Goal: Task Accomplishment & Management: Complete application form

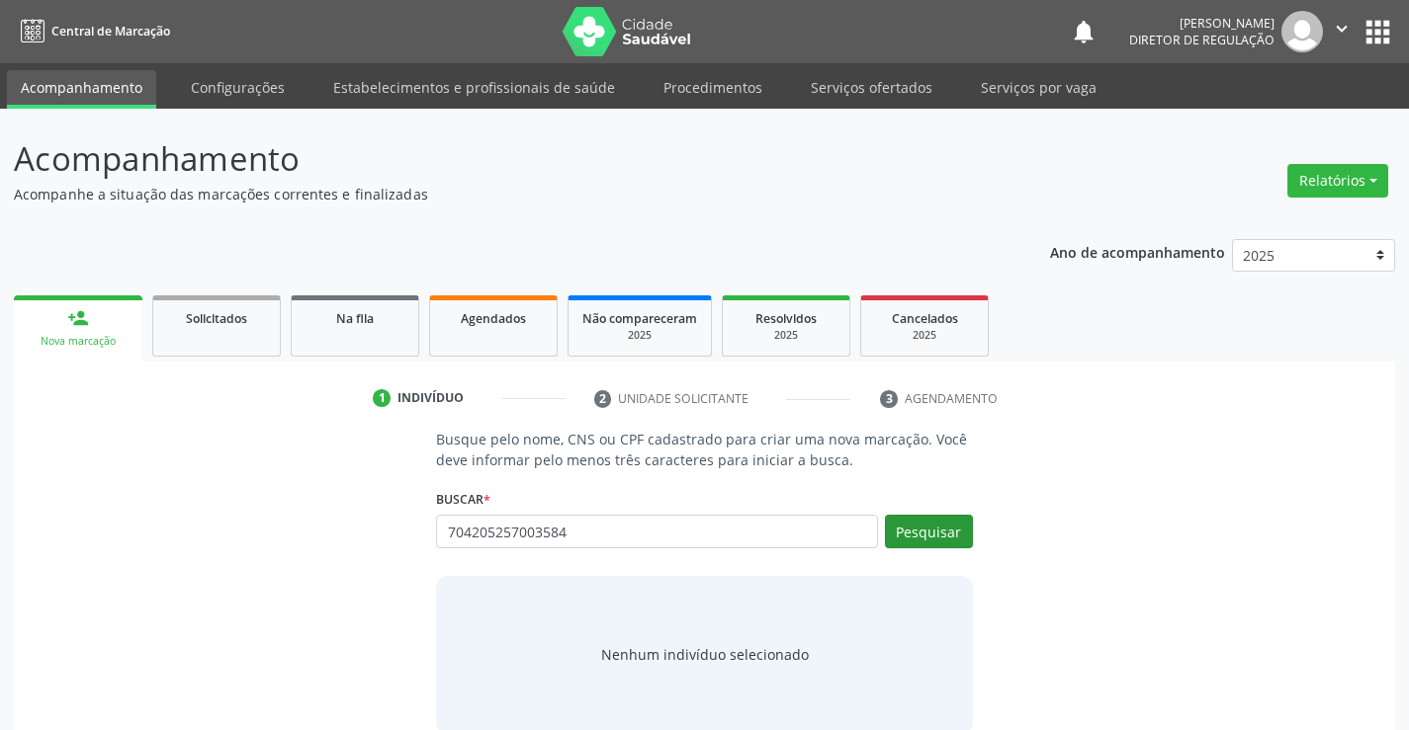
type input "704205257003584"
click at [926, 528] on button "Pesquisar" at bounding box center [929, 532] width 88 height 34
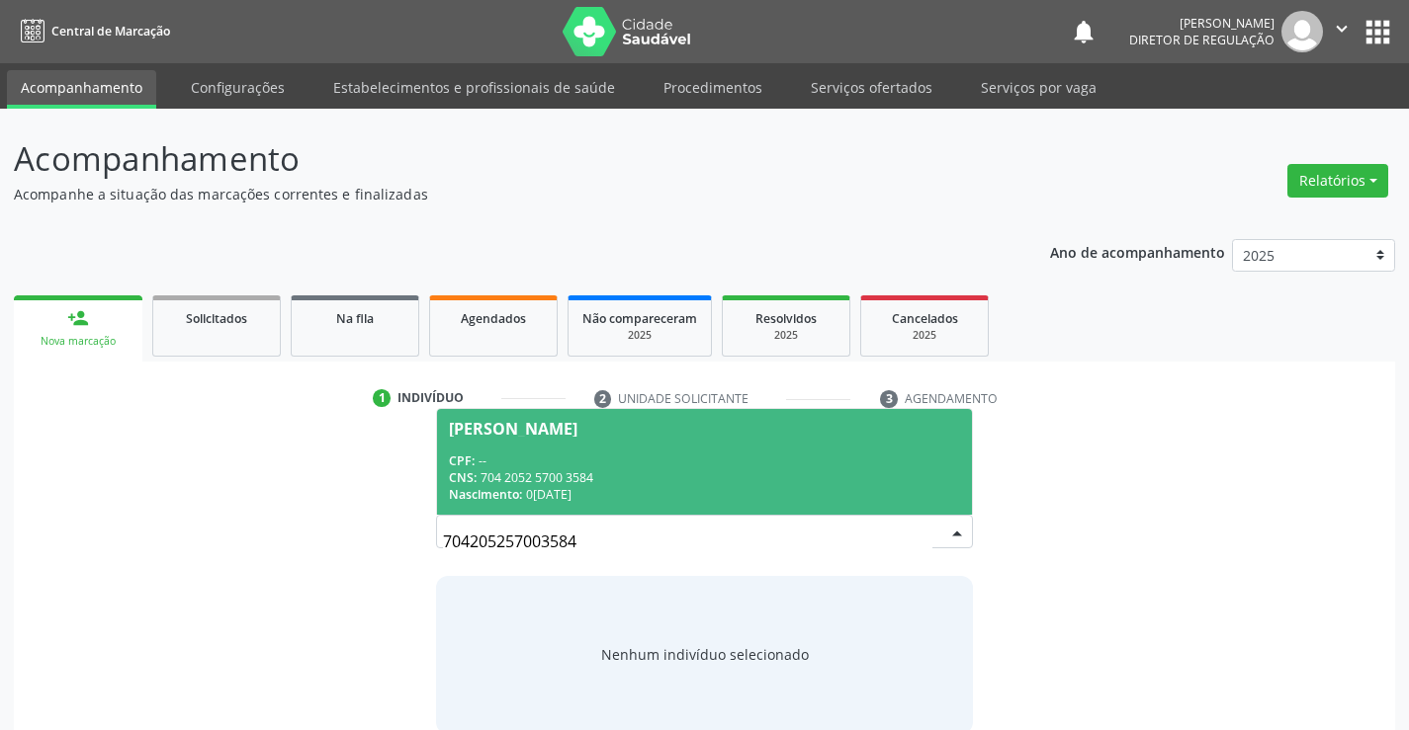
click at [626, 472] on div "CNS: 704 2052 5700 3584" at bounding box center [704, 478] width 510 height 17
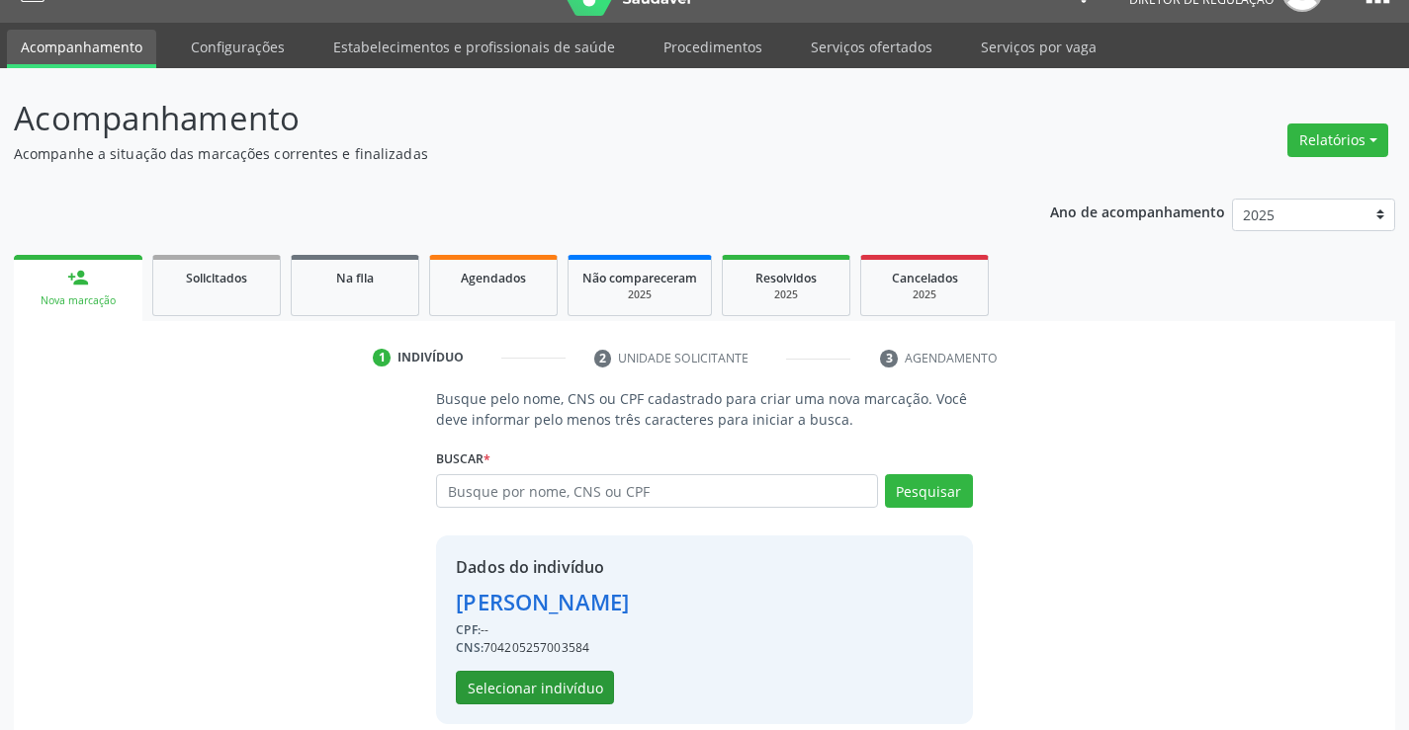
scroll to position [62, 0]
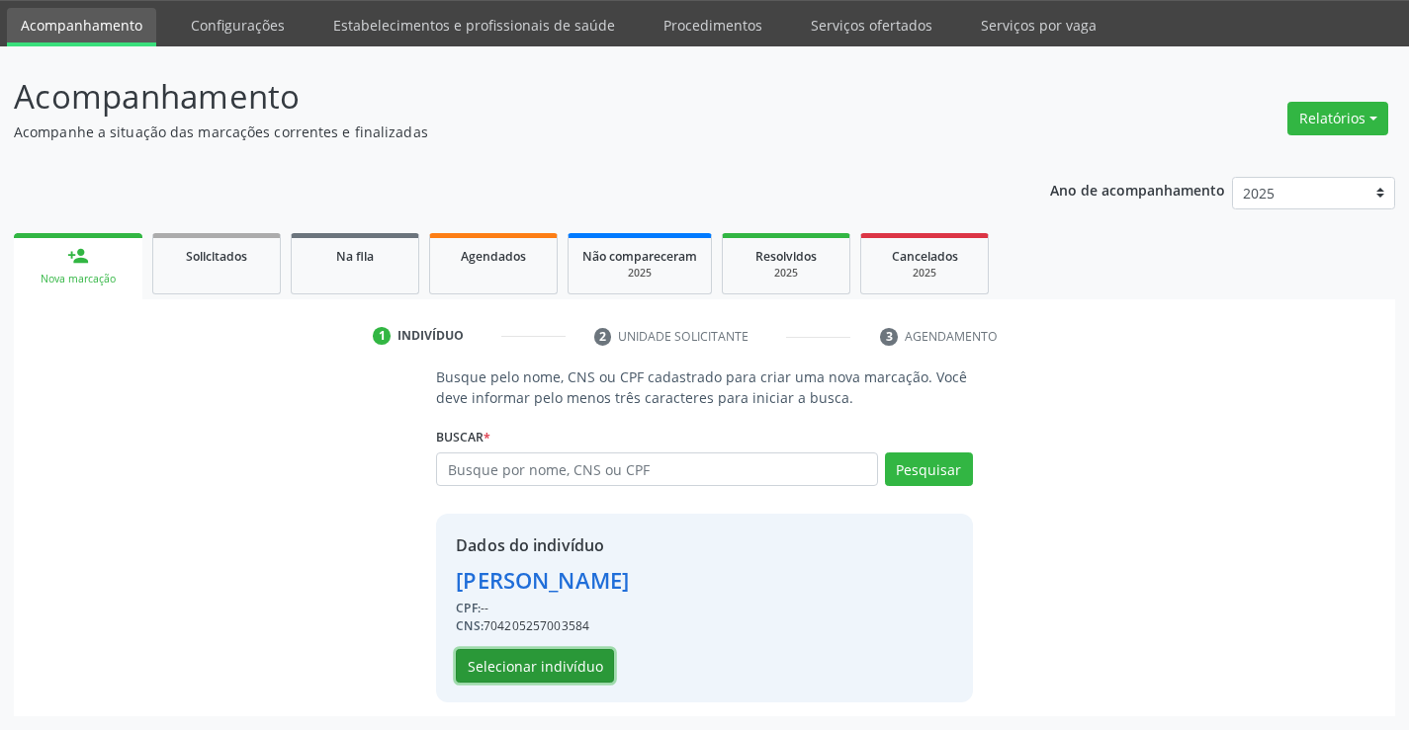
click at [525, 658] on button "Selecionar indivíduo" at bounding box center [535, 666] width 158 height 34
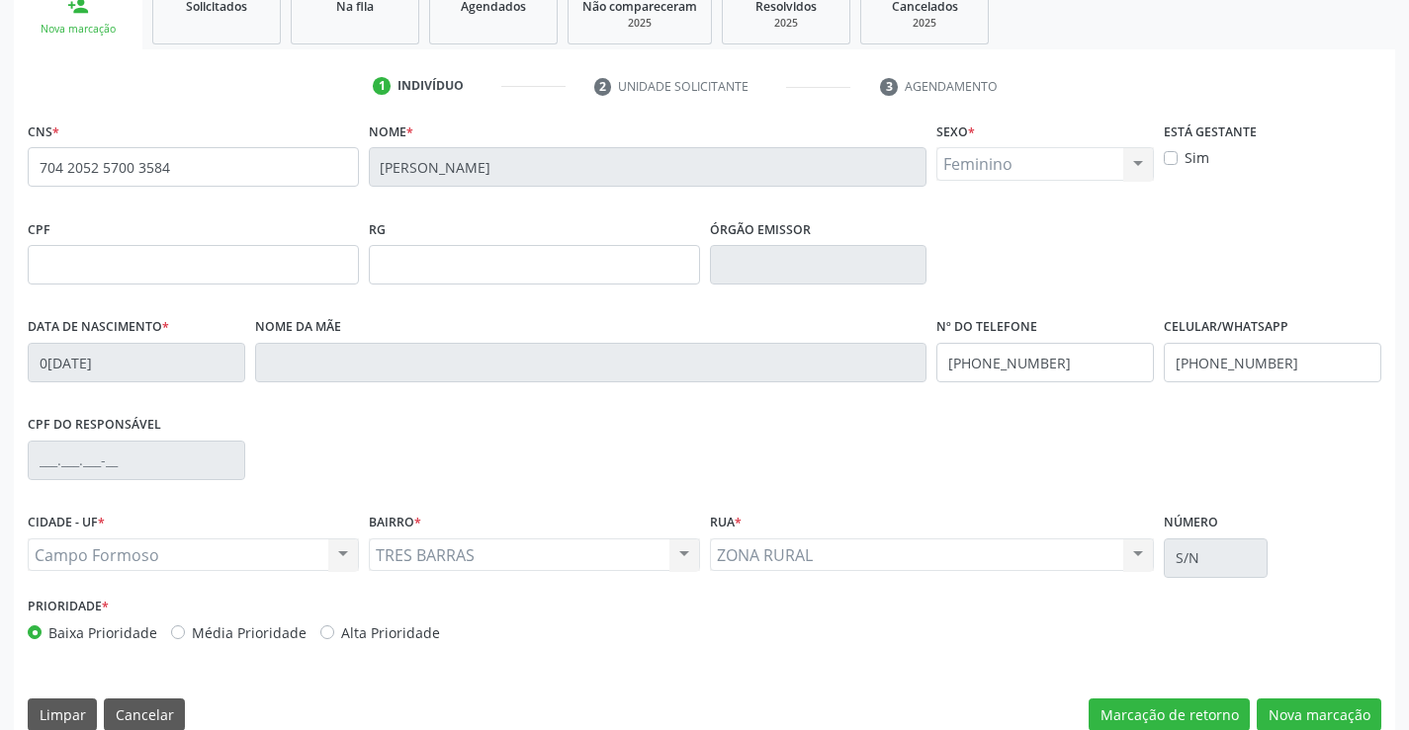
scroll to position [341, 0]
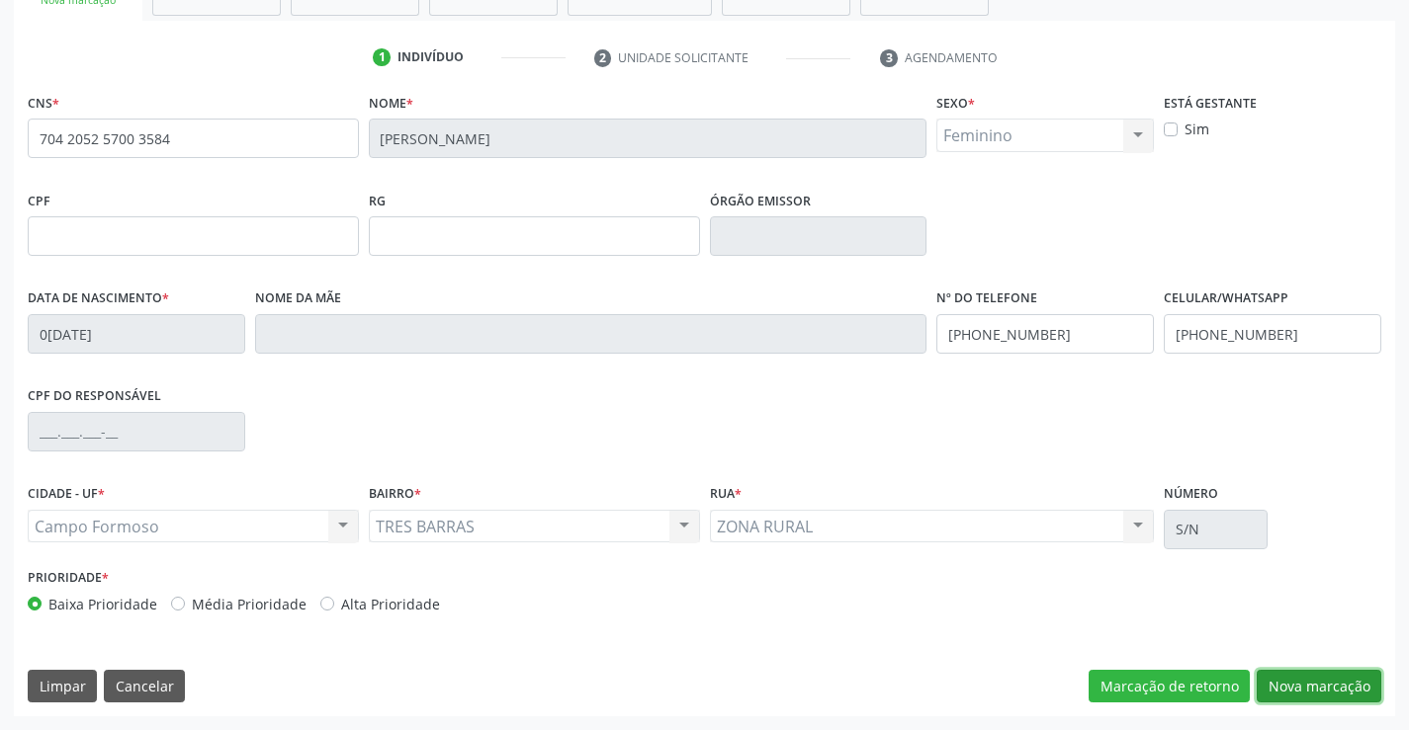
click at [1318, 683] on button "Nova marcação" at bounding box center [1318, 687] width 125 height 34
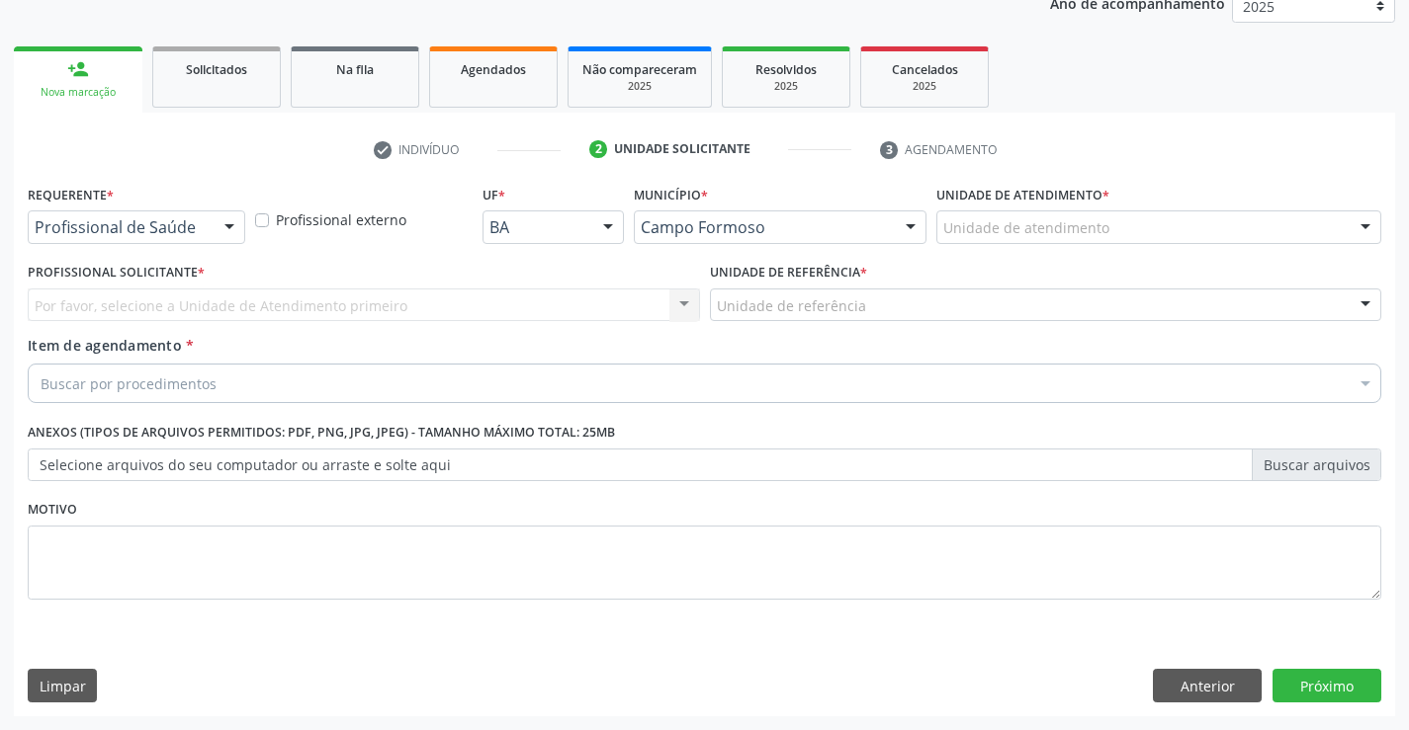
scroll to position [249, 0]
click at [100, 306] on div "Por favor, selecione a Unidade de Atendimento primeiro Nenhum resultado encontr…" at bounding box center [364, 306] width 672 height 34
click at [113, 302] on div "Por favor, selecione a Unidade de Atendimento primeiro Nenhum resultado encontr…" at bounding box center [364, 306] width 672 height 34
click at [129, 298] on div "Por favor, selecione a Unidade de Atendimento primeiro Nenhum resultado encontr…" at bounding box center [364, 306] width 672 height 34
click at [130, 299] on div "Por favor, selecione a Unidade de Atendimento primeiro Nenhum resultado encontr…" at bounding box center [364, 306] width 672 height 34
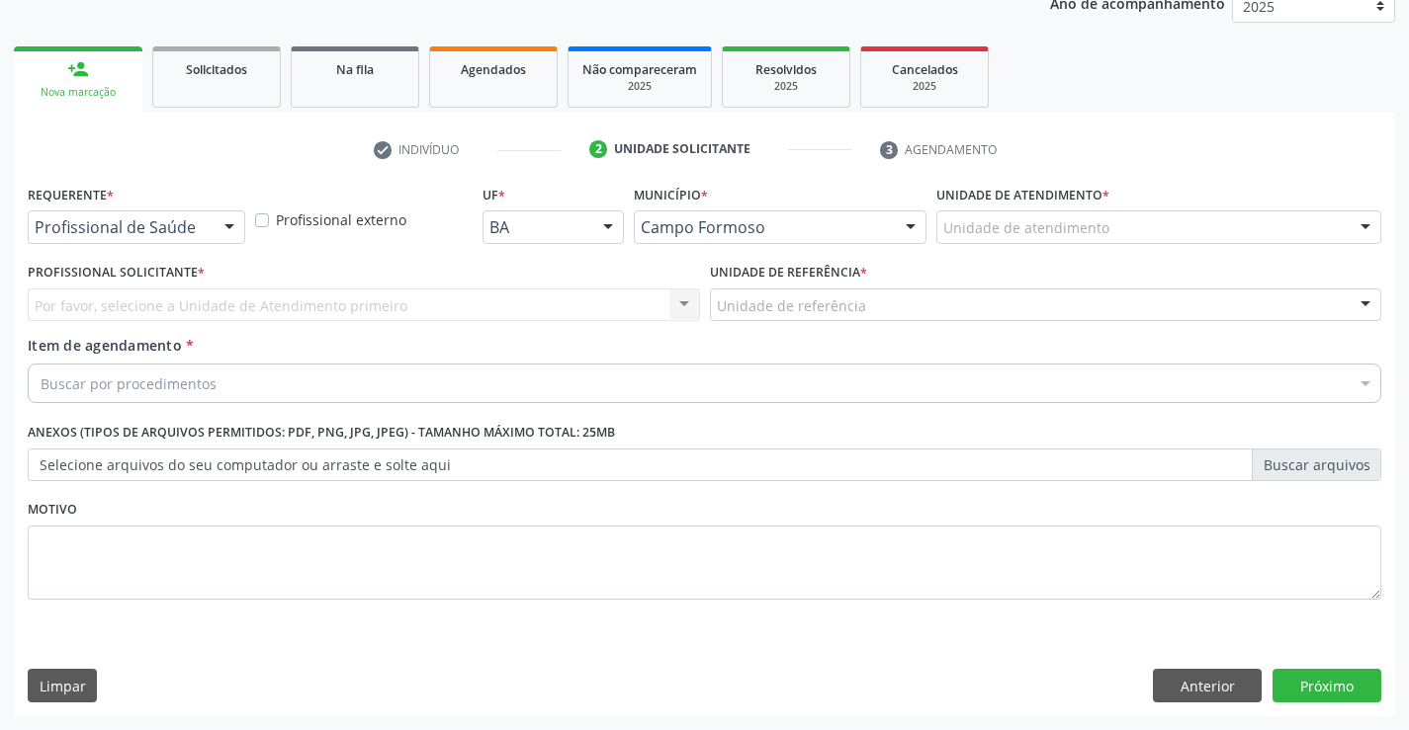
click at [148, 302] on div "Por favor, selecione a Unidade de Atendimento primeiro Nenhum resultado encontr…" at bounding box center [364, 306] width 672 height 34
click at [1215, 680] on button "Anterior" at bounding box center [1207, 686] width 109 height 34
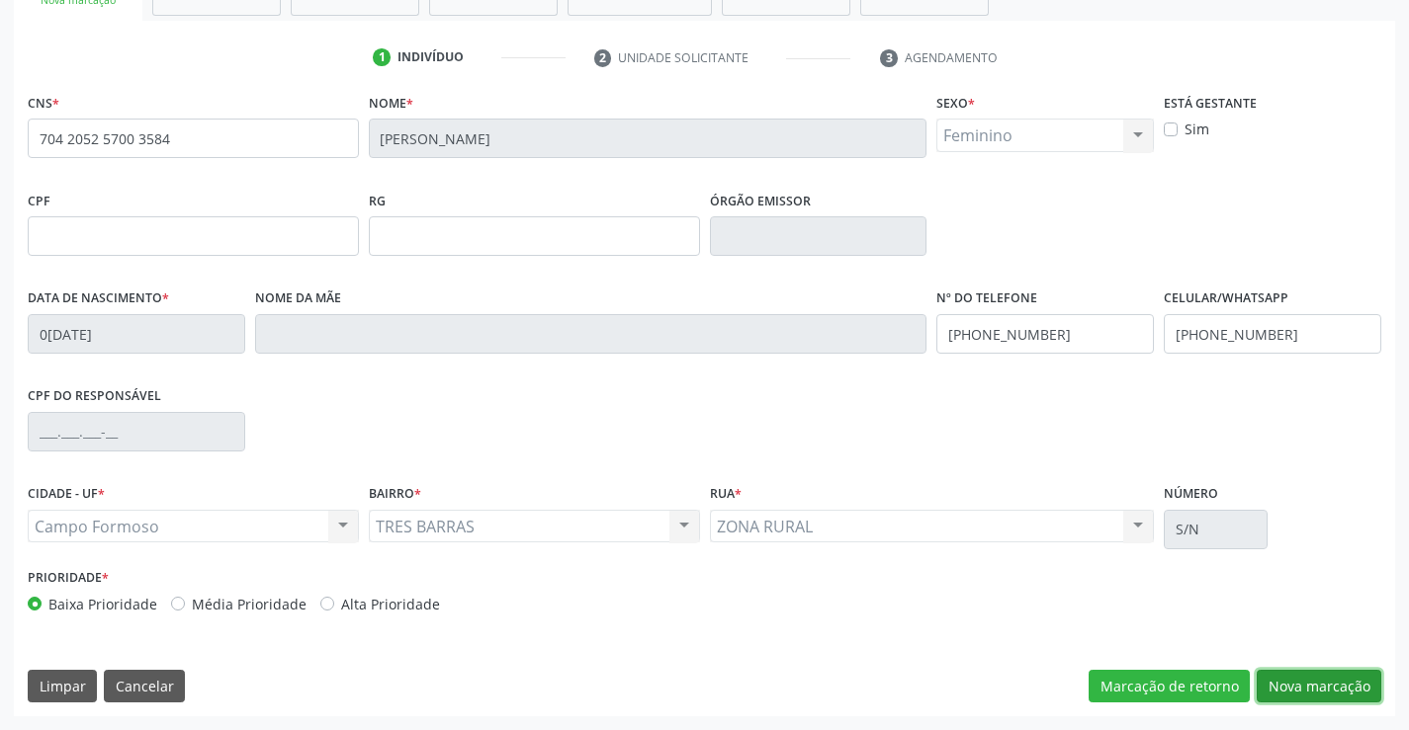
click at [1305, 680] on button "Nova marcação" at bounding box center [1318, 687] width 125 height 34
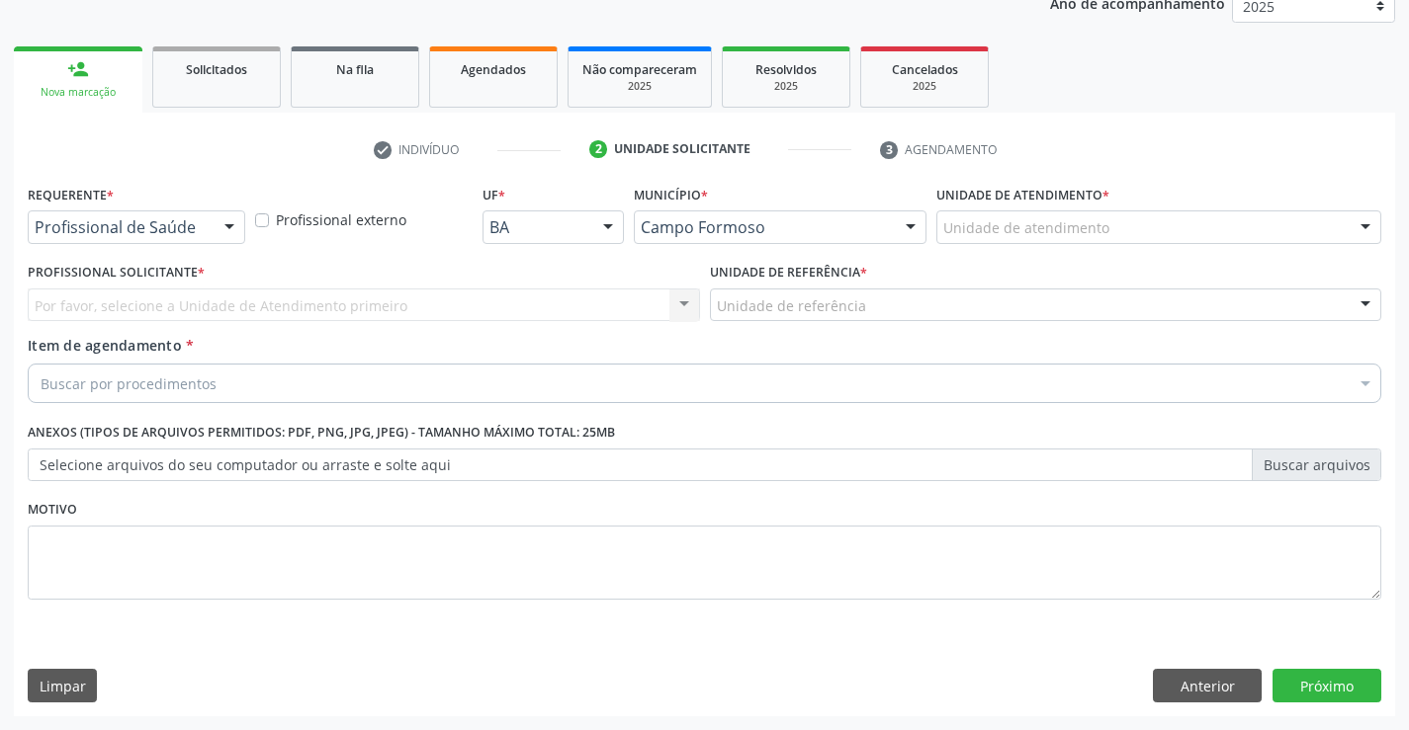
click at [145, 216] on div "Profissional de Saúde" at bounding box center [136, 228] width 217 height 34
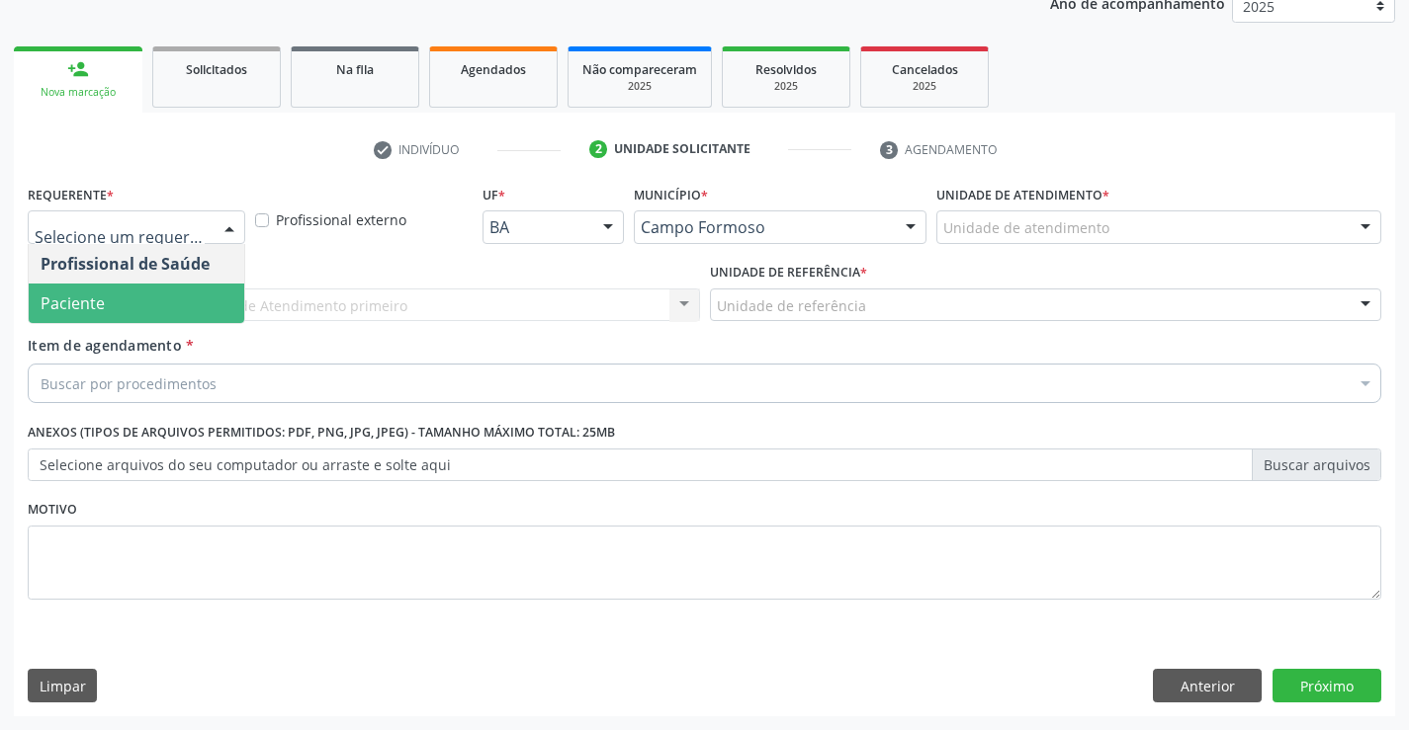
click at [138, 299] on span "Paciente" at bounding box center [136, 304] width 215 height 40
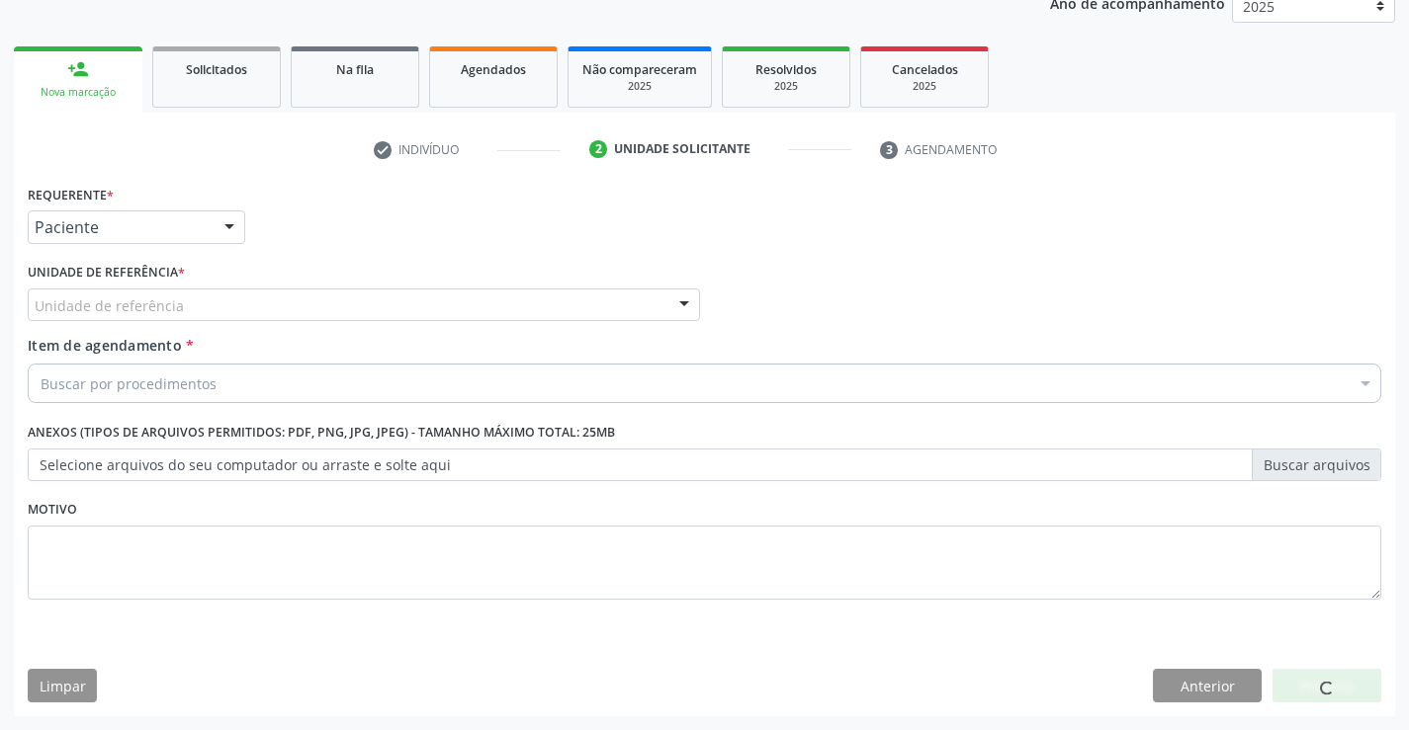
click at [136, 294] on div "Unidade de referência" at bounding box center [364, 306] width 672 height 34
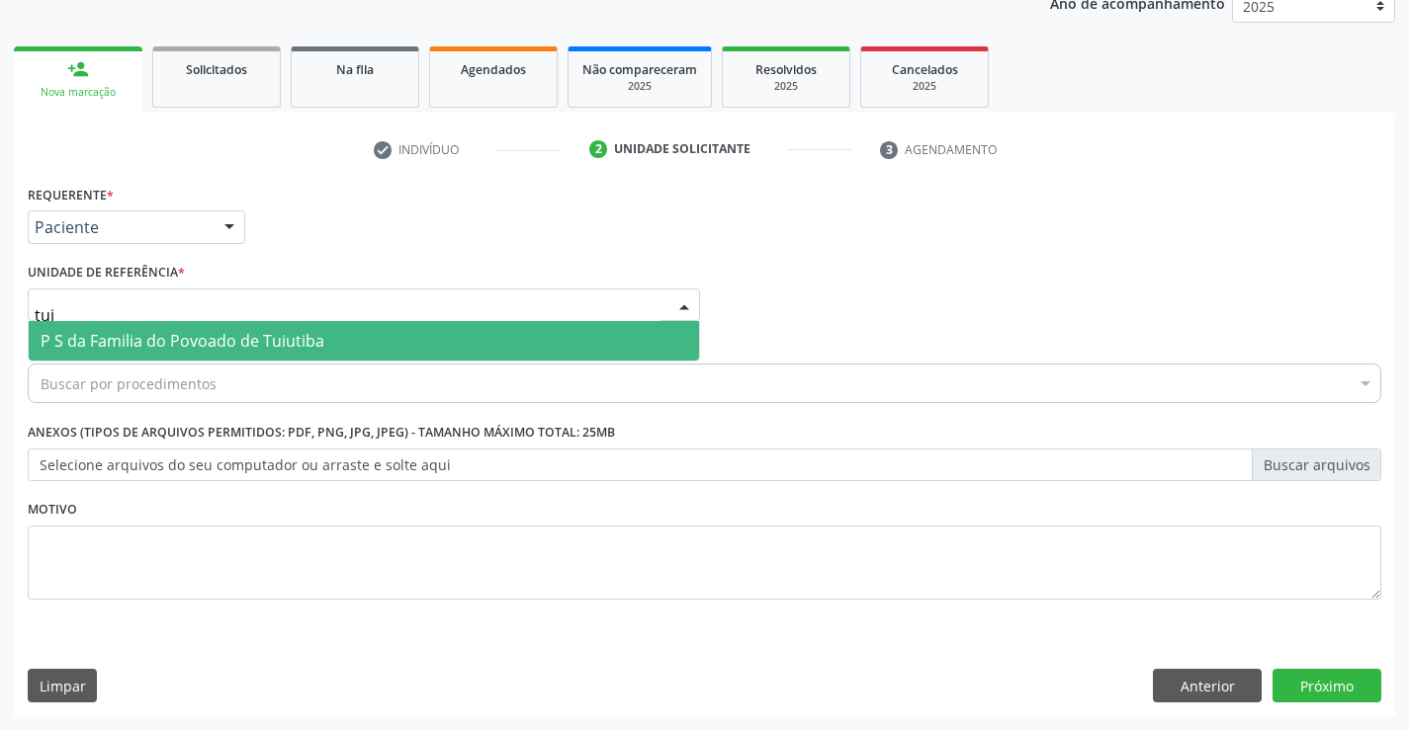
type input "tuiu"
click at [200, 342] on span "P S da Familia do Povoado de Tuiutiba" at bounding box center [183, 341] width 284 height 22
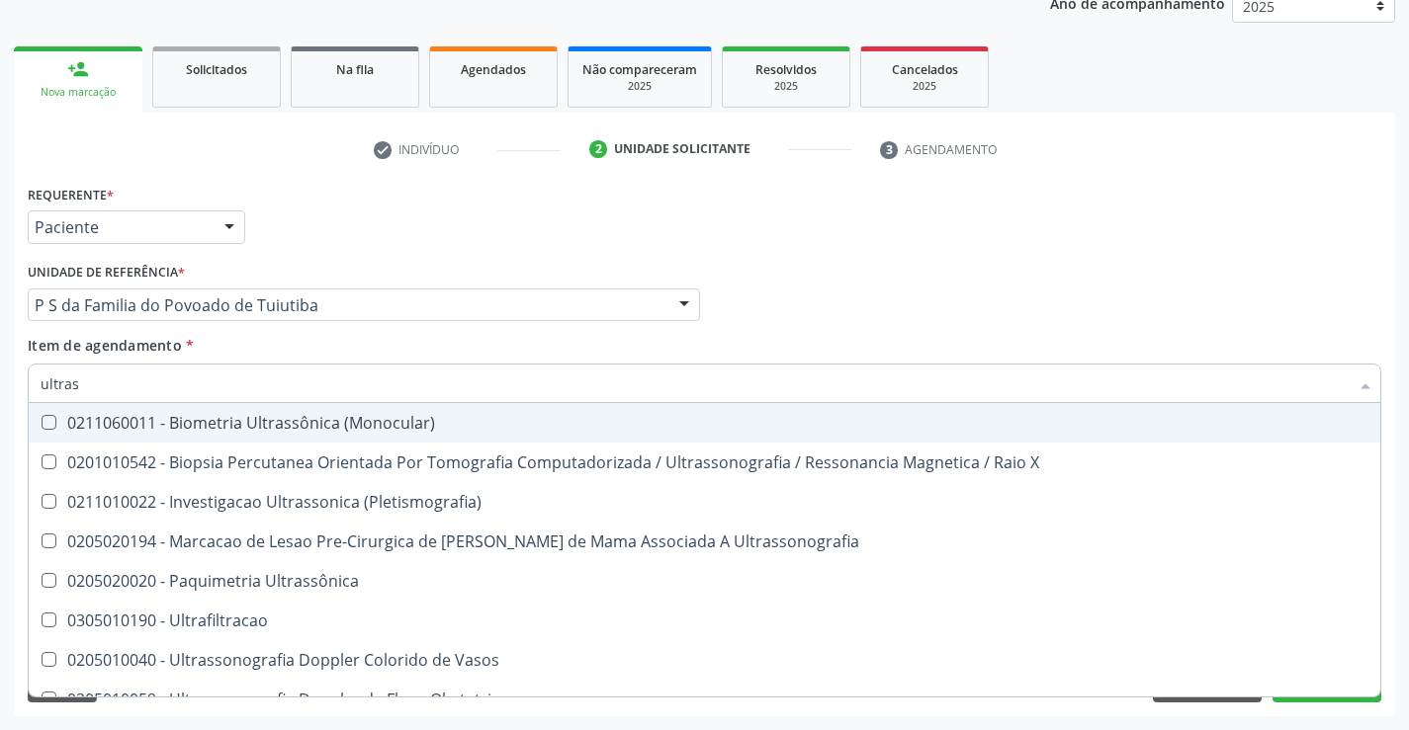
type input "ultrass"
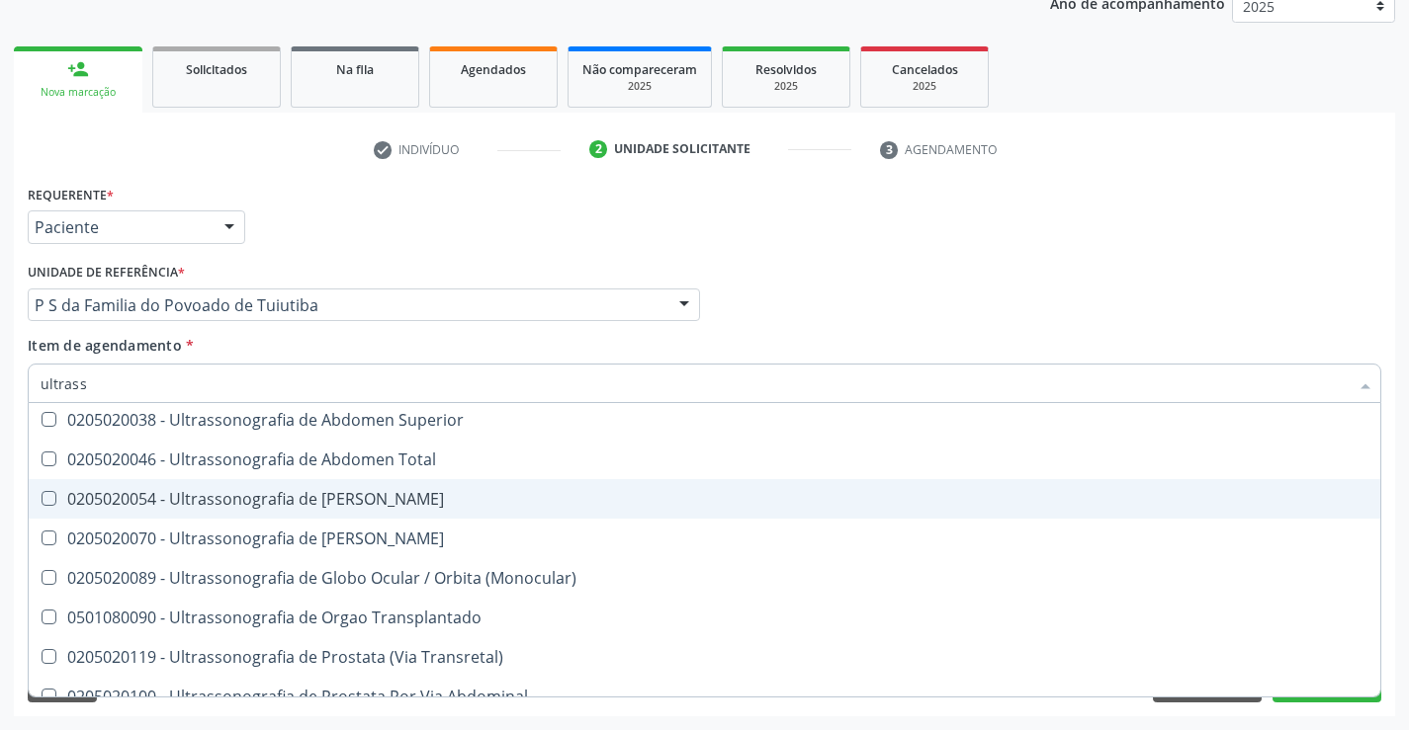
scroll to position [418, 0]
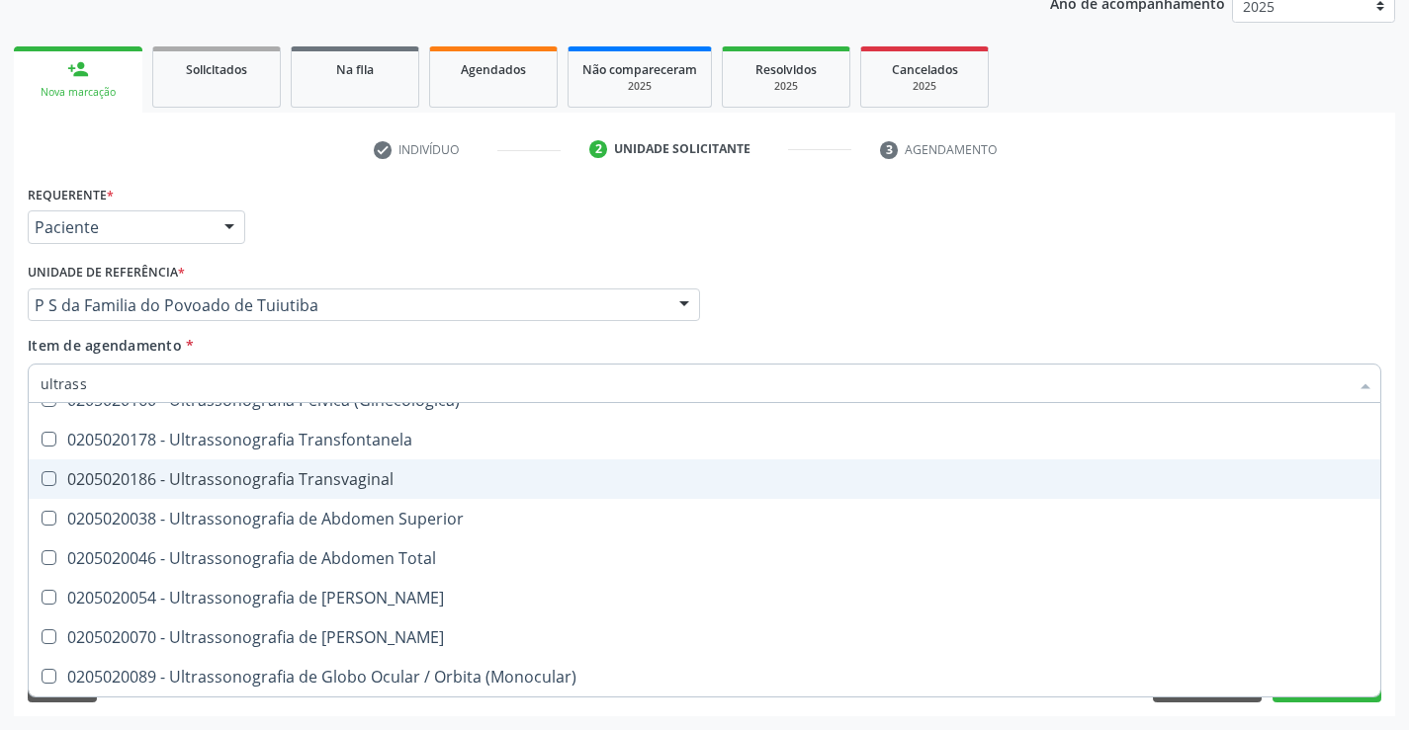
click at [335, 487] on div "0205020186 - Ultrassonografia Transvaginal" at bounding box center [704, 479] width 1327 height 16
checkbox Transvaginal "true"
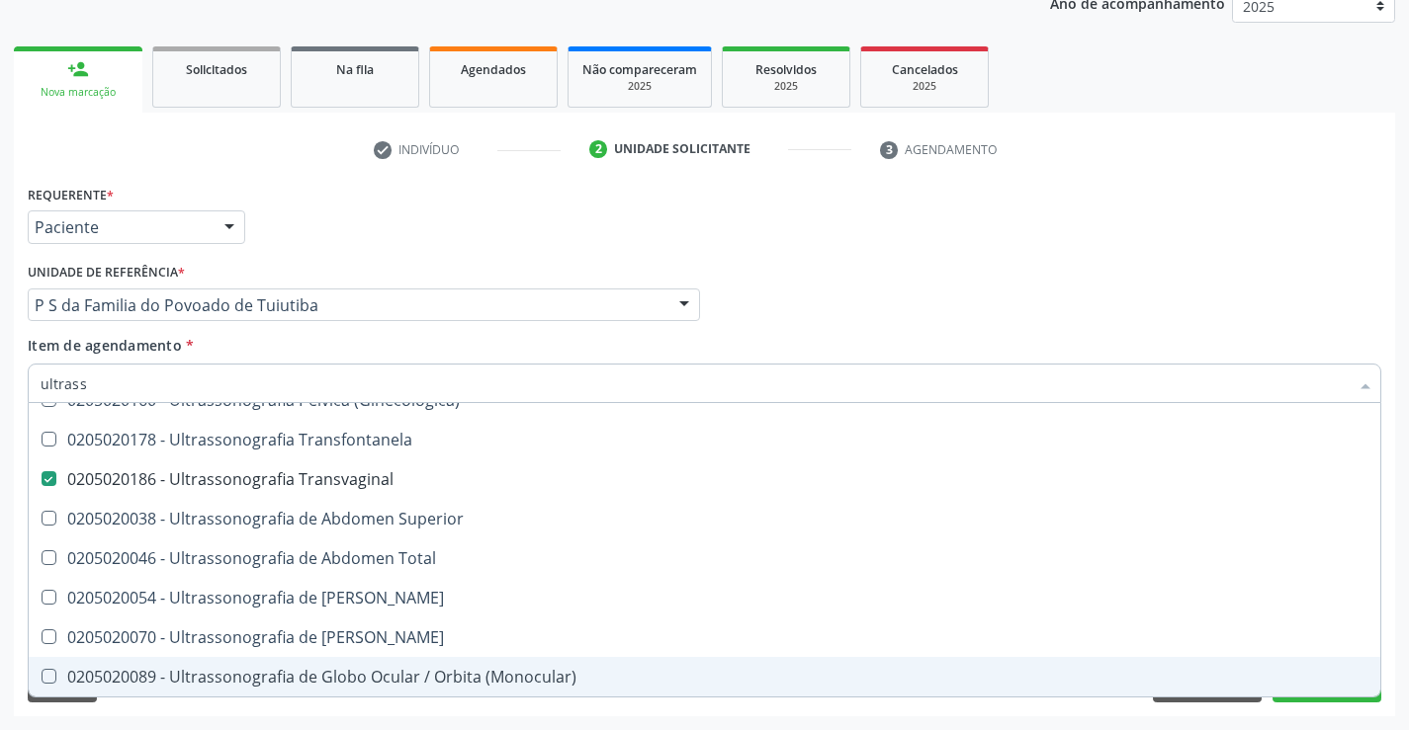
click at [1306, 706] on div "Requerente * Paciente Profissional de Saúde Paciente Nenhum resultado encontrad…" at bounding box center [704, 448] width 1381 height 537
checkbox X "true"
checkbox Transvaginal "false"
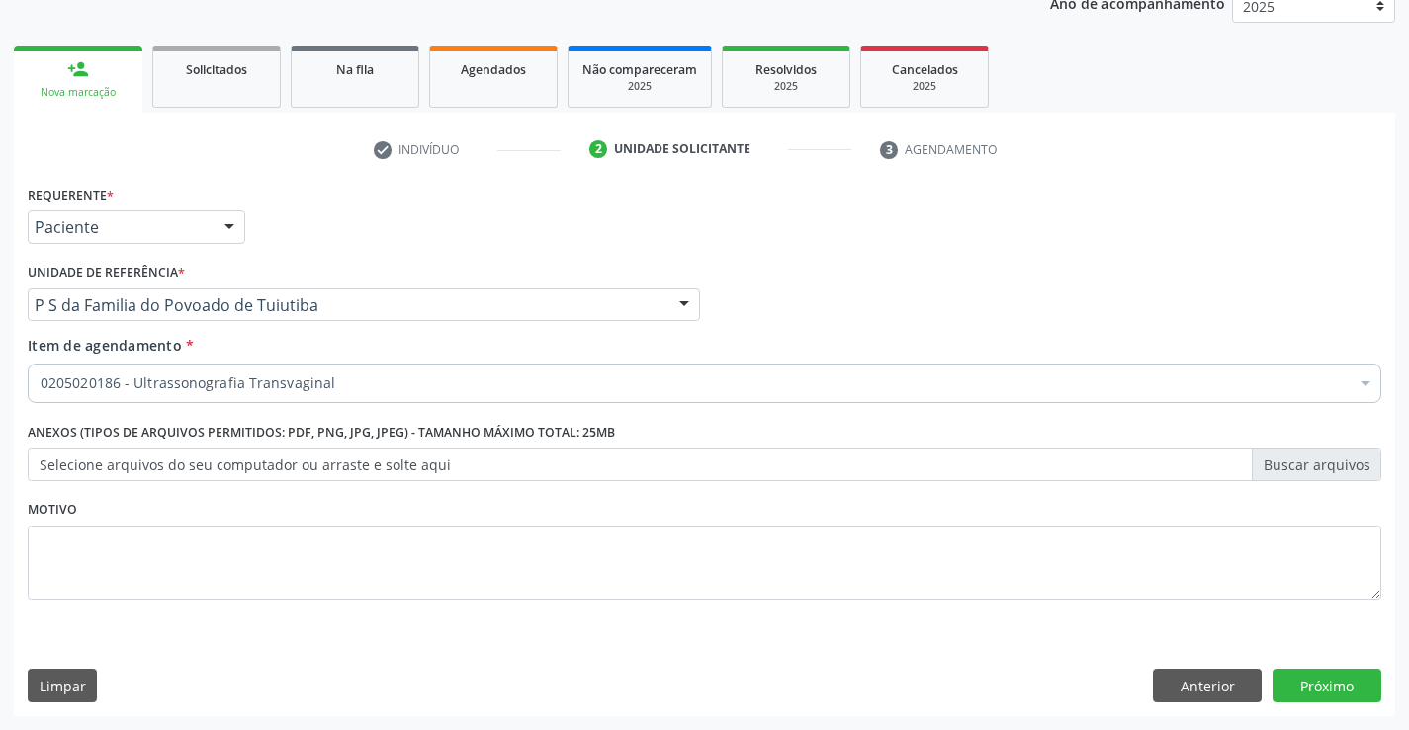
scroll to position [0, 0]
click at [1311, 691] on button "Próximo" at bounding box center [1326, 686] width 109 height 34
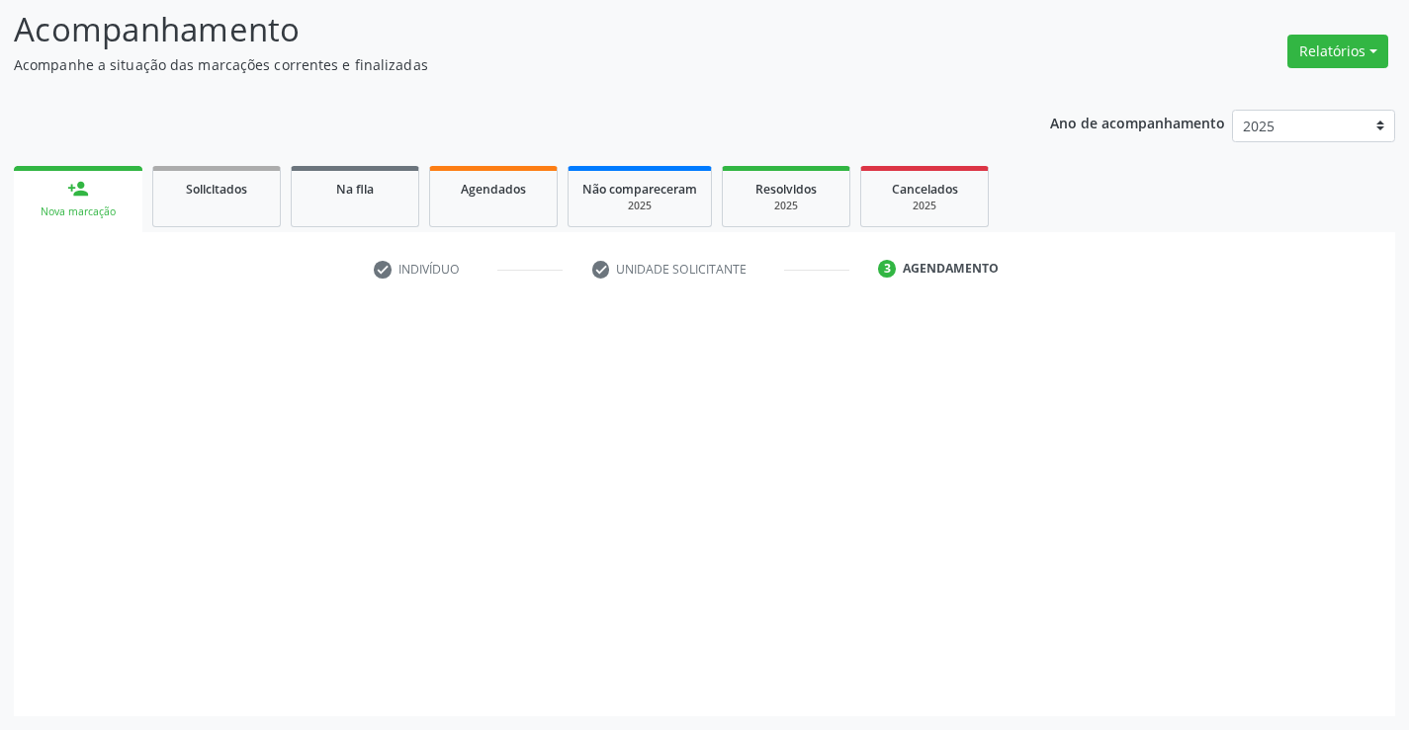
scroll to position [129, 0]
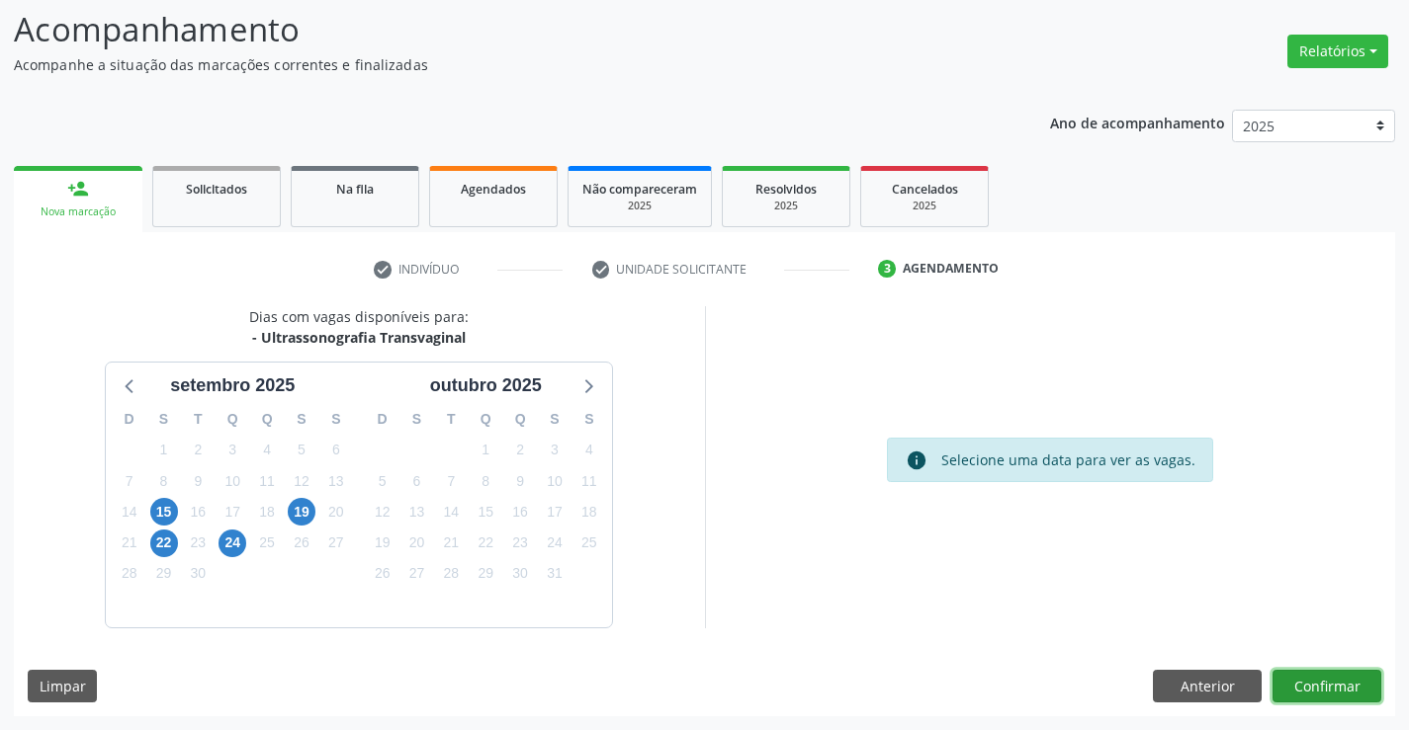
click at [1316, 680] on button "Confirmar" at bounding box center [1326, 687] width 109 height 34
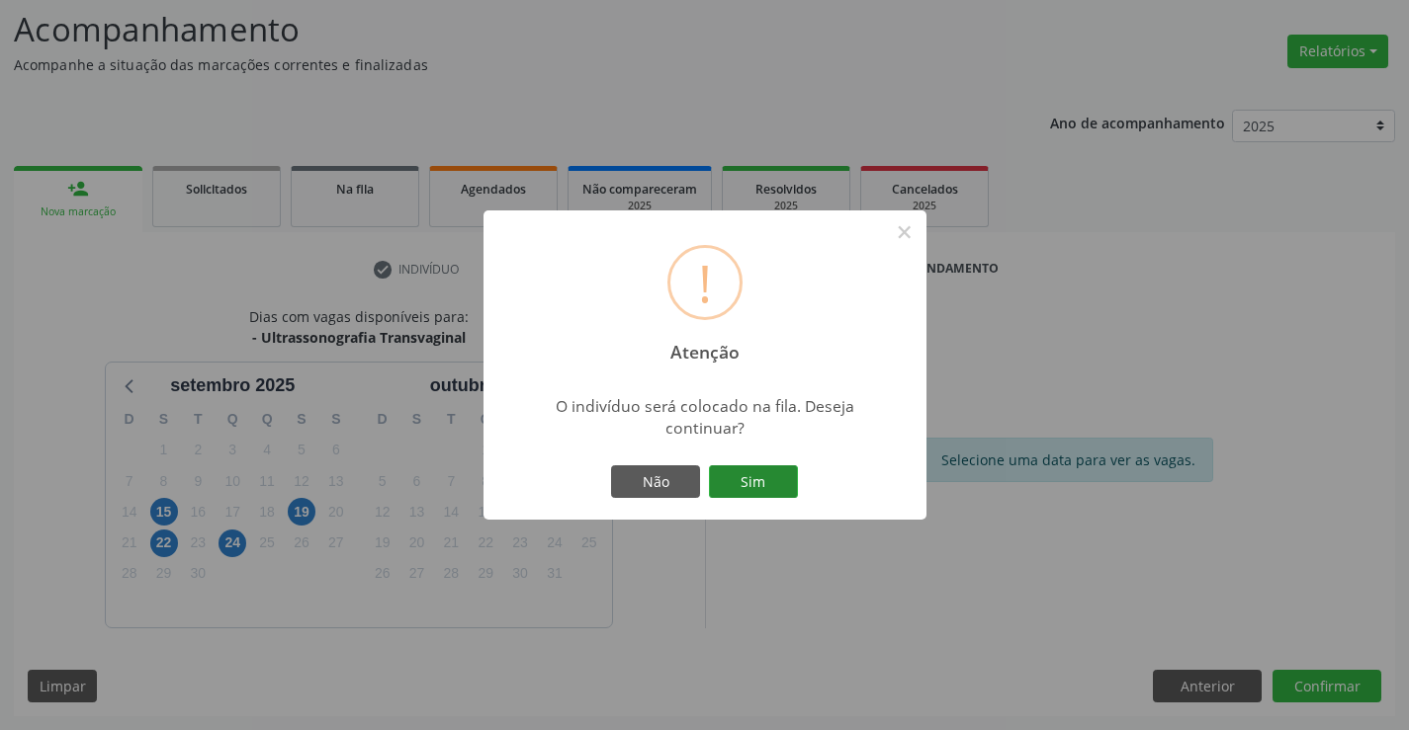
click at [745, 483] on button "Sim" at bounding box center [753, 483] width 89 height 34
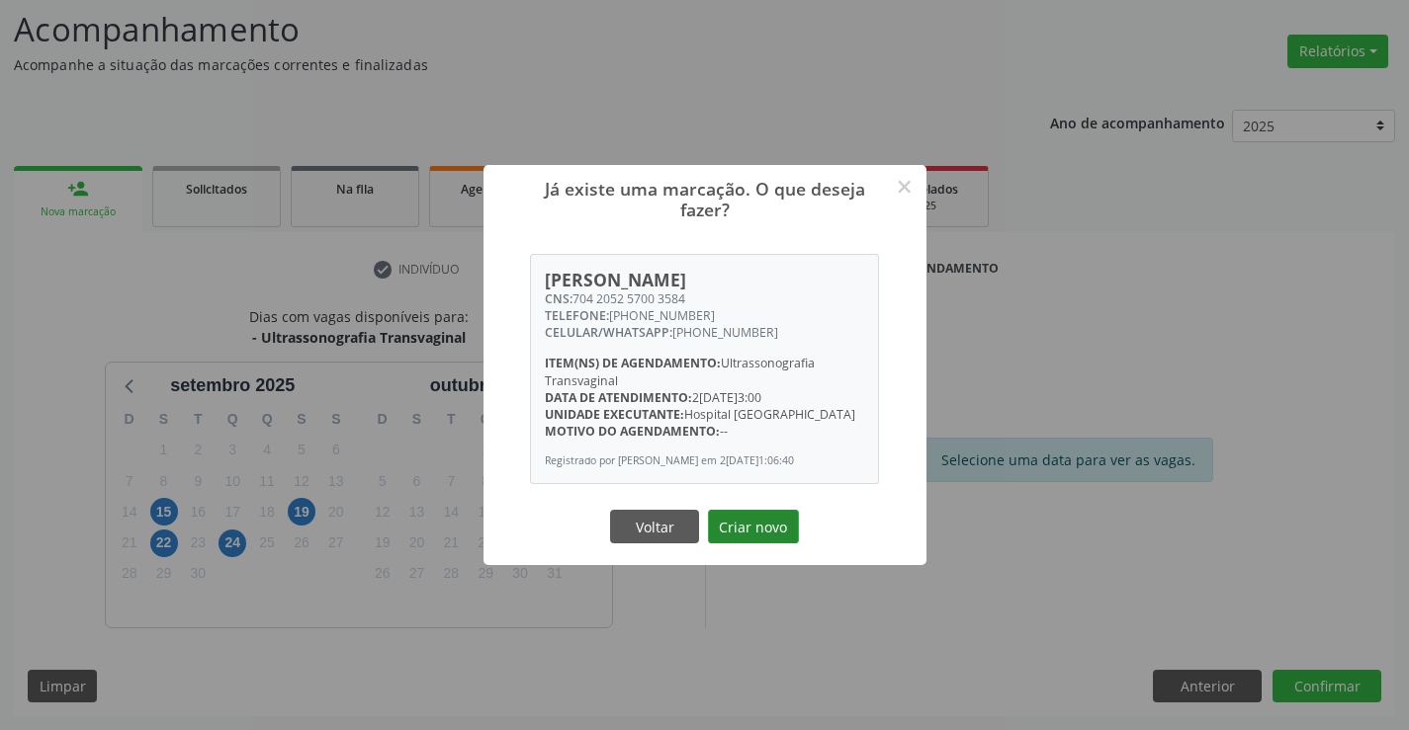
click at [737, 522] on button "Criar novo" at bounding box center [753, 527] width 91 height 34
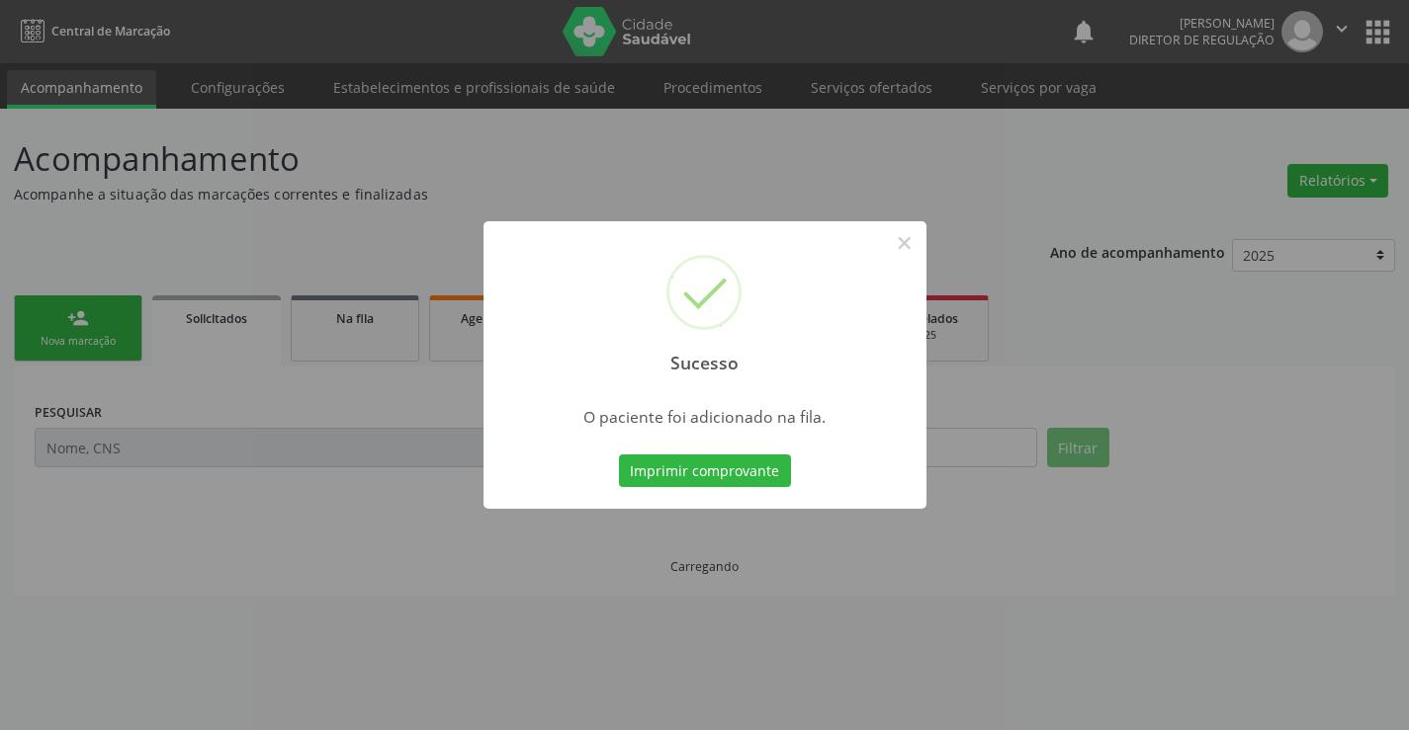
scroll to position [0, 0]
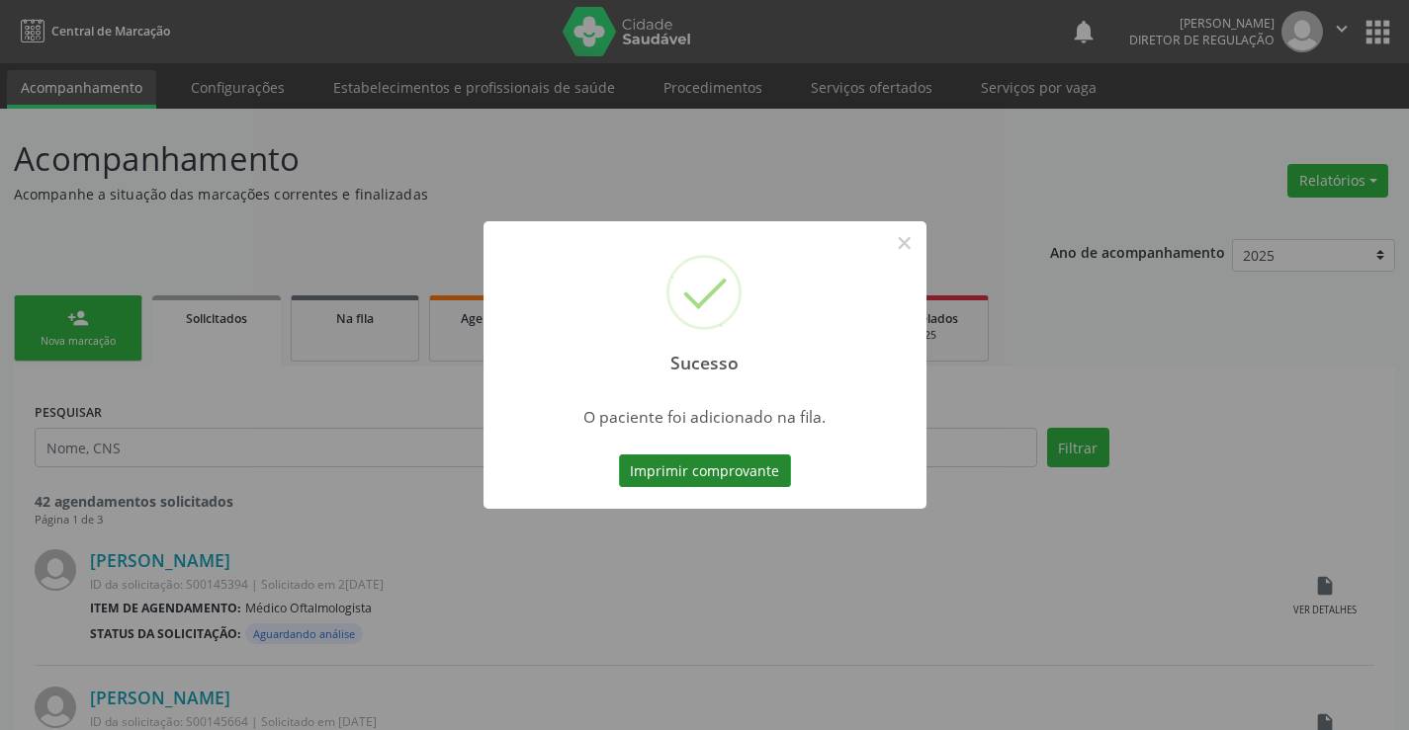
click at [753, 478] on button "Imprimir comprovante" at bounding box center [705, 472] width 172 height 34
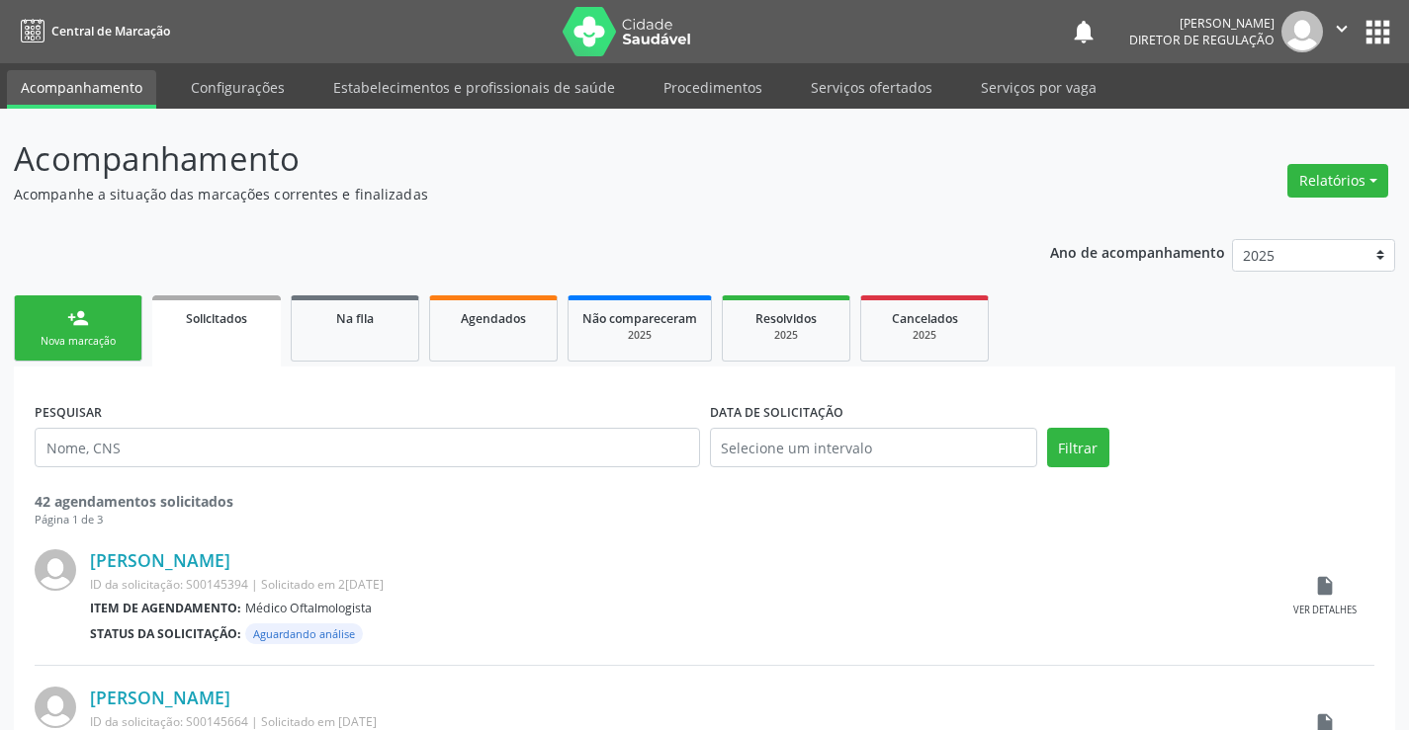
click at [27, 320] on link "person_add Nova marcação" at bounding box center [78, 329] width 128 height 66
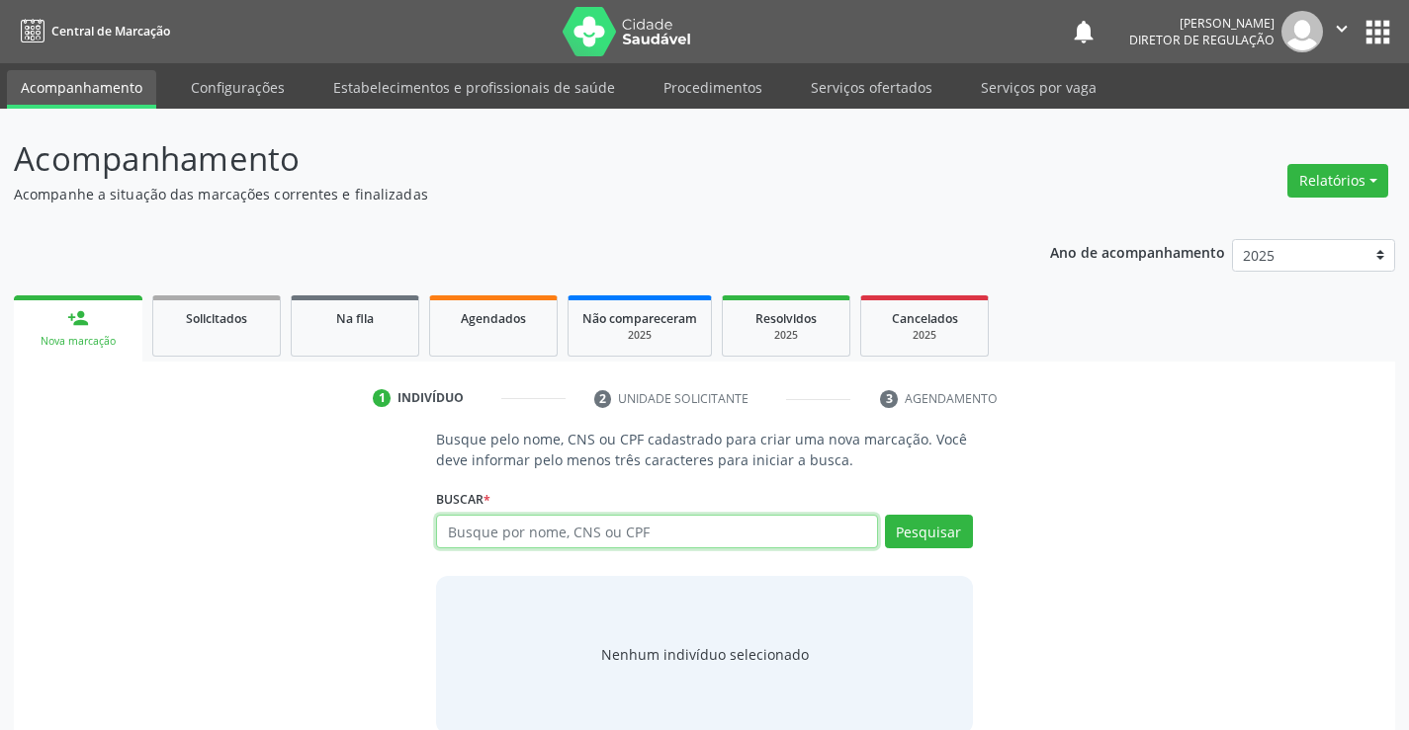
click at [549, 538] on input "text" at bounding box center [656, 532] width 441 height 34
type input "709600660579270"
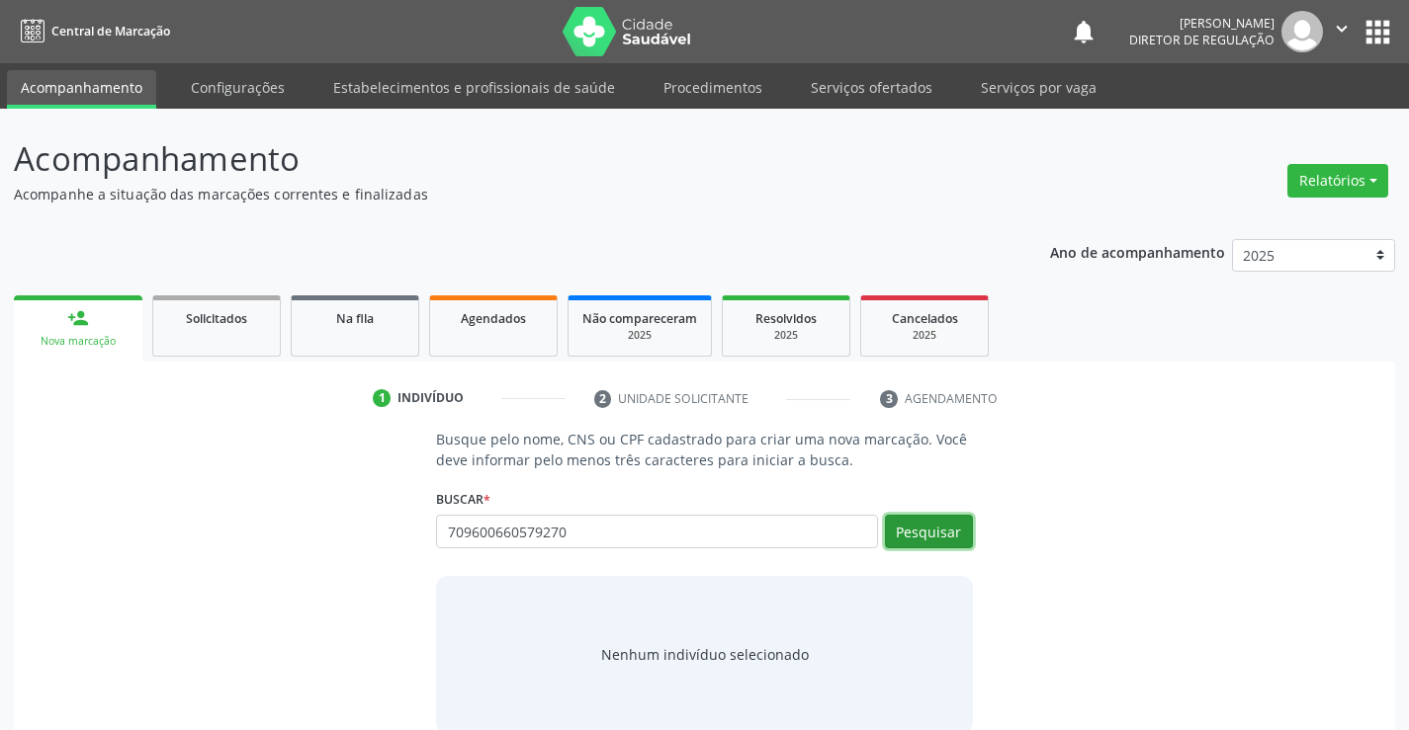
click at [931, 528] on button "Pesquisar" at bounding box center [929, 532] width 88 height 34
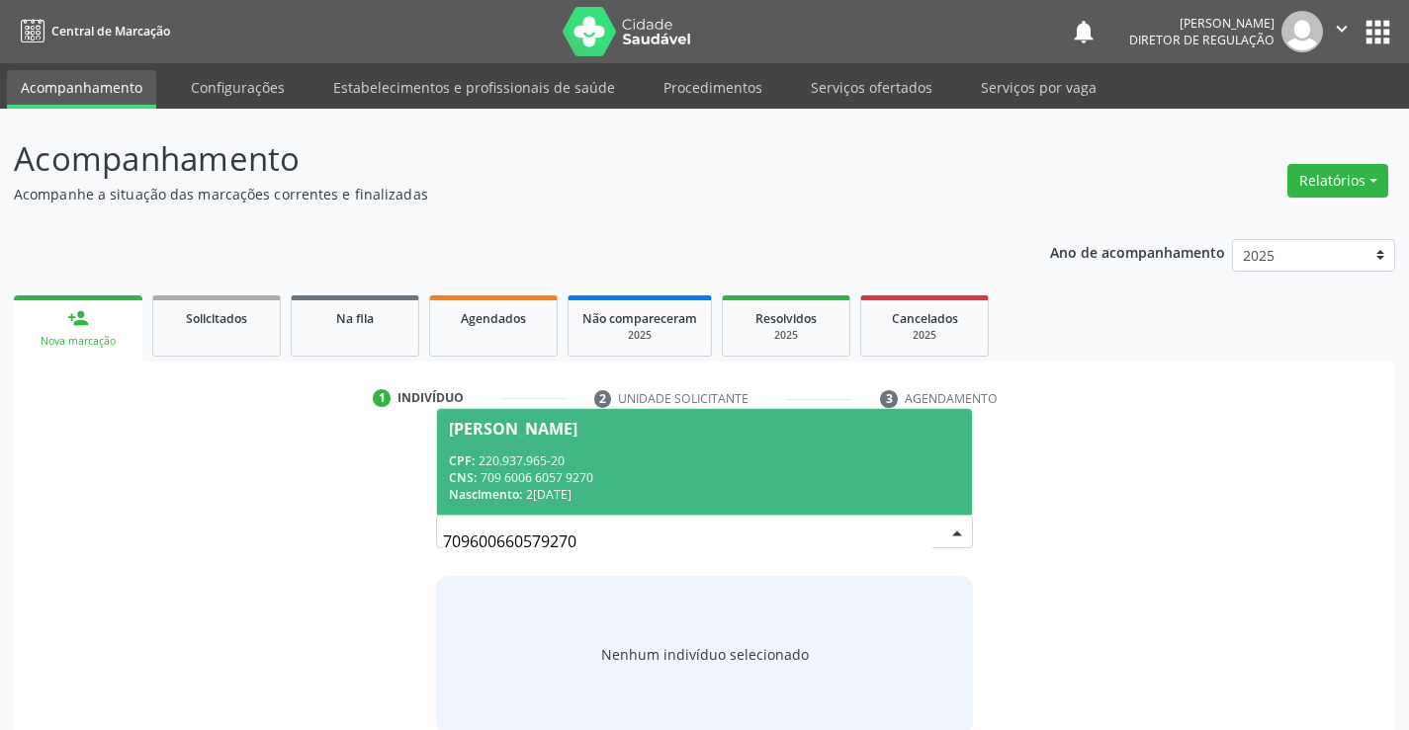
click at [706, 451] on span "[PERSON_NAME] CPF: 220.937.965-20 CNS: 709 6006 6057 9270 Nascimento: 2[DATE]" at bounding box center [704, 462] width 534 height 106
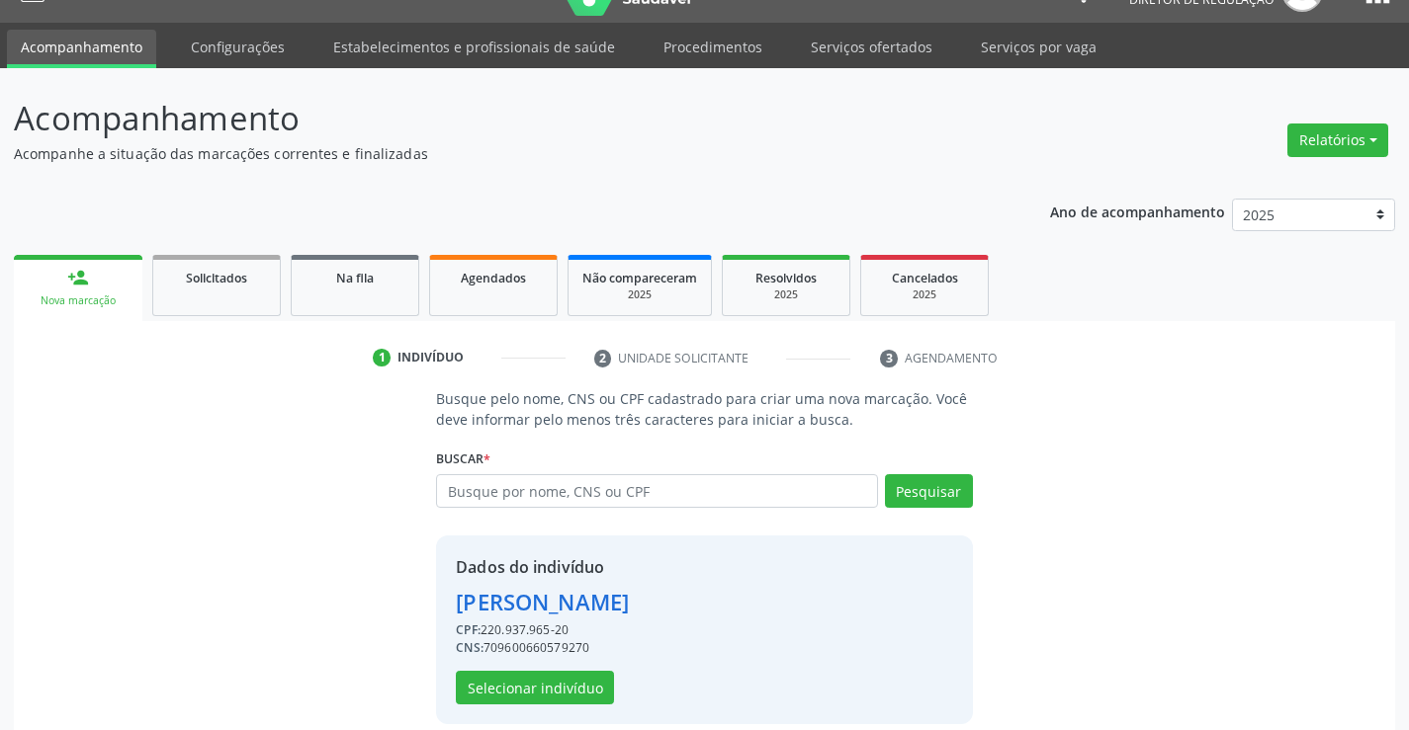
scroll to position [62, 0]
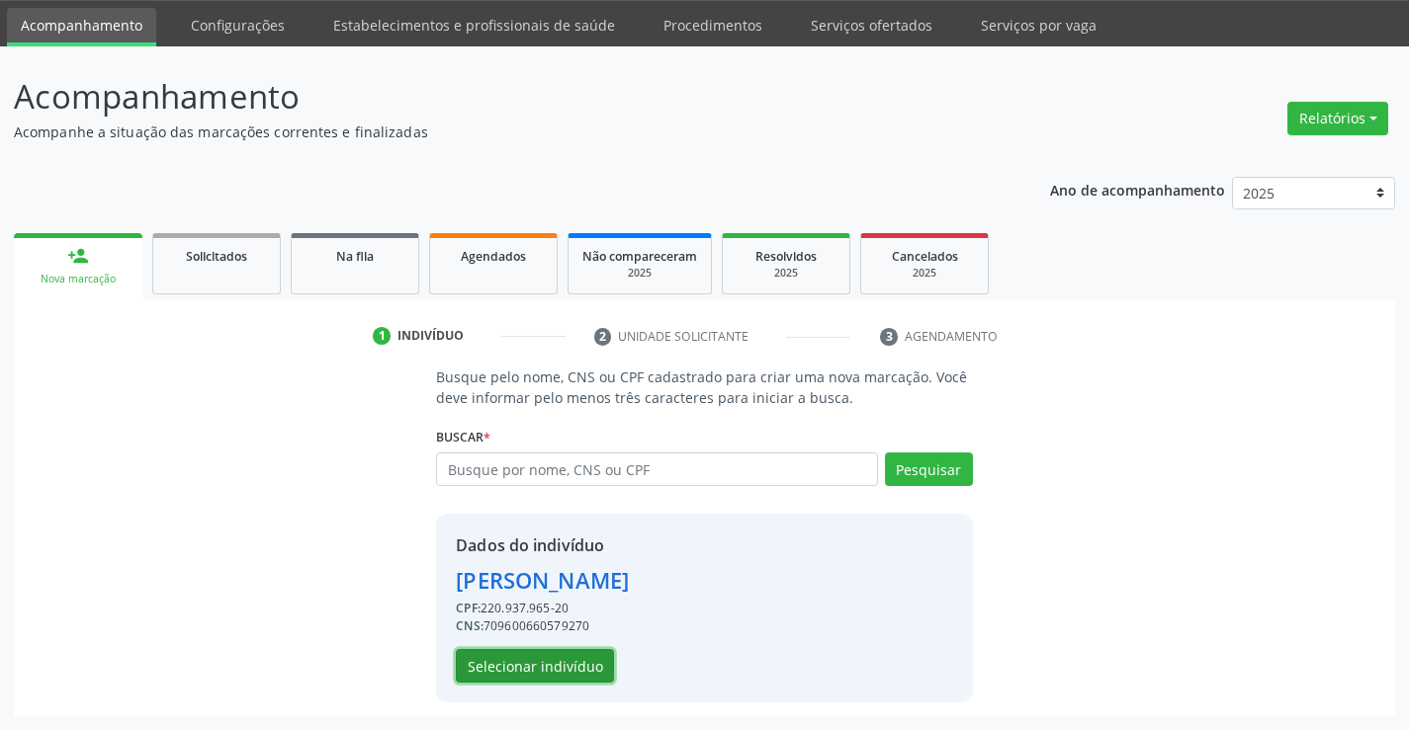
click at [539, 657] on button "Selecionar indivíduo" at bounding box center [535, 666] width 158 height 34
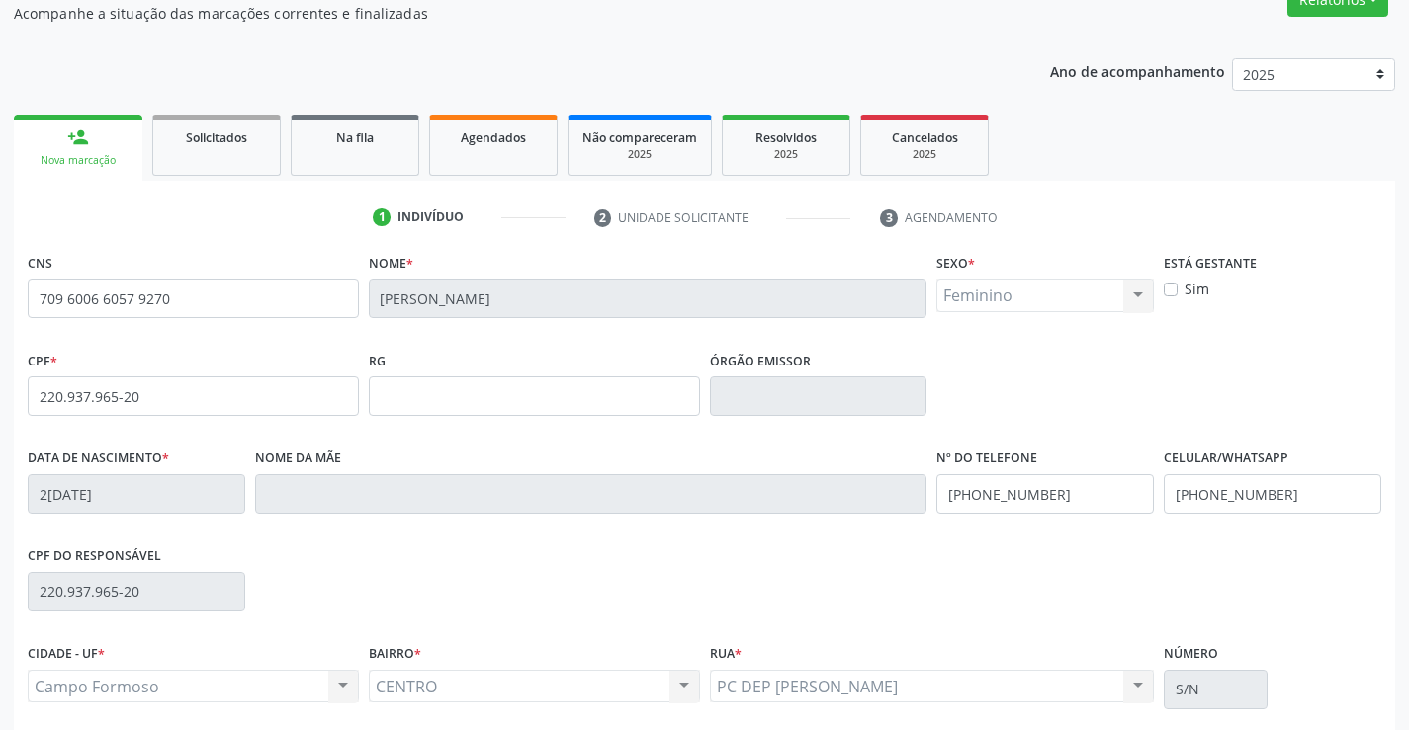
scroll to position [341, 0]
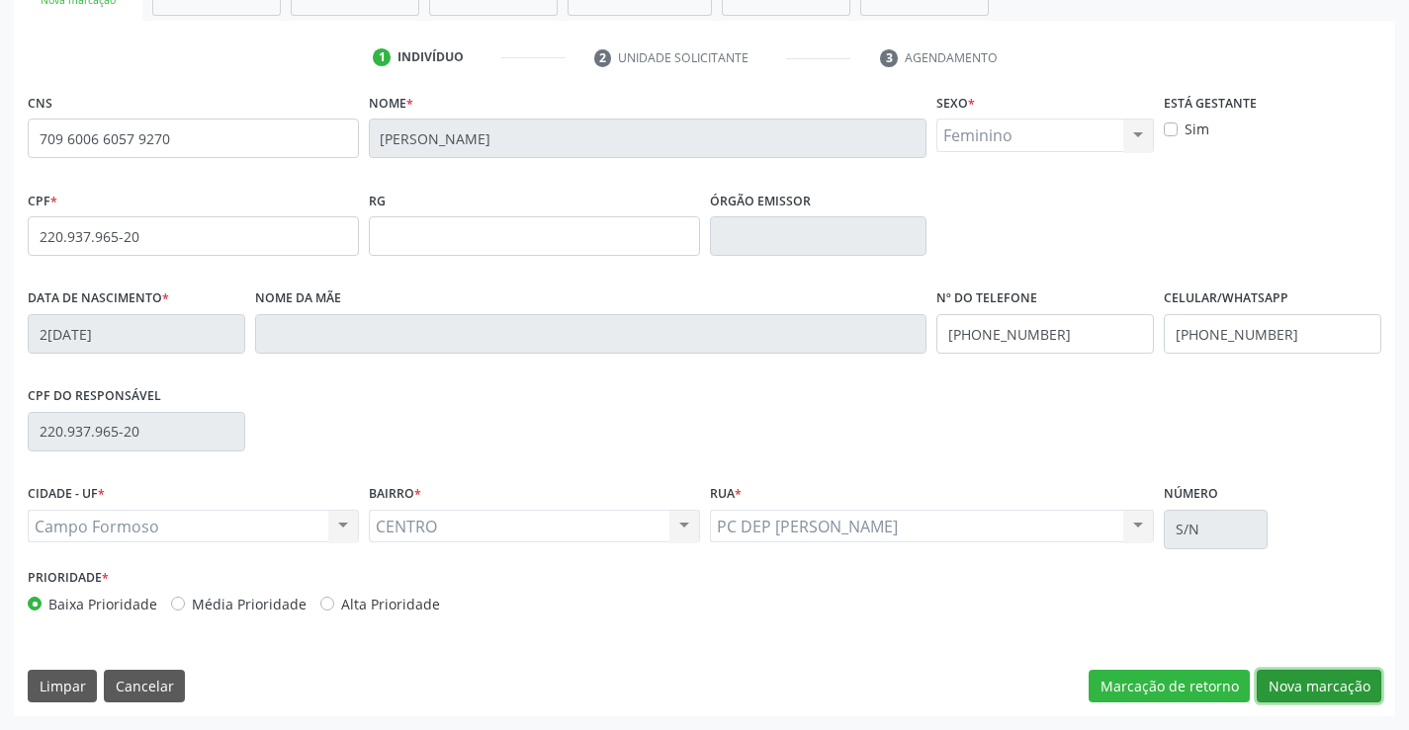
click at [1305, 686] on button "Nova marcação" at bounding box center [1318, 687] width 125 height 34
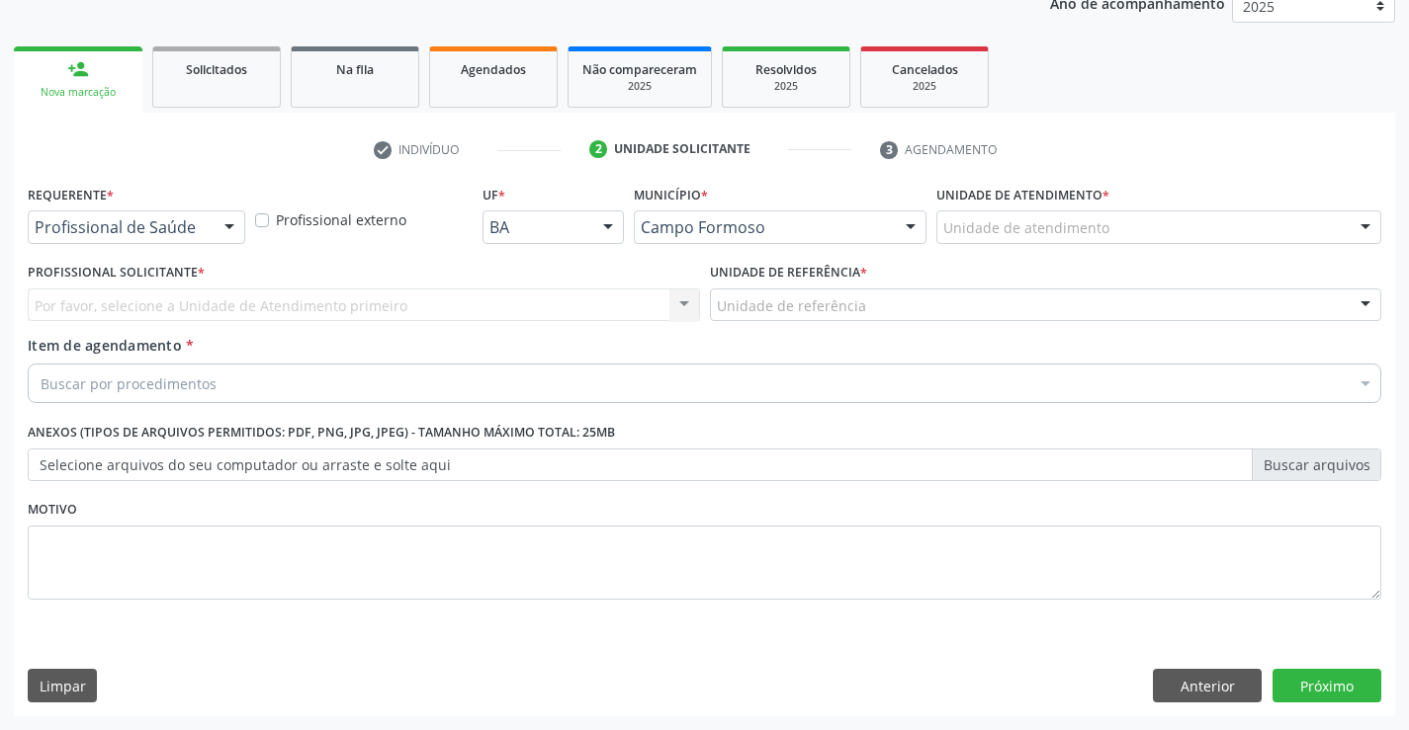
scroll to position [249, 0]
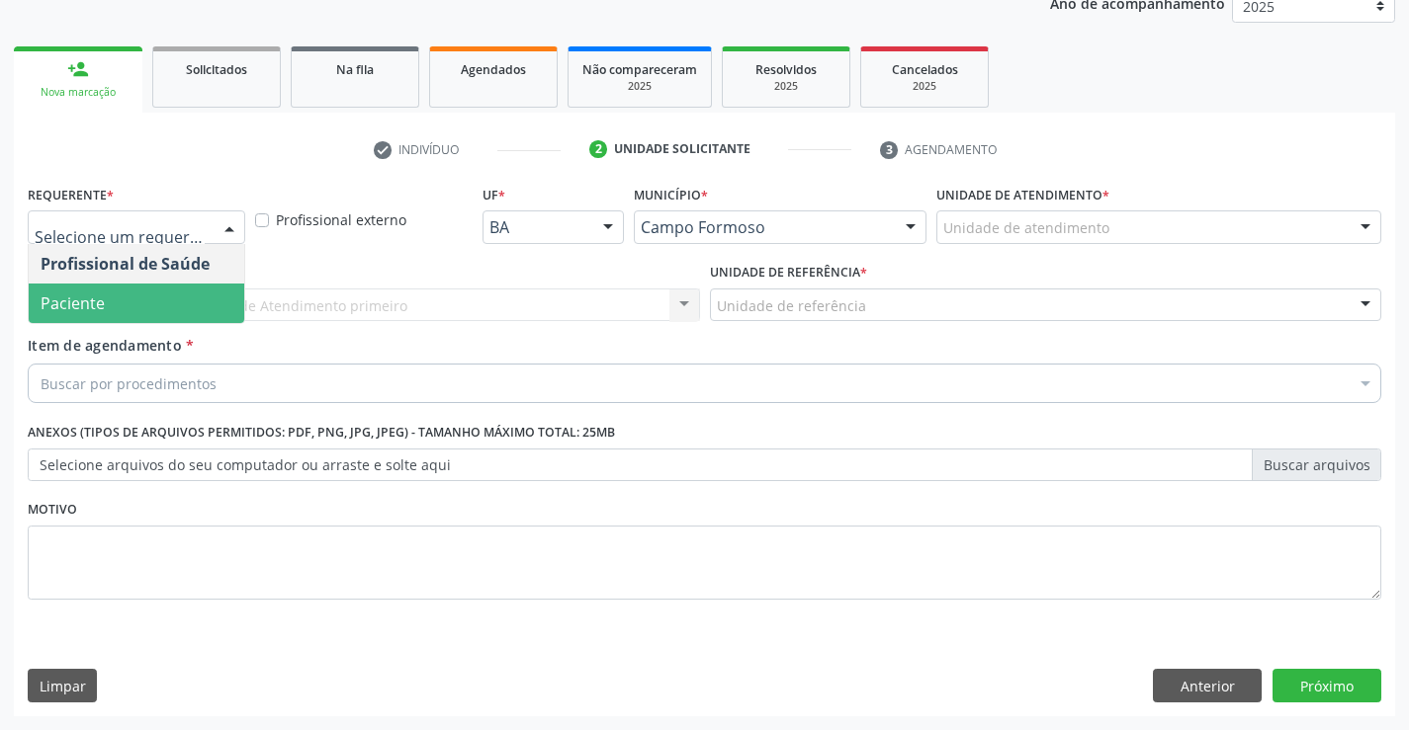
click at [83, 294] on span "Paciente" at bounding box center [73, 304] width 64 height 22
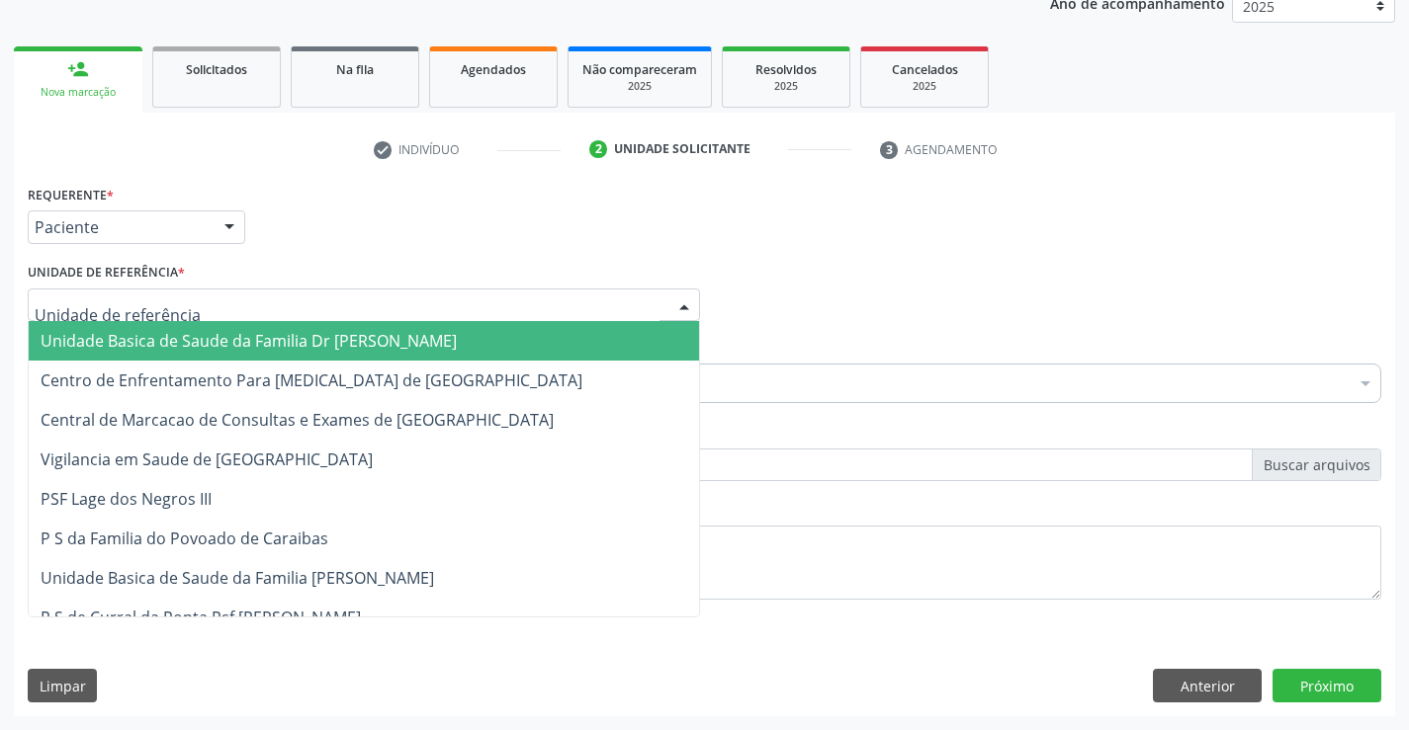
click at [89, 289] on div at bounding box center [364, 306] width 672 height 34
click at [85, 338] on span "Unidade Basica de Saude da Familia Dr [PERSON_NAME]" at bounding box center [249, 341] width 416 height 22
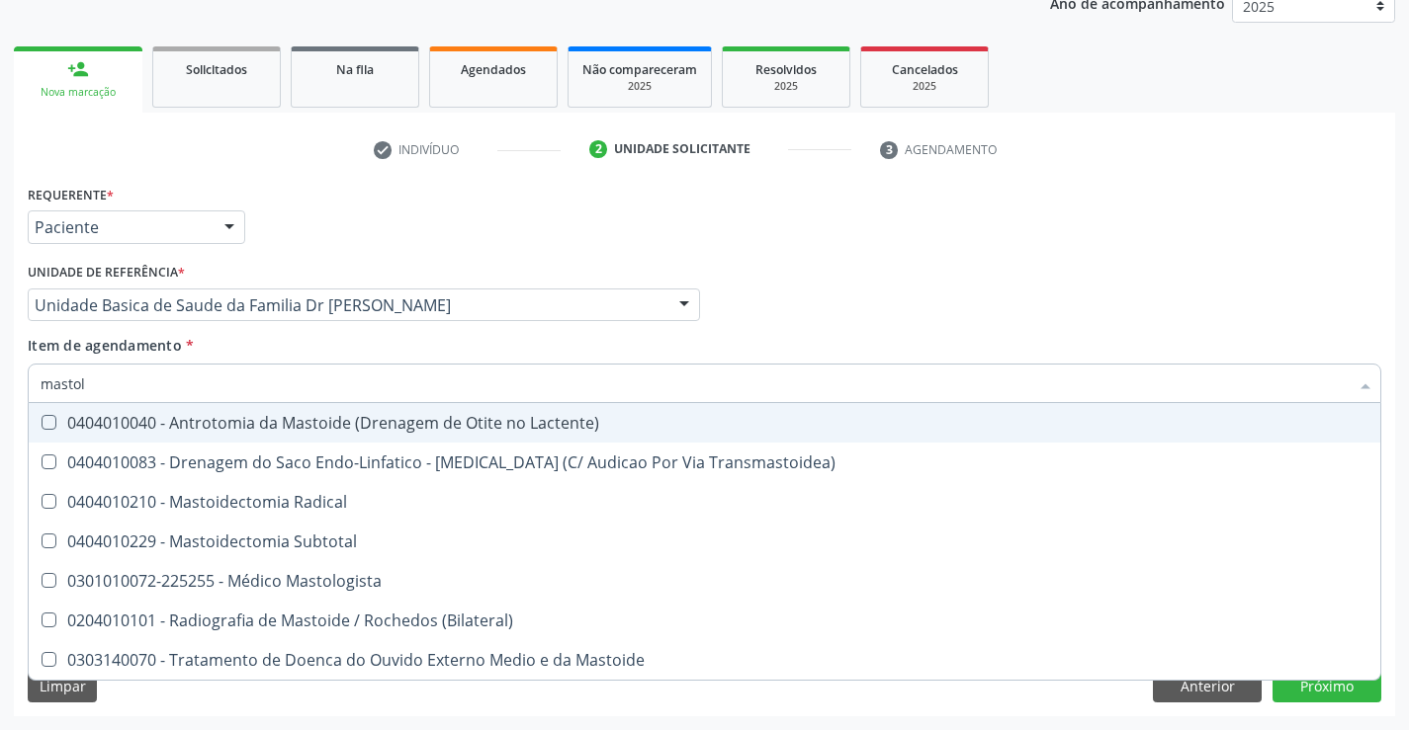
type input "mastolo"
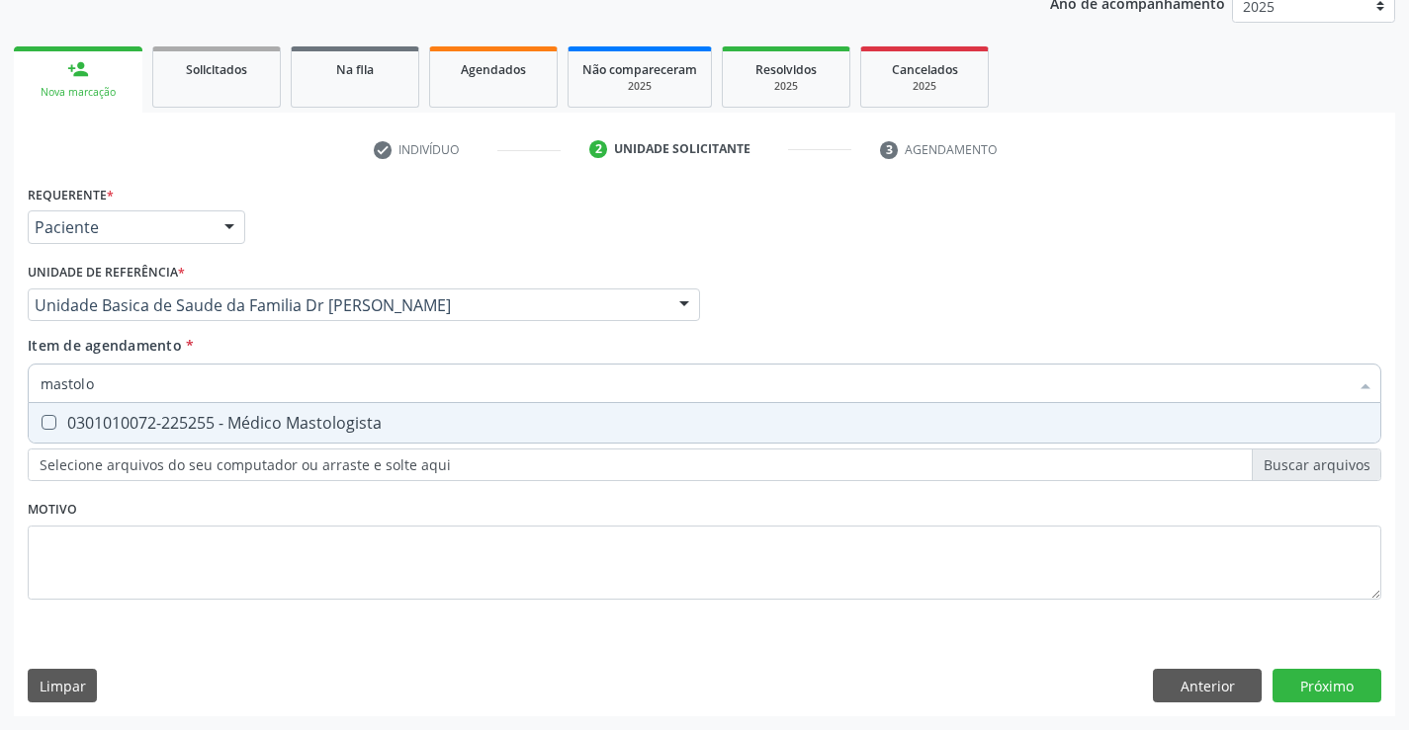
click at [201, 426] on div "0301010072-225255 - Médico Mastologista" at bounding box center [704, 423] width 1327 height 16
checkbox Mastologista "true"
click at [1320, 679] on div "Requerente * Paciente Profissional de Saúde Paciente Nenhum resultado encontrad…" at bounding box center [704, 448] width 1381 height 537
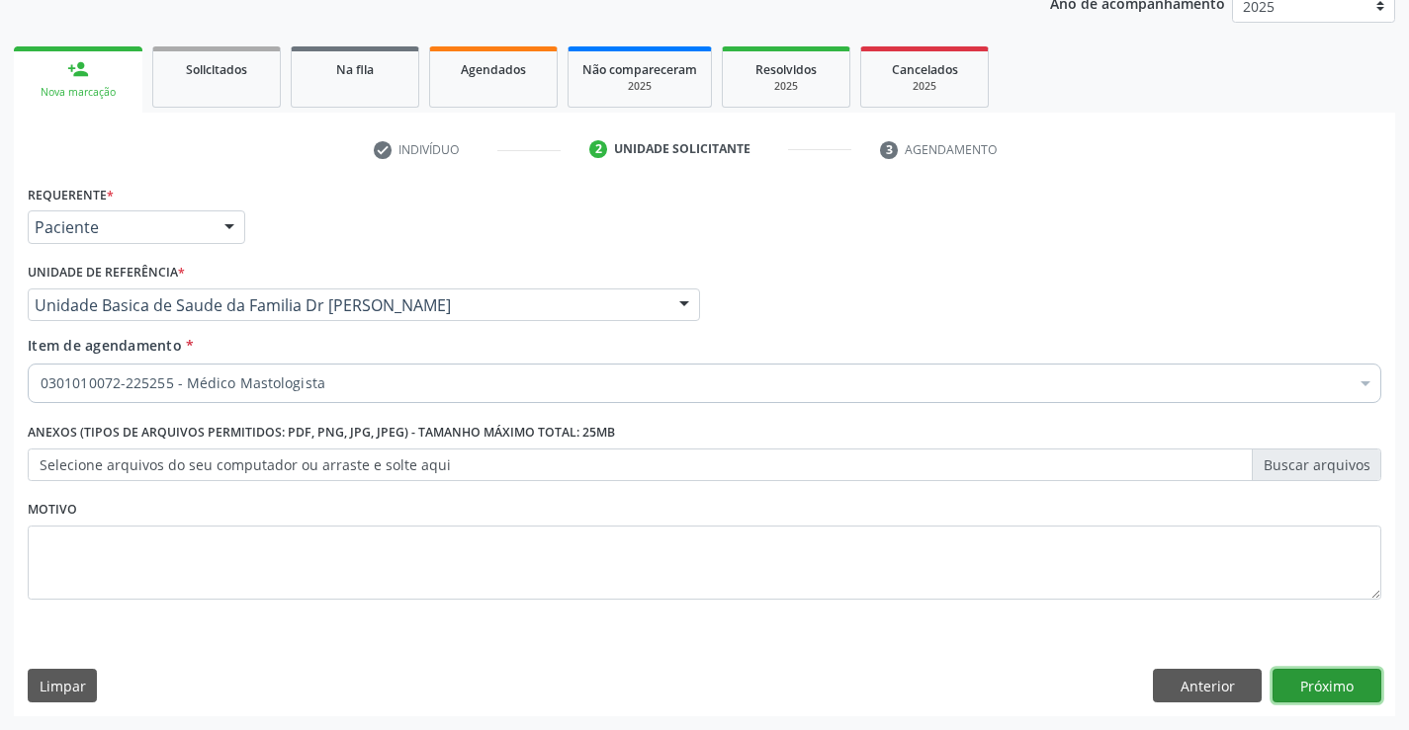
click at [1297, 690] on button "Próximo" at bounding box center [1326, 686] width 109 height 34
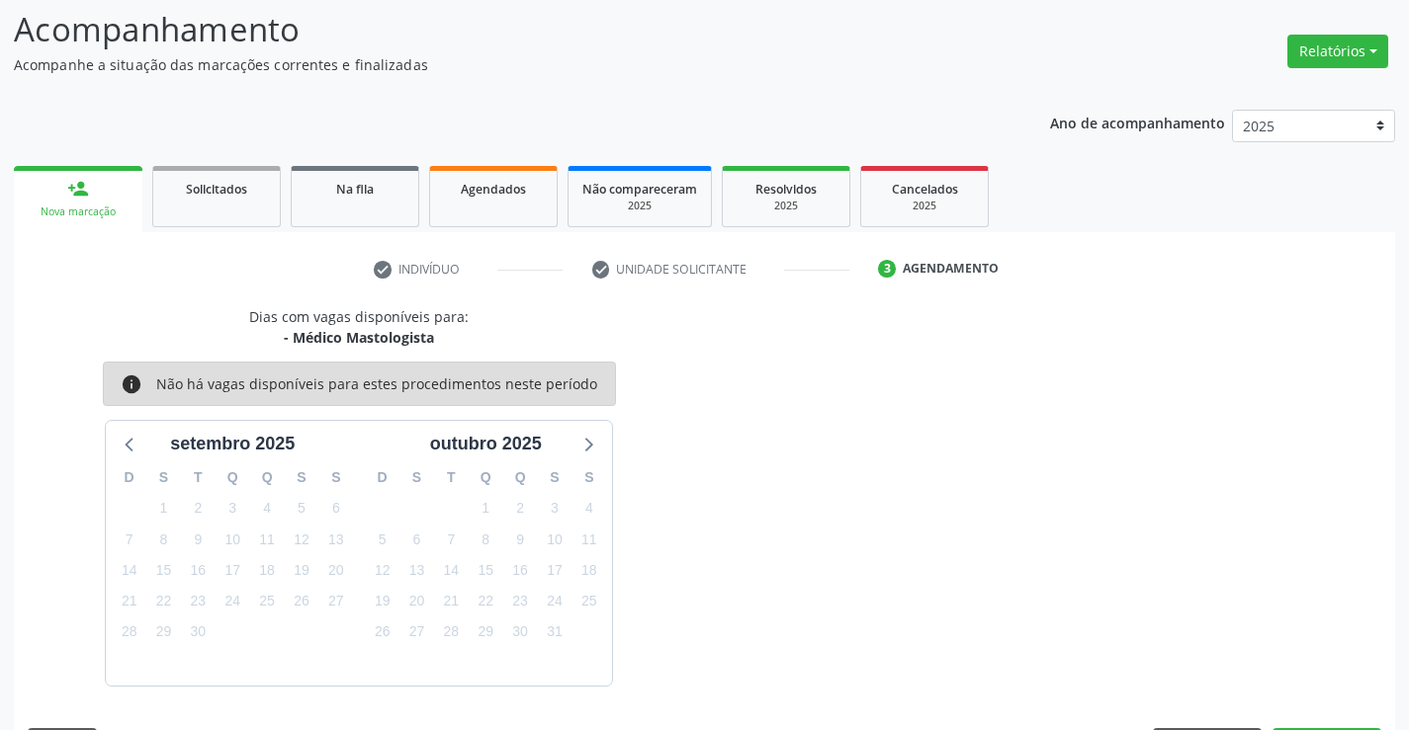
scroll to position [188, 0]
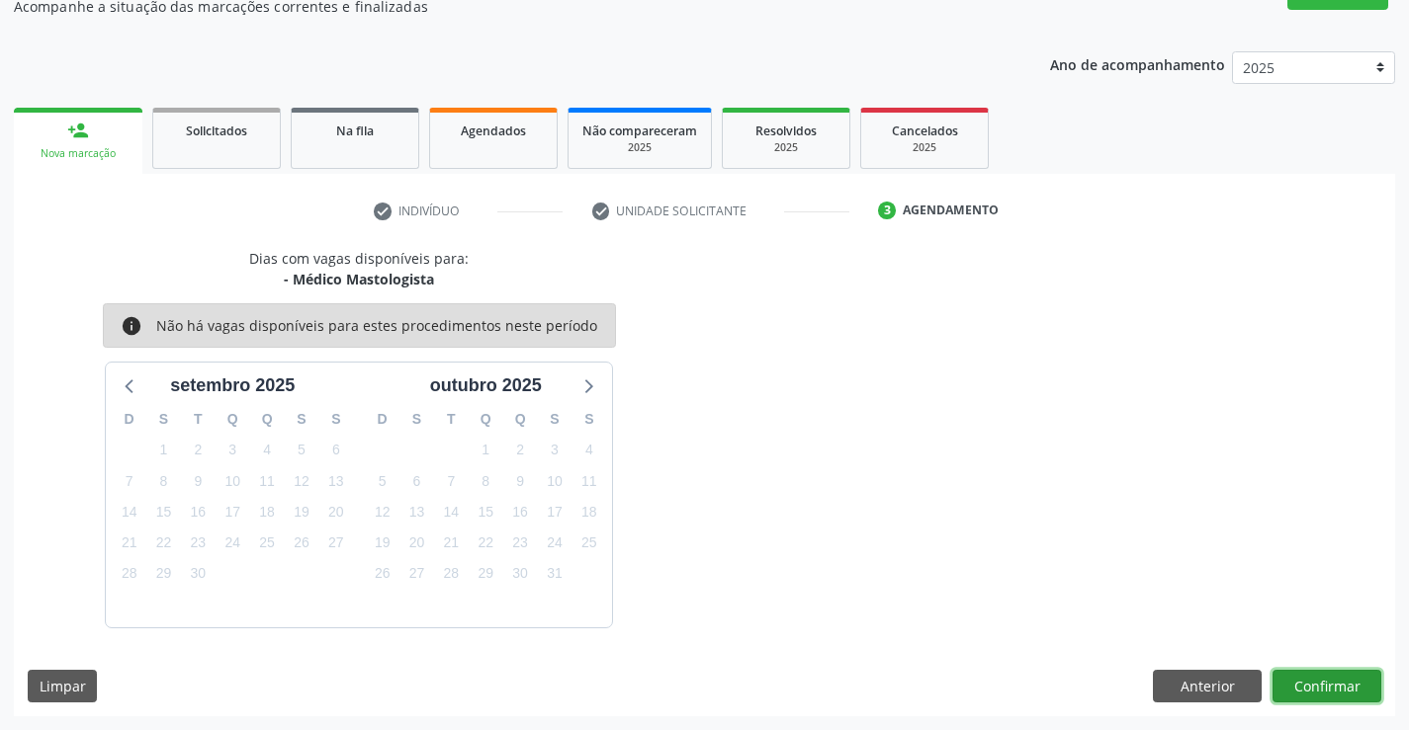
click at [1315, 687] on button "Confirmar" at bounding box center [1326, 687] width 109 height 34
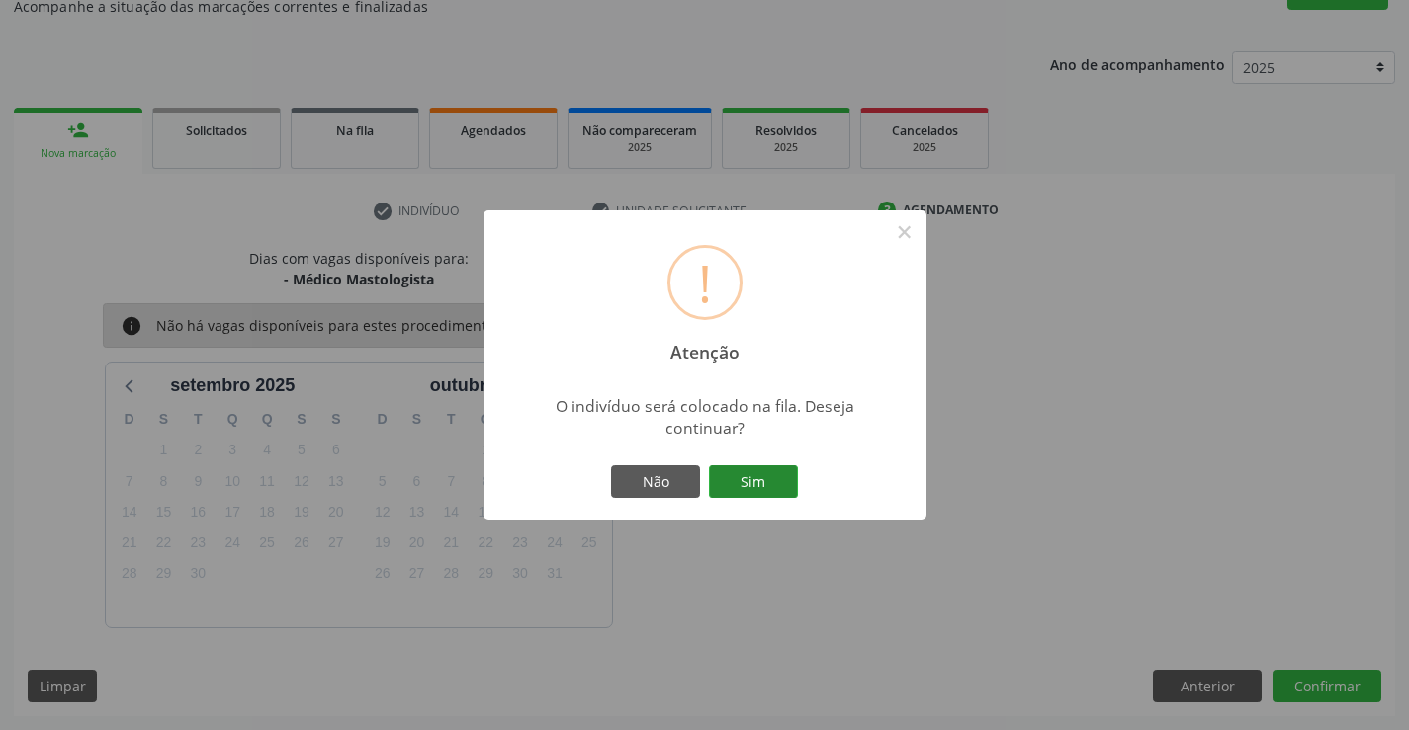
click at [766, 474] on button "Sim" at bounding box center [753, 483] width 89 height 34
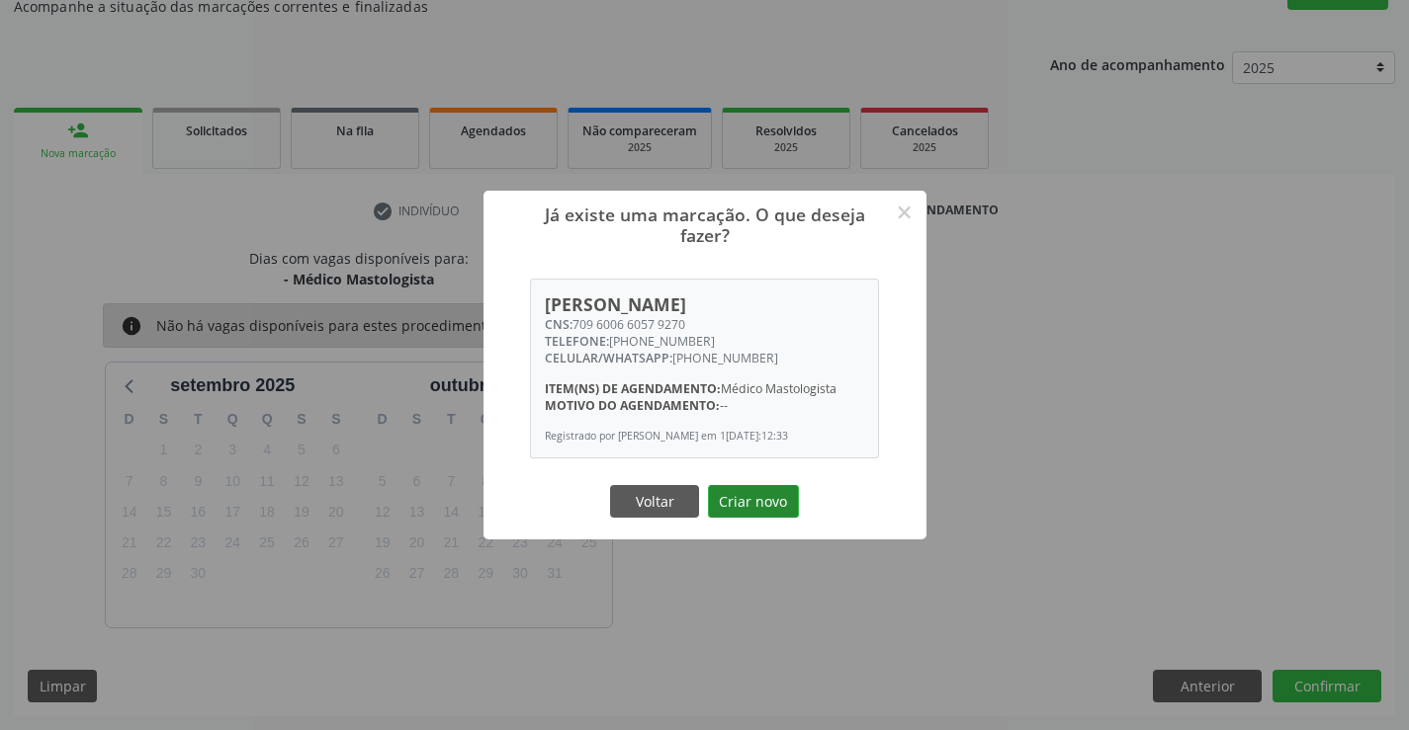
click at [739, 515] on button "Criar novo" at bounding box center [753, 502] width 91 height 34
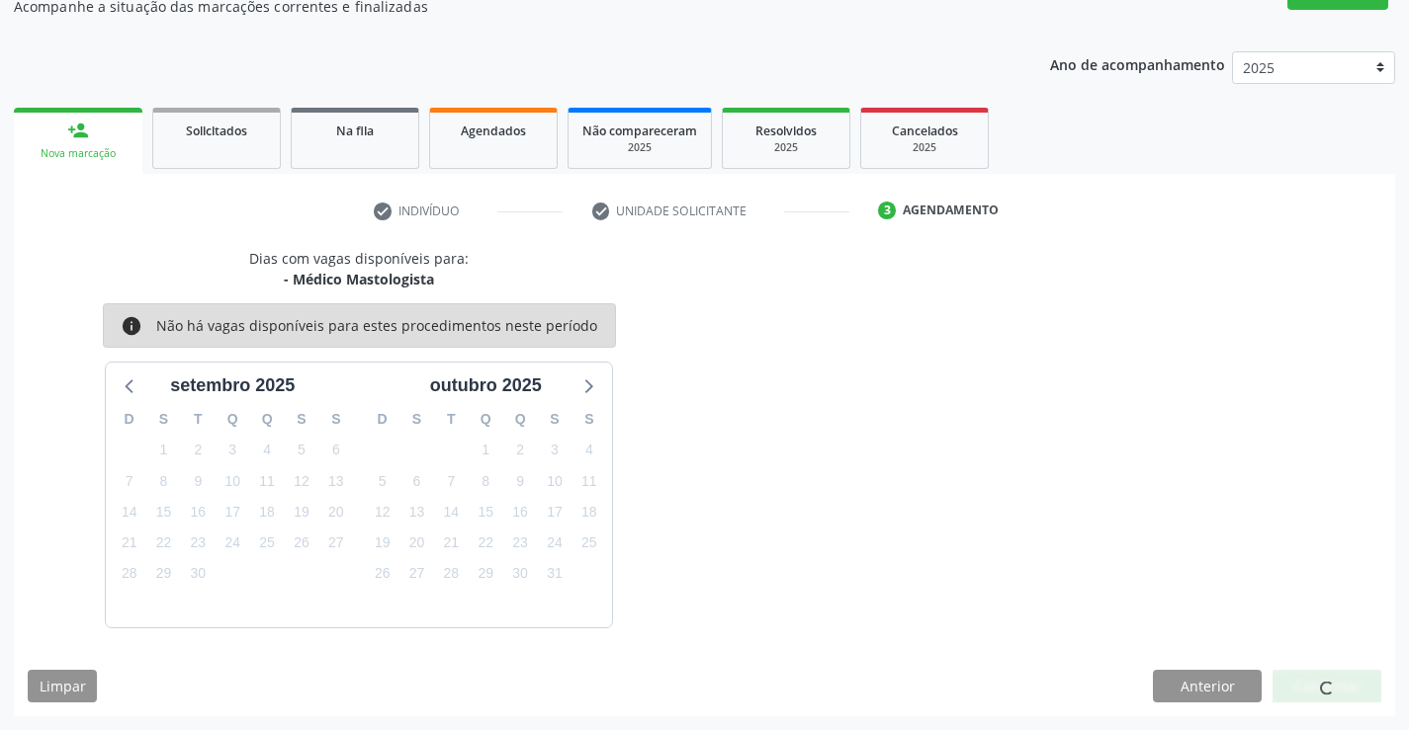
scroll to position [0, 0]
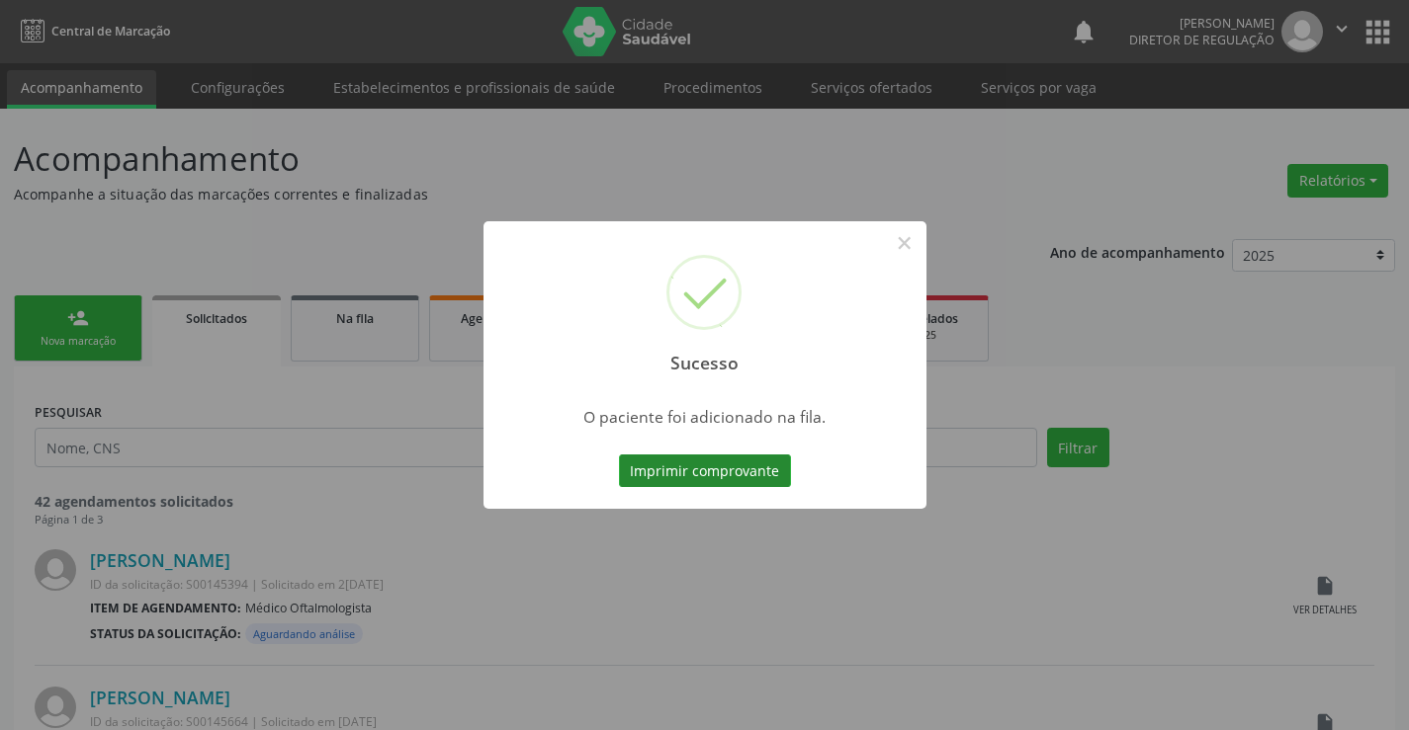
click at [754, 467] on button "Imprimir comprovante" at bounding box center [705, 472] width 172 height 34
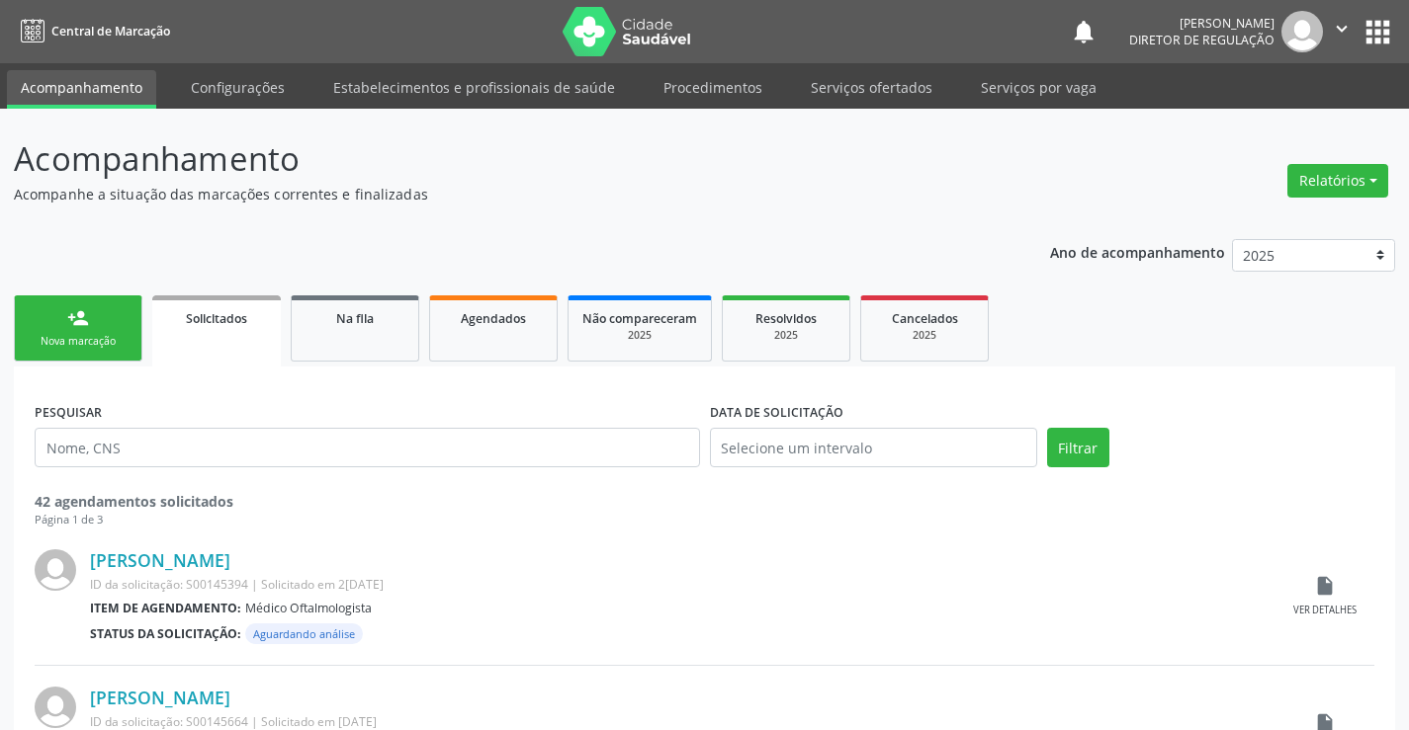
click at [123, 339] on div "Nova marcação" at bounding box center [78, 341] width 99 height 15
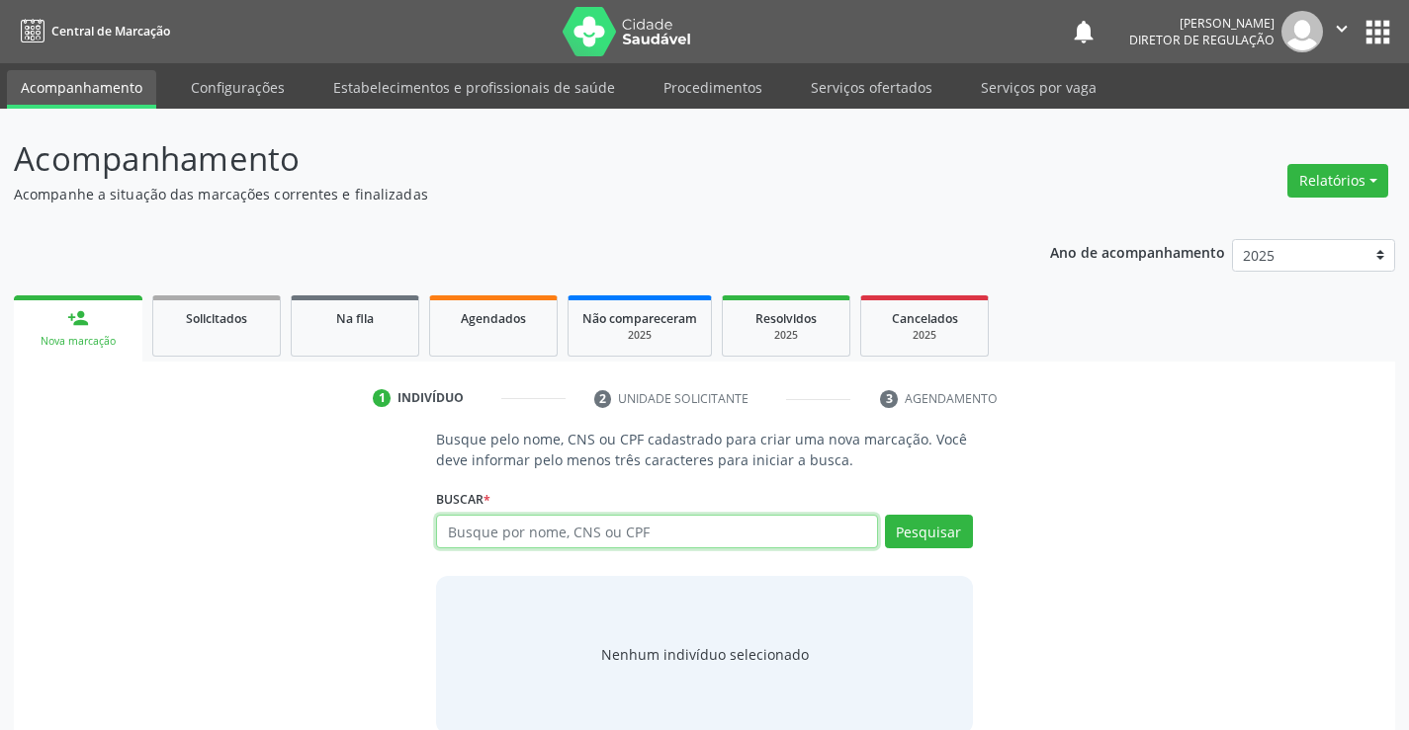
click at [507, 537] on input "text" at bounding box center [656, 532] width 441 height 34
type input "700007293579904"
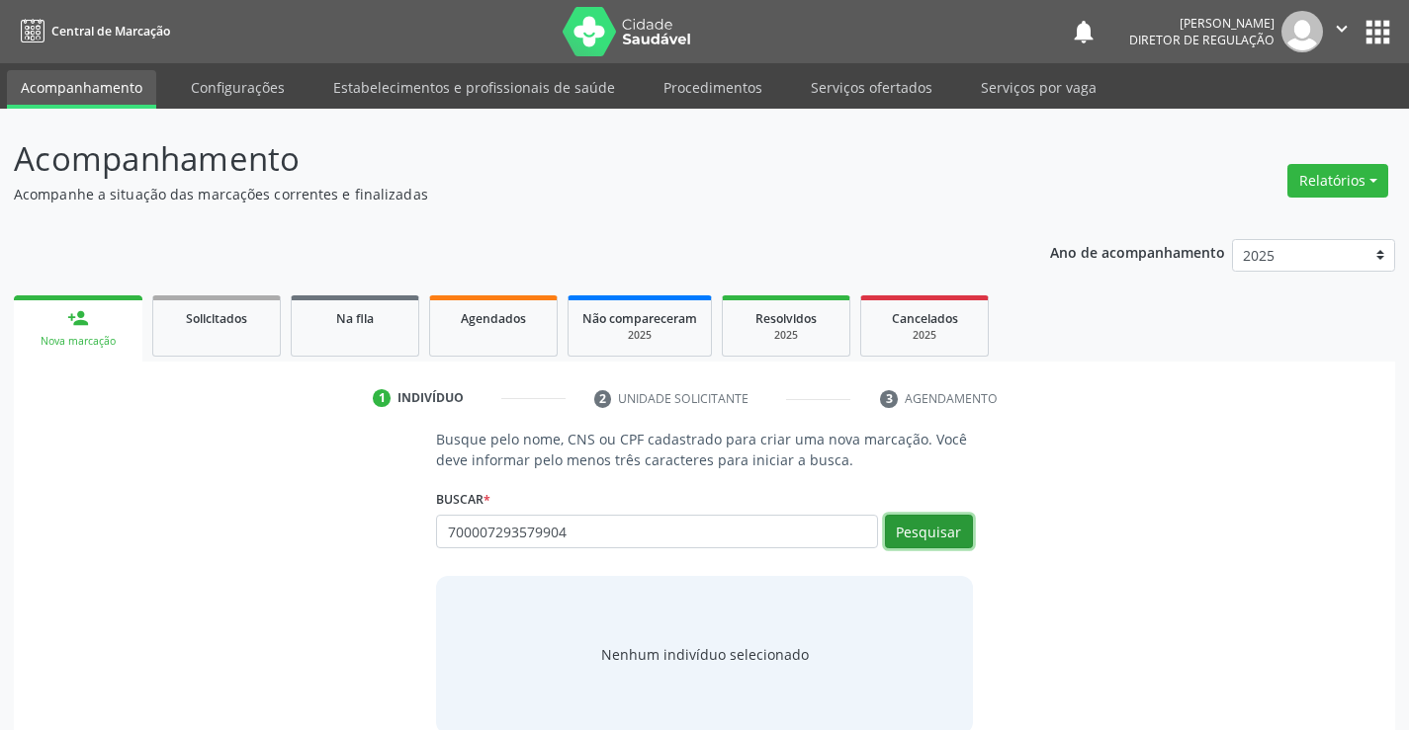
click at [944, 533] on button "Pesquisar" at bounding box center [929, 532] width 88 height 34
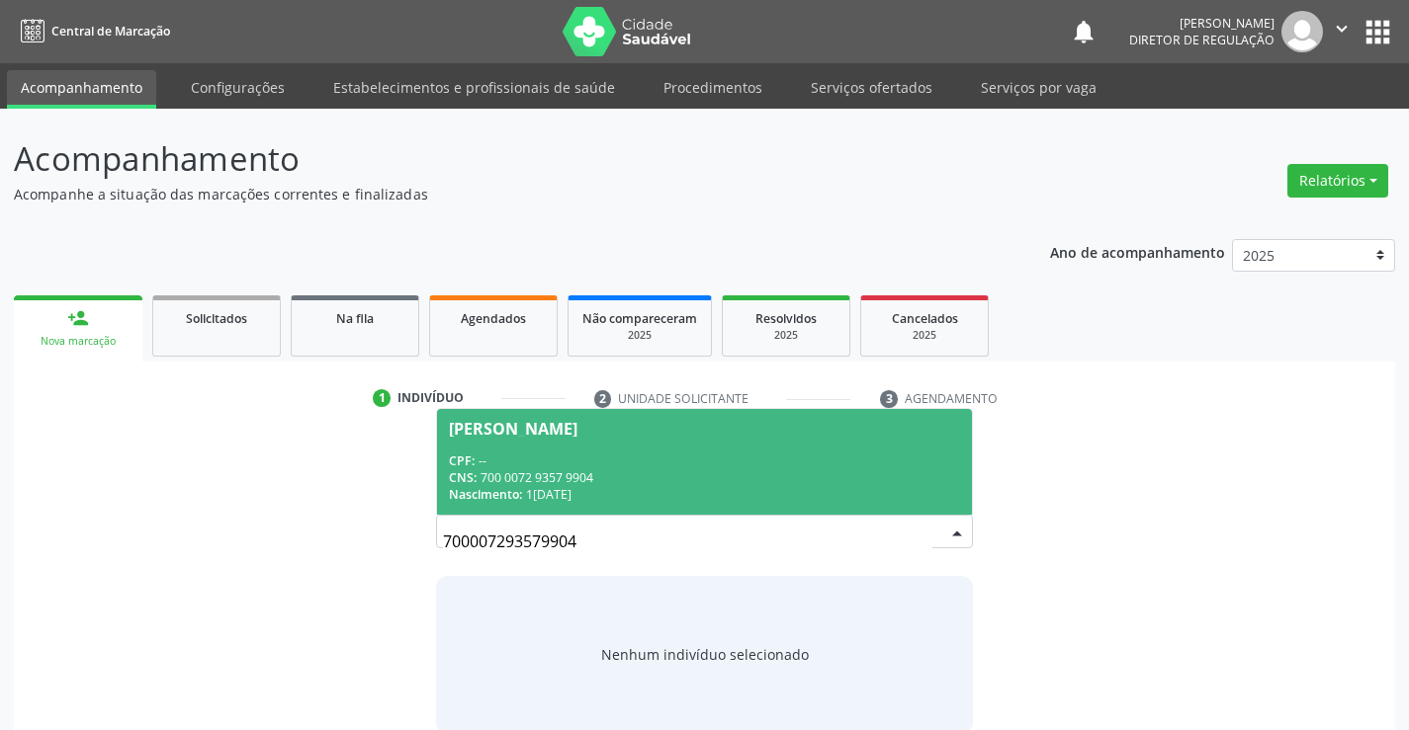
click at [699, 466] on div "CPF: --" at bounding box center [704, 461] width 510 height 17
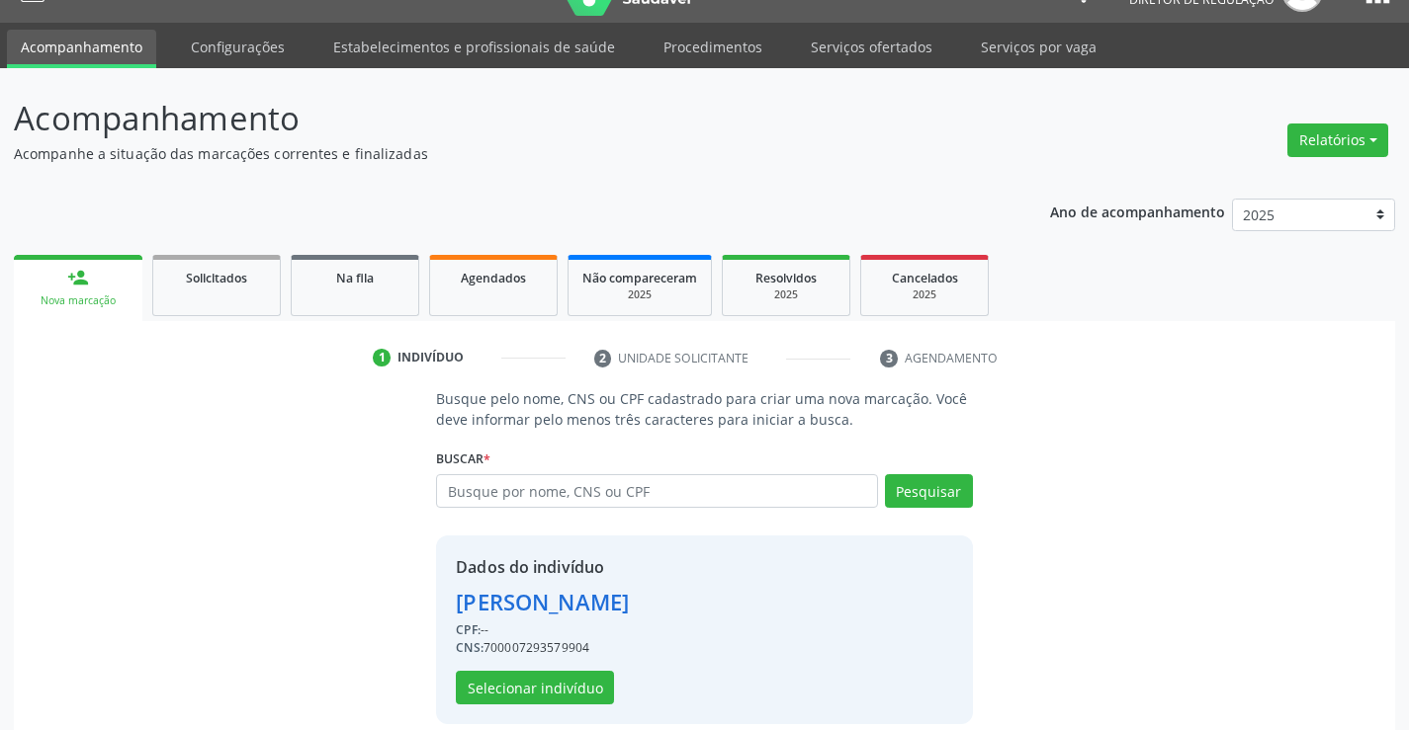
scroll to position [62, 0]
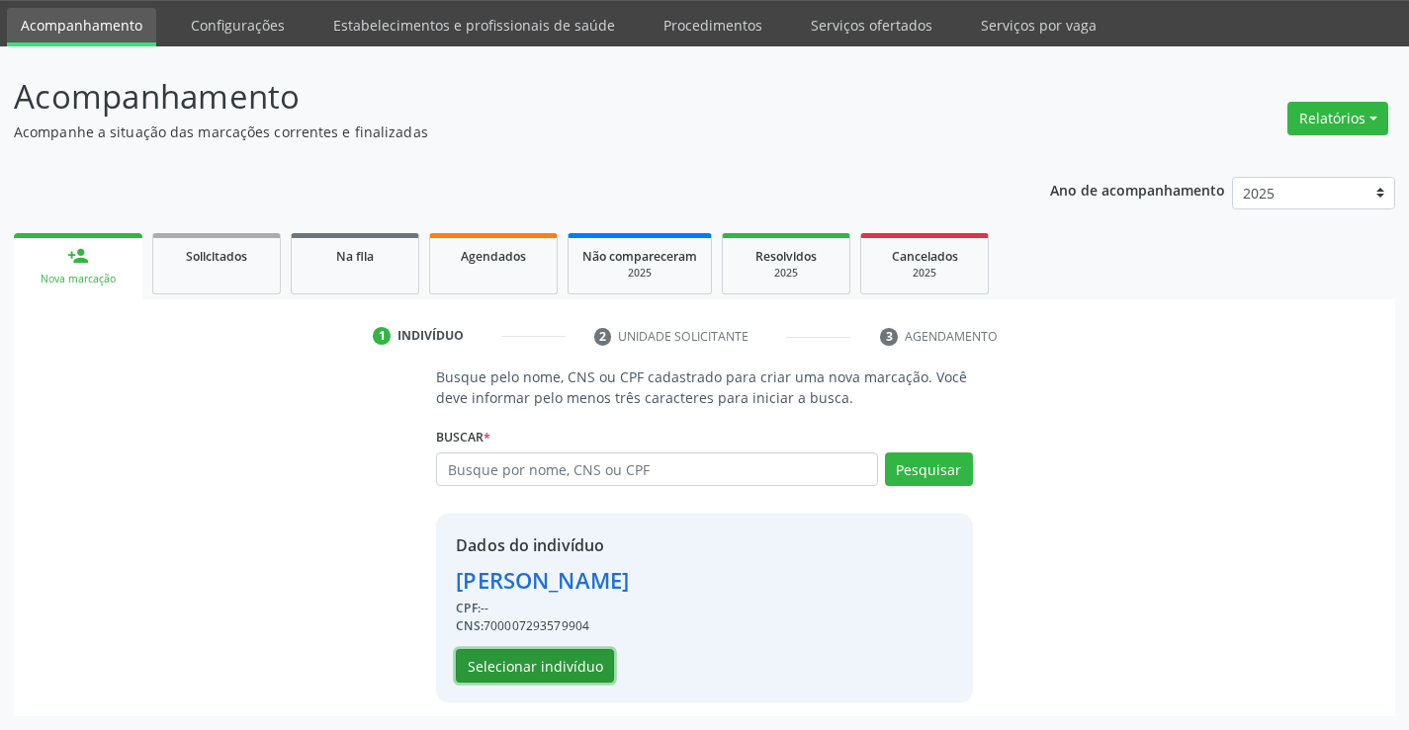
click at [549, 667] on button "Selecionar indivíduo" at bounding box center [535, 666] width 158 height 34
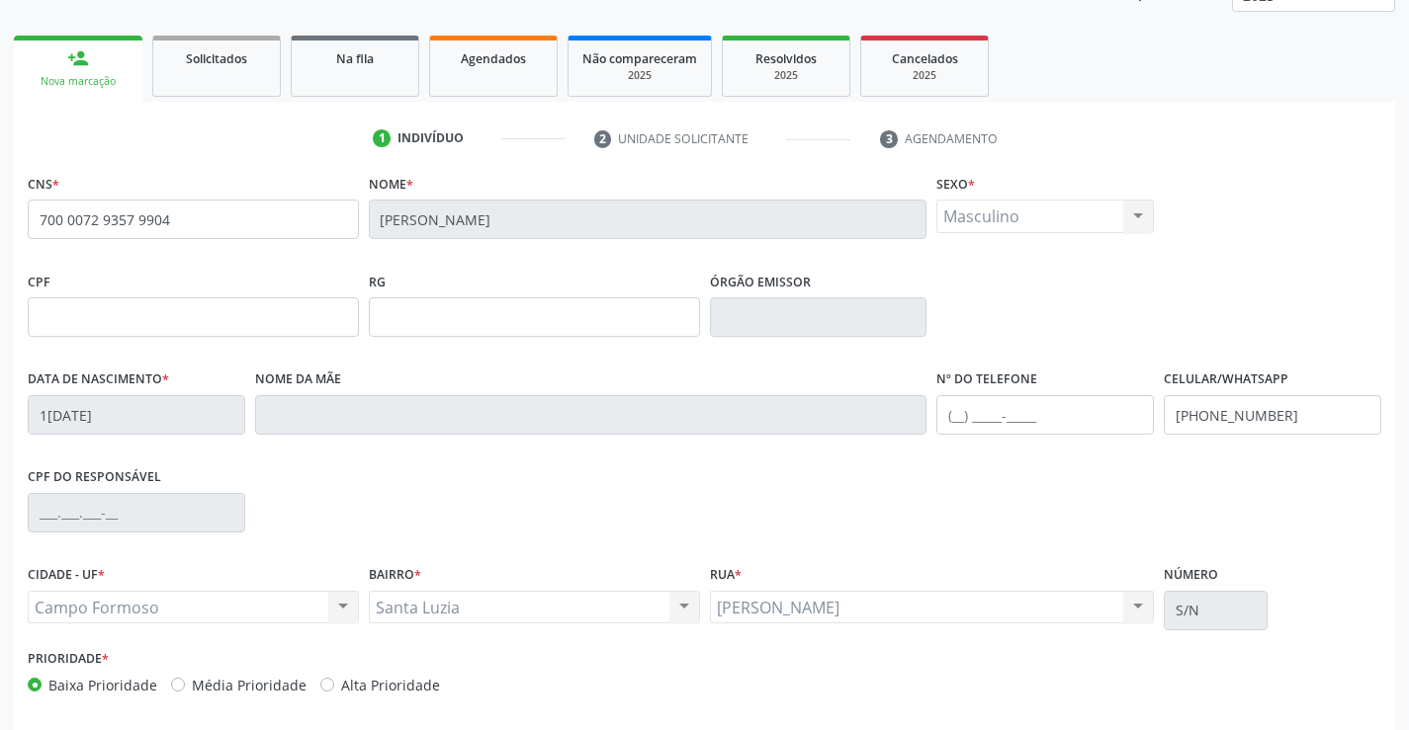
scroll to position [341, 0]
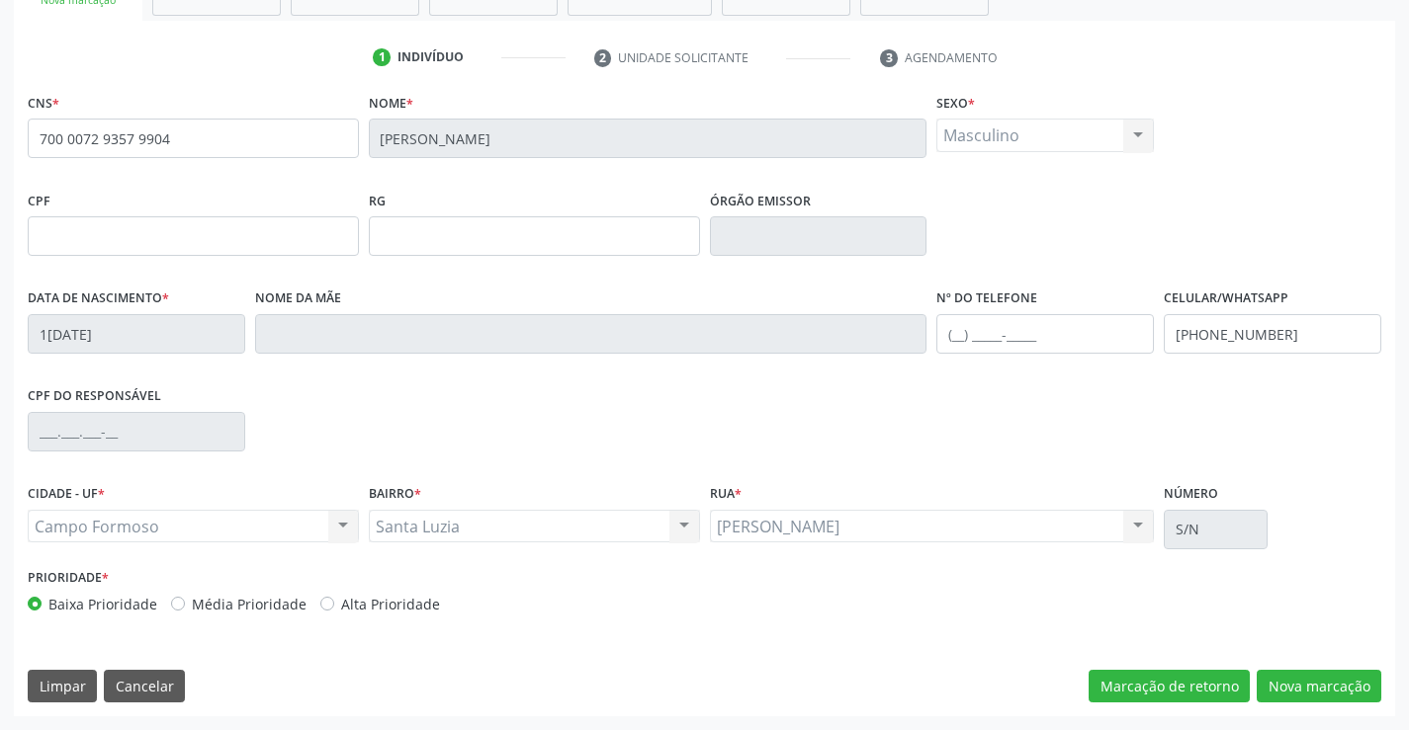
click at [1060, 141] on div "Masculino Masculino Feminino Nenhum resultado encontrado para: " " Não há nenhu…" at bounding box center [1044, 136] width 217 height 34
click at [1317, 694] on button "Nova marcação" at bounding box center [1318, 687] width 125 height 34
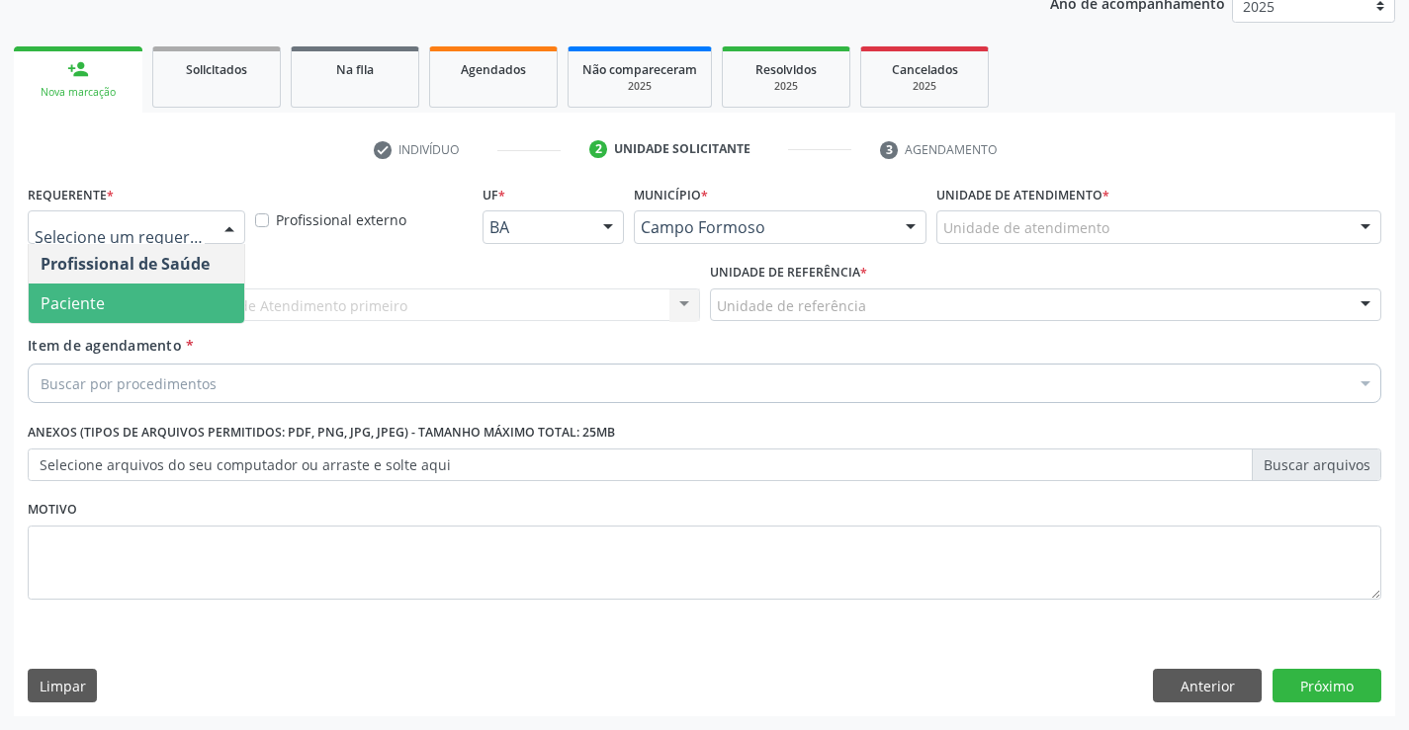
click at [66, 300] on span "Paciente" at bounding box center [73, 304] width 64 height 22
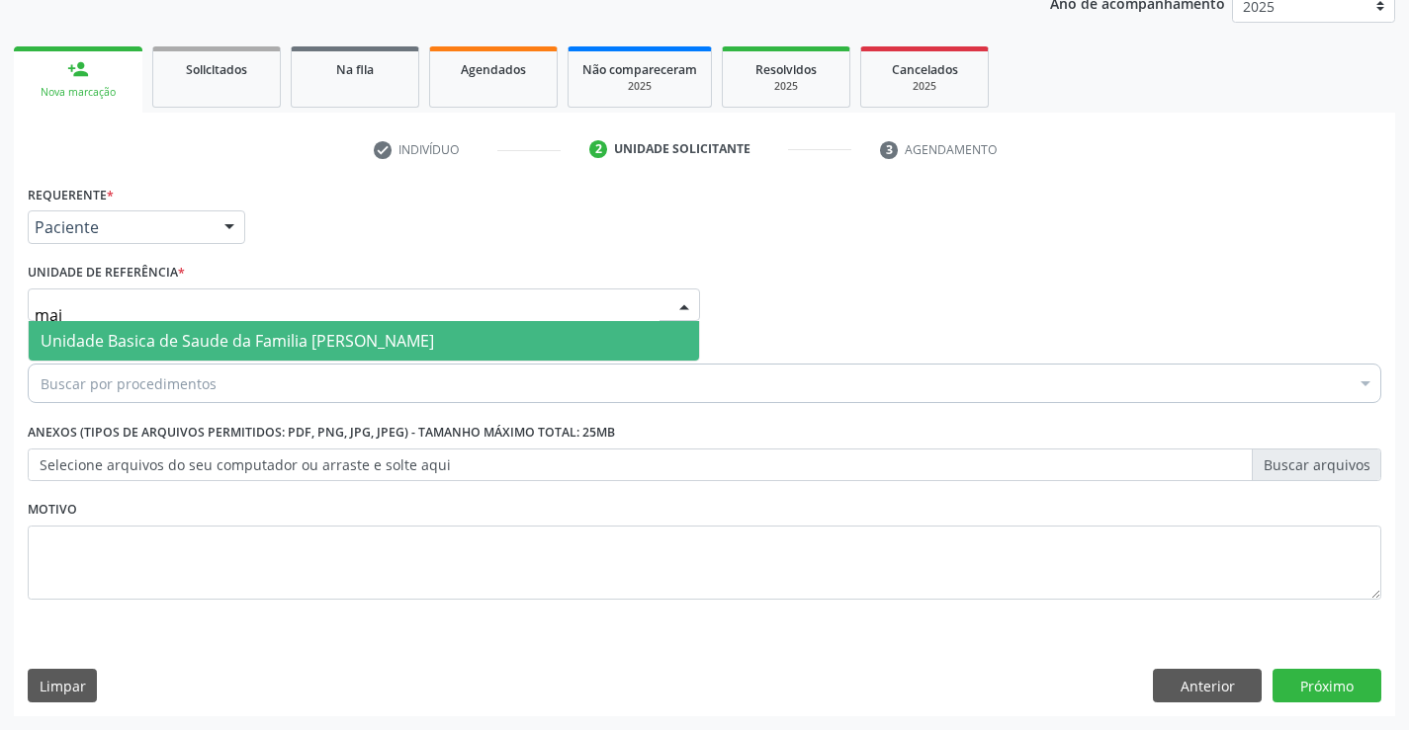
type input "maia"
click at [97, 343] on span "Unidade Basica de Saude da Familia [PERSON_NAME]" at bounding box center [237, 341] width 393 height 22
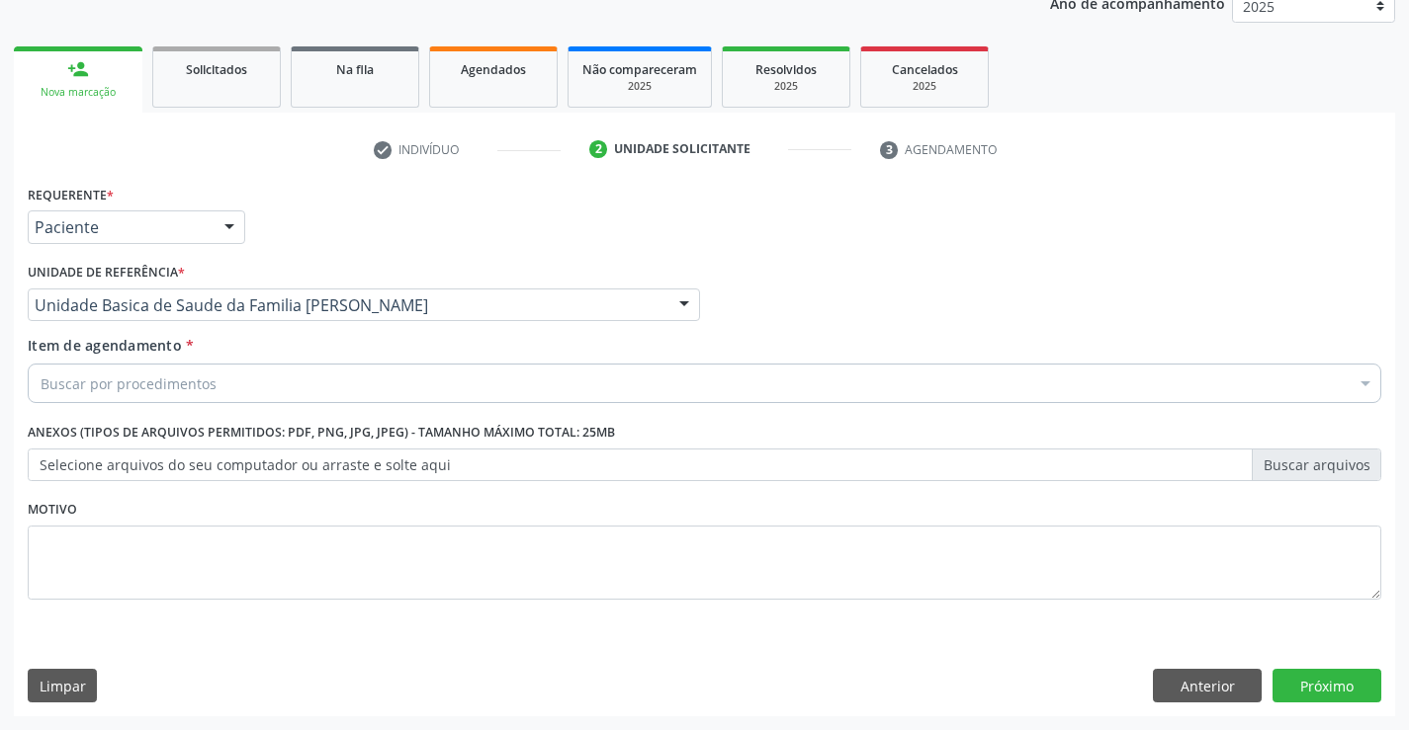
click at [90, 397] on div "Buscar por procedimentos Selecionar todos 0202040089 - 3X Pesquisa de Larvas Na…" at bounding box center [704, 381] width 1353 height 34
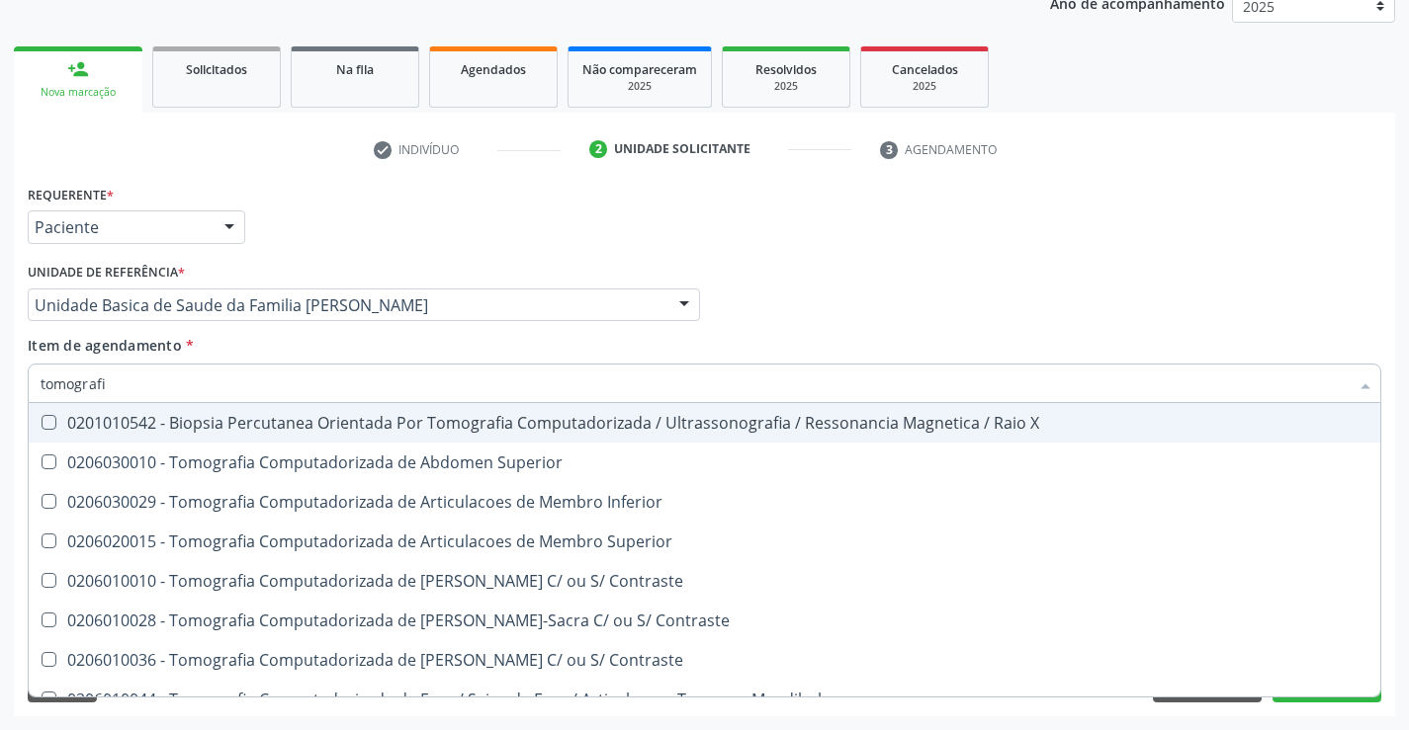
type input "tomografia"
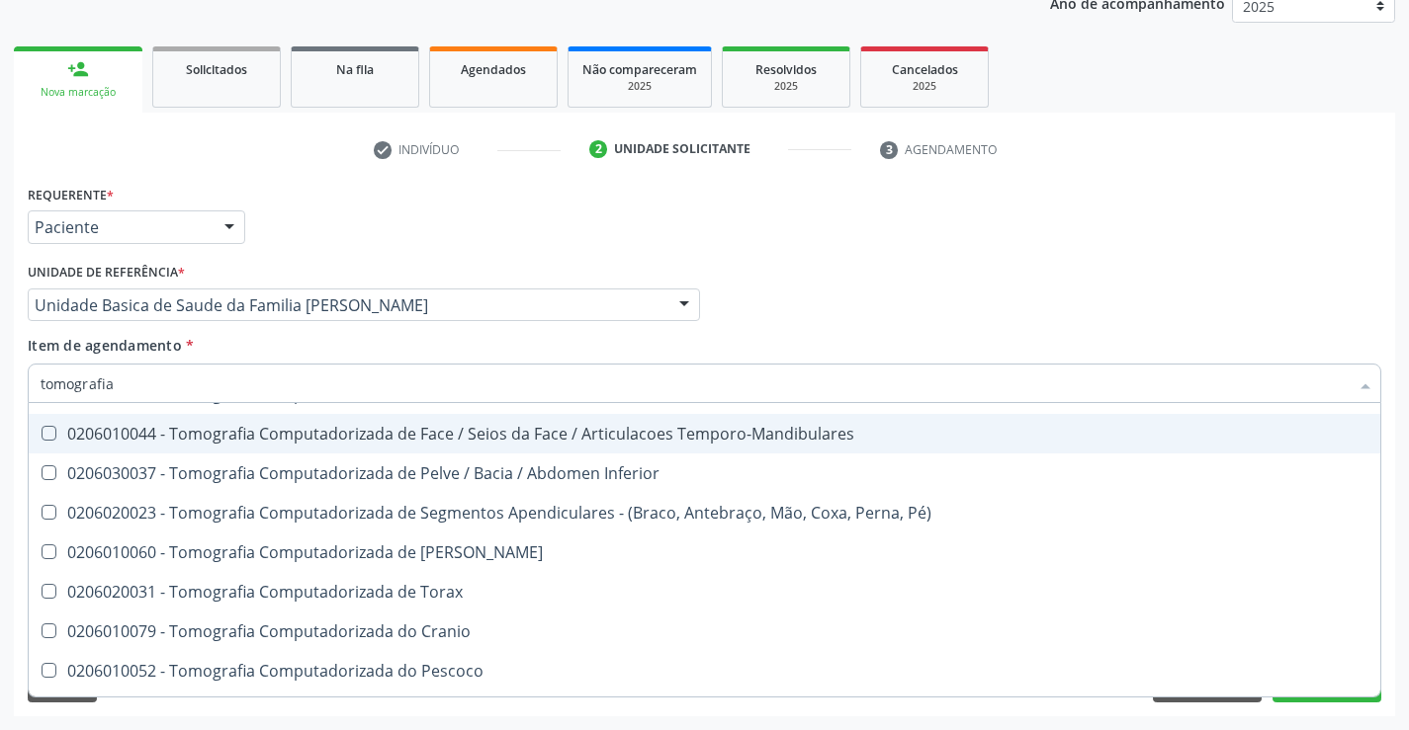
scroll to position [297, 0]
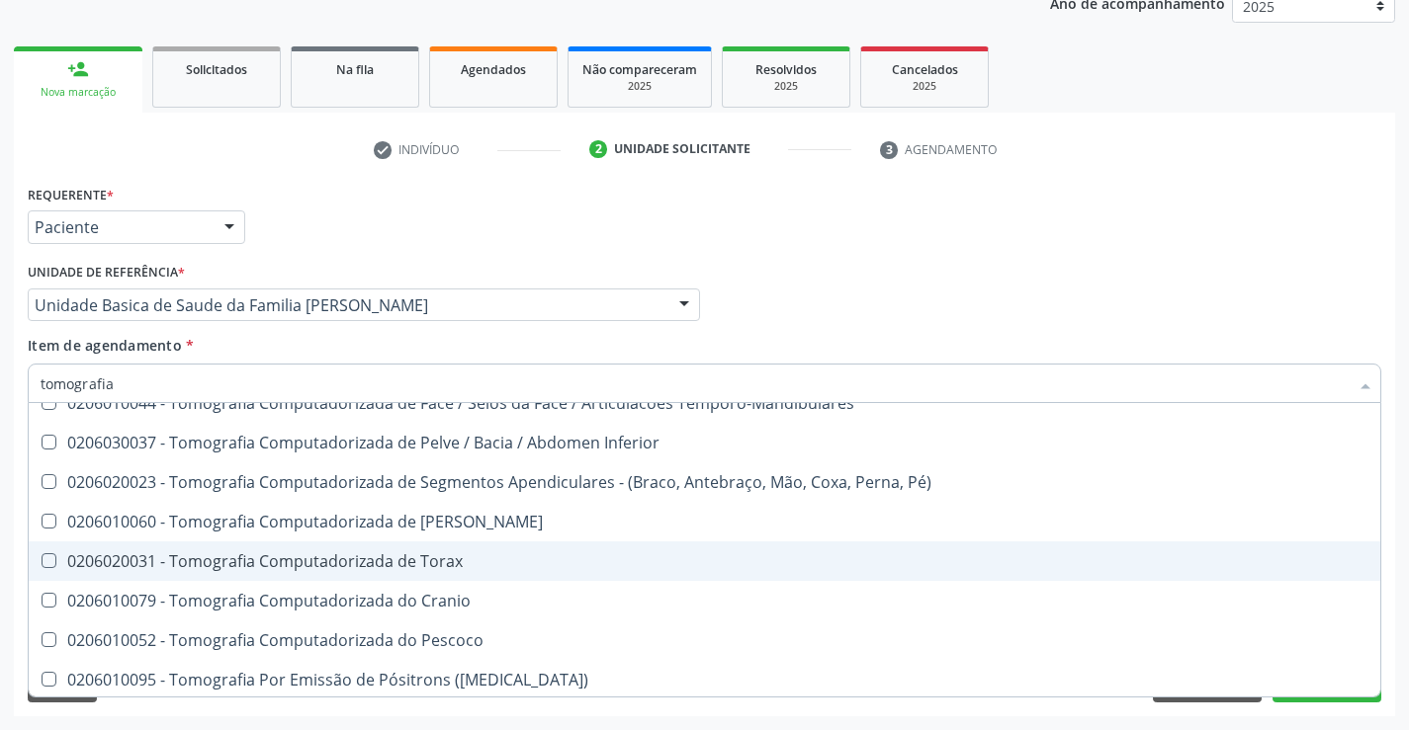
click at [444, 569] on div "0206020031 - Tomografia Computadorizada de Torax" at bounding box center [704, 562] width 1327 height 16
checkbox Torax "true"
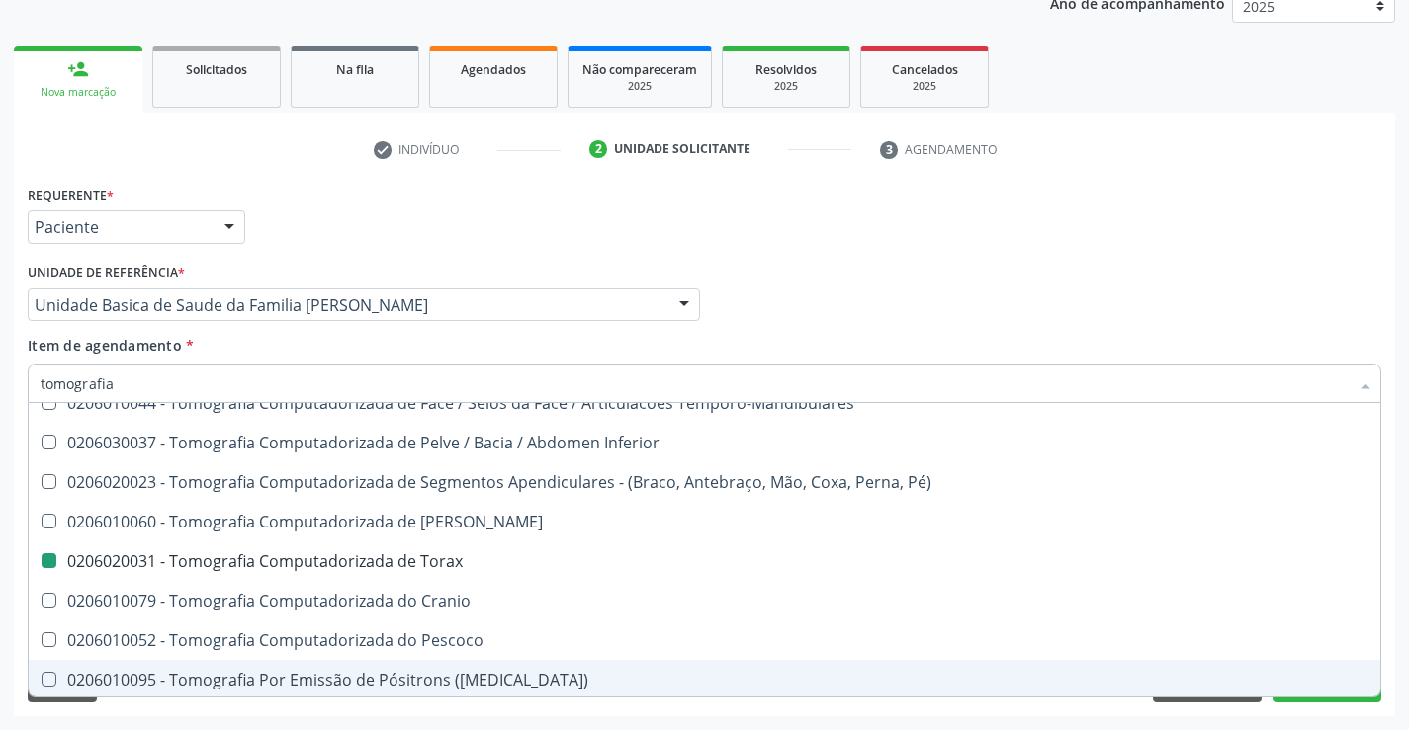
click at [1360, 709] on div "Requerente * Paciente Profissional de Saúde Paciente Nenhum resultado encontrad…" at bounding box center [704, 448] width 1381 height 537
checkbox Superior "true"
checkbox Torax "false"
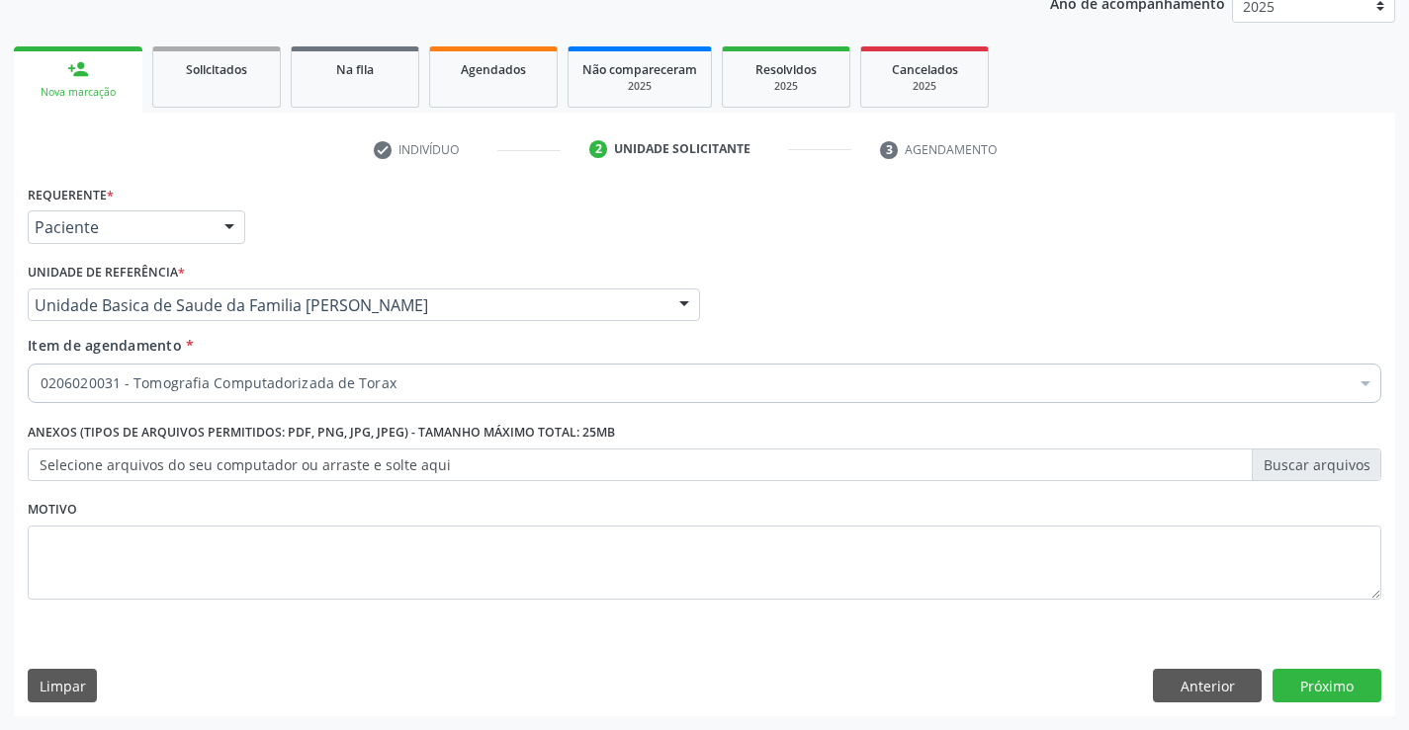
scroll to position [0, 0]
click at [1351, 695] on button "Próximo" at bounding box center [1326, 686] width 109 height 34
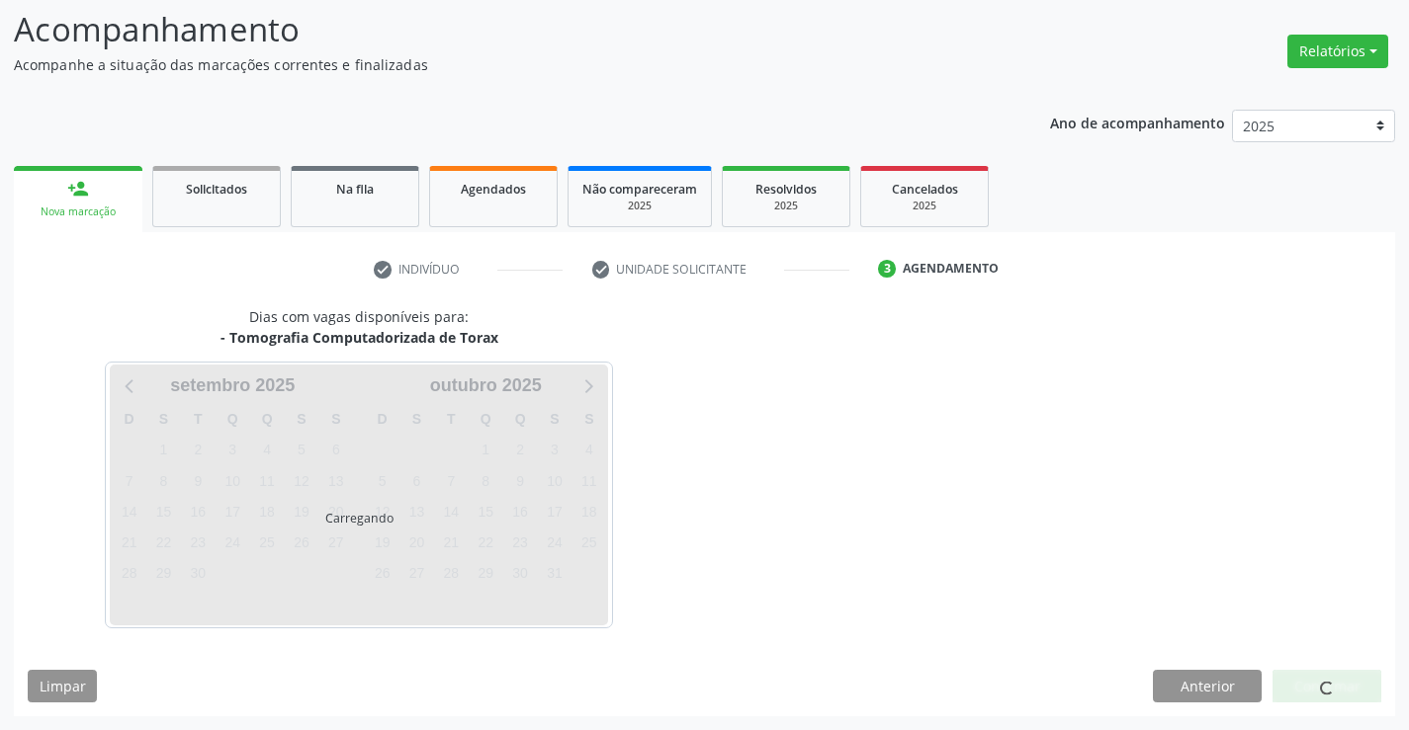
scroll to position [129, 0]
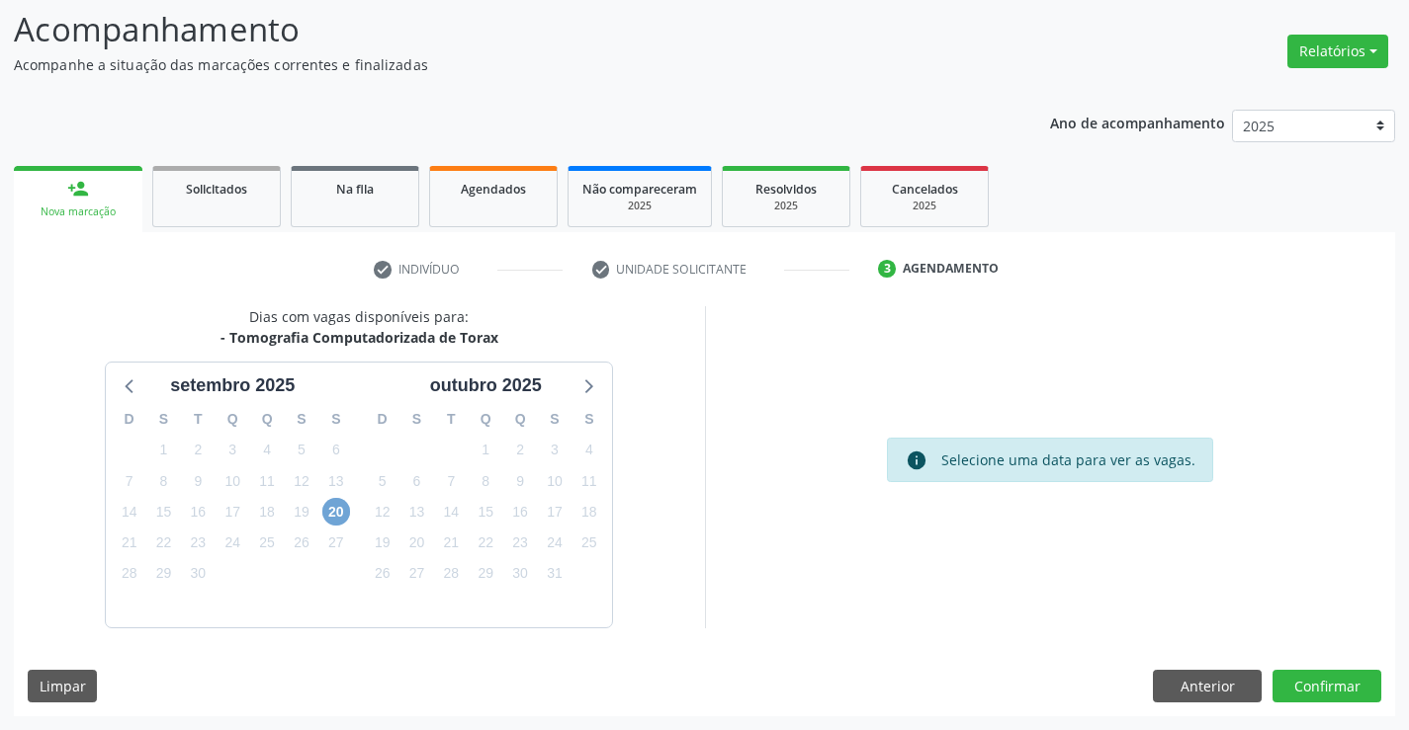
click at [341, 514] on span "20" at bounding box center [336, 512] width 28 height 28
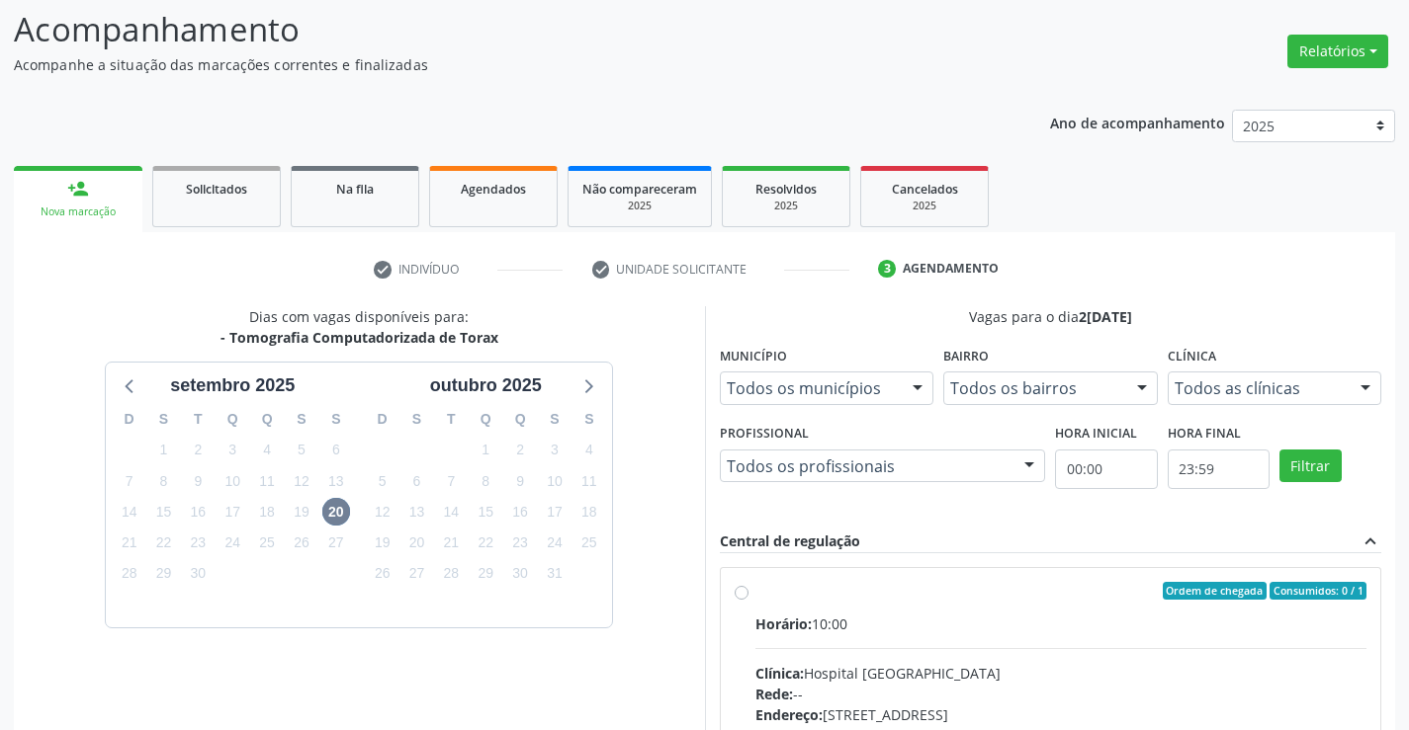
click at [755, 594] on label "Ordem de chegada Consumidos: 0 / 1 Horário: 10:00 Clínica: Hospital [GEOGRAPHIC…" at bounding box center [1061, 733] width 612 height 303
click at [740, 594] on input "Ordem de chegada Consumidos: 0 / 1 Horário: 10:00 Clínica: Hospital [GEOGRAPHIC…" at bounding box center [741, 591] width 14 height 18
radio input "true"
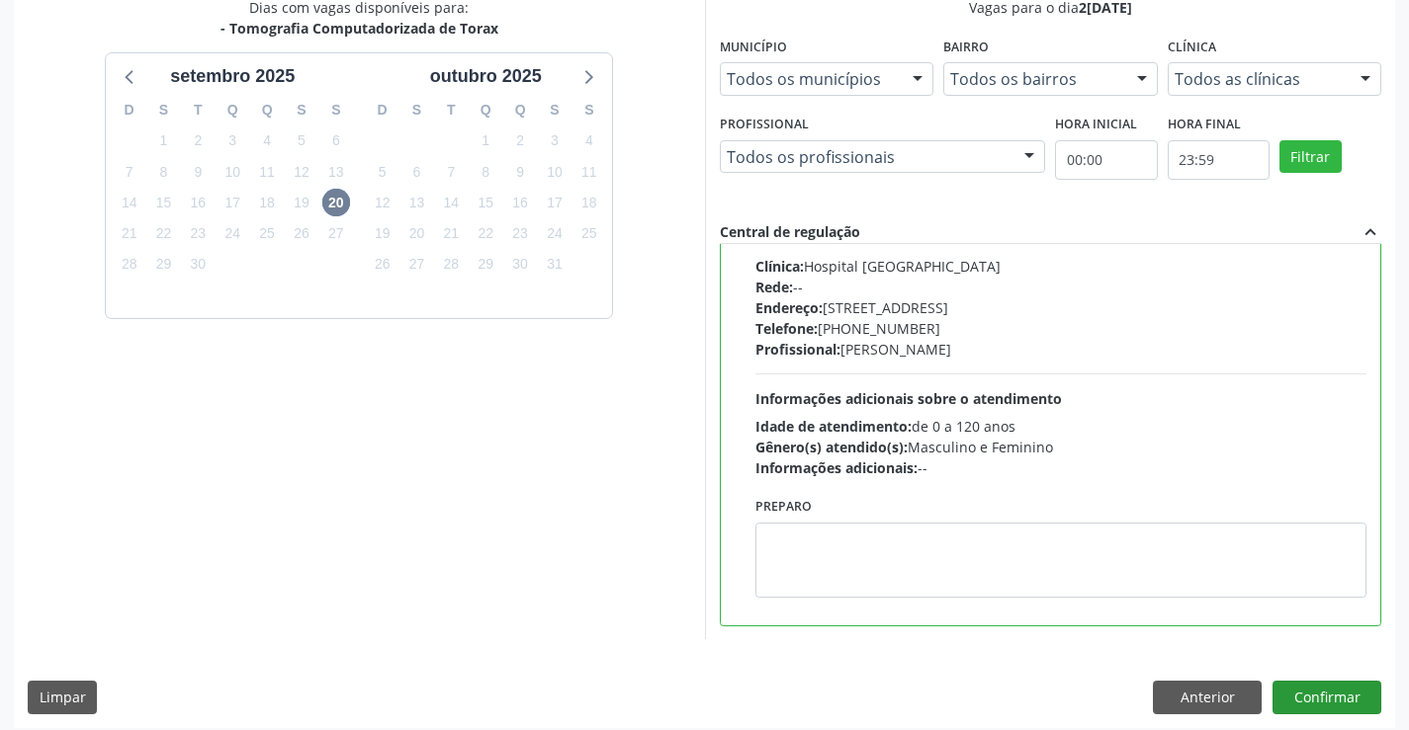
scroll to position [451, 0]
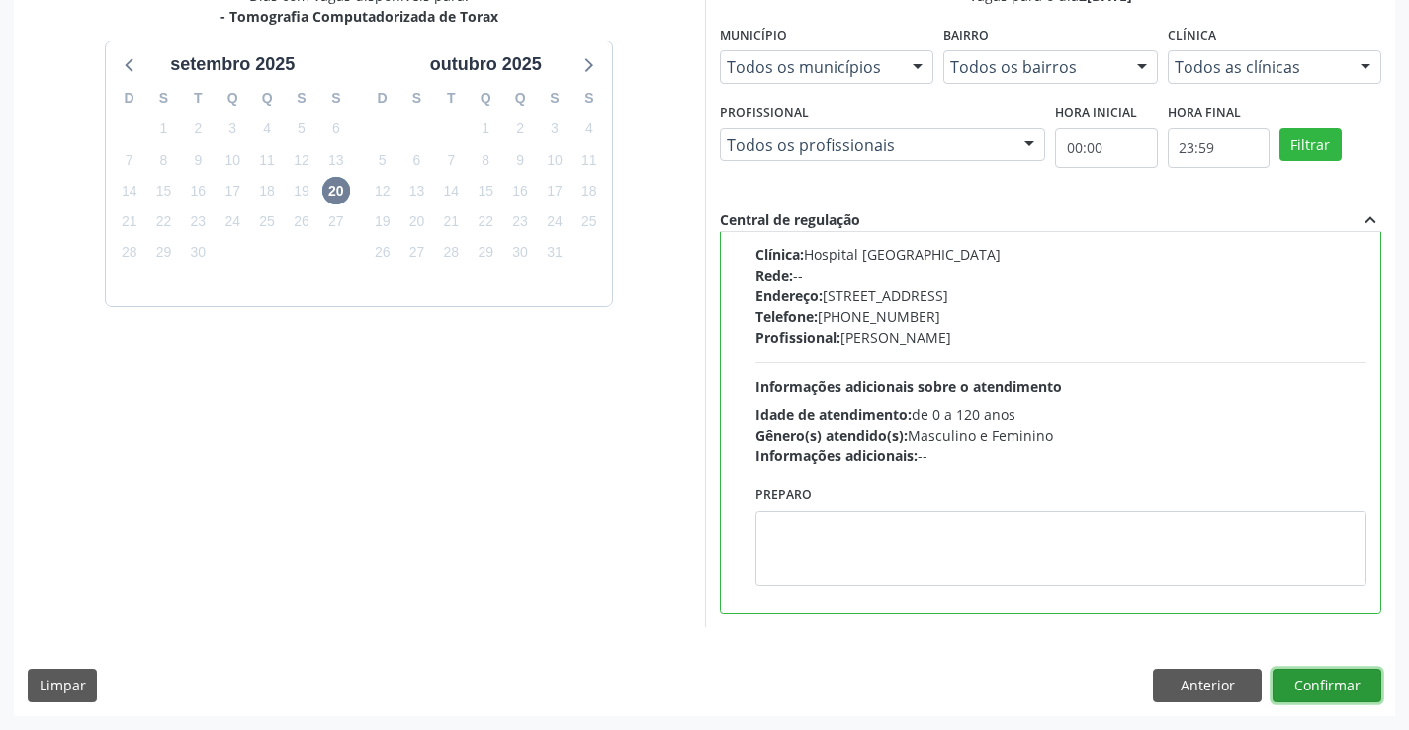
click at [1343, 682] on button "Confirmar" at bounding box center [1326, 686] width 109 height 34
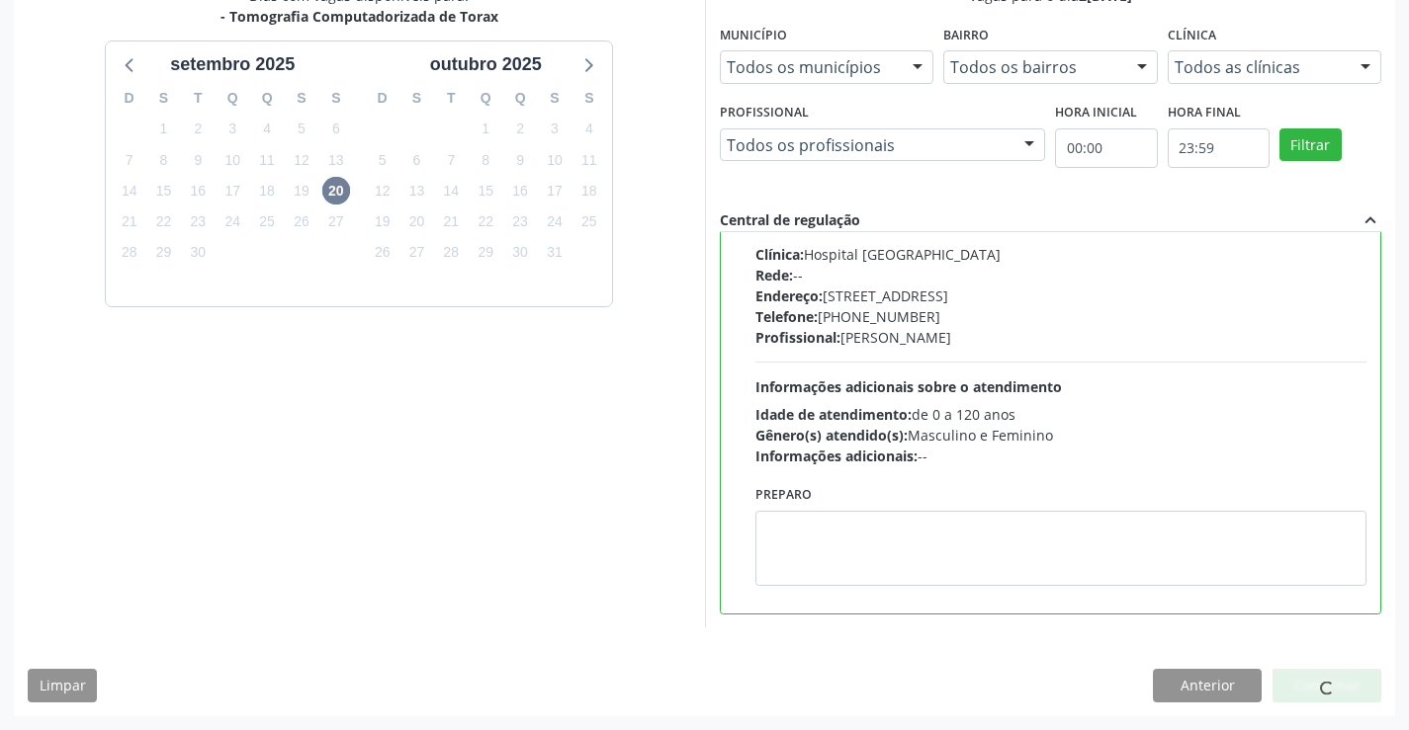
scroll to position [0, 0]
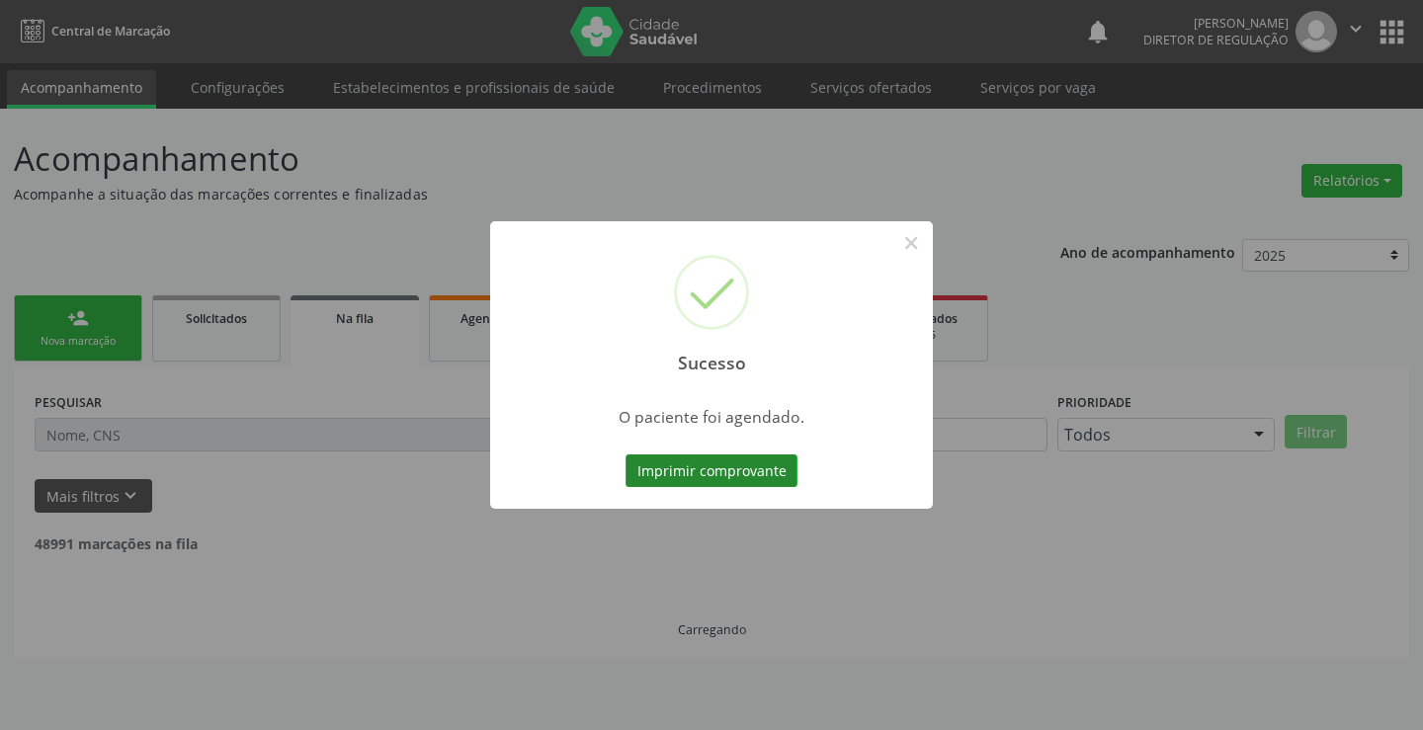
click at [707, 474] on button "Imprimir comprovante" at bounding box center [712, 472] width 172 height 34
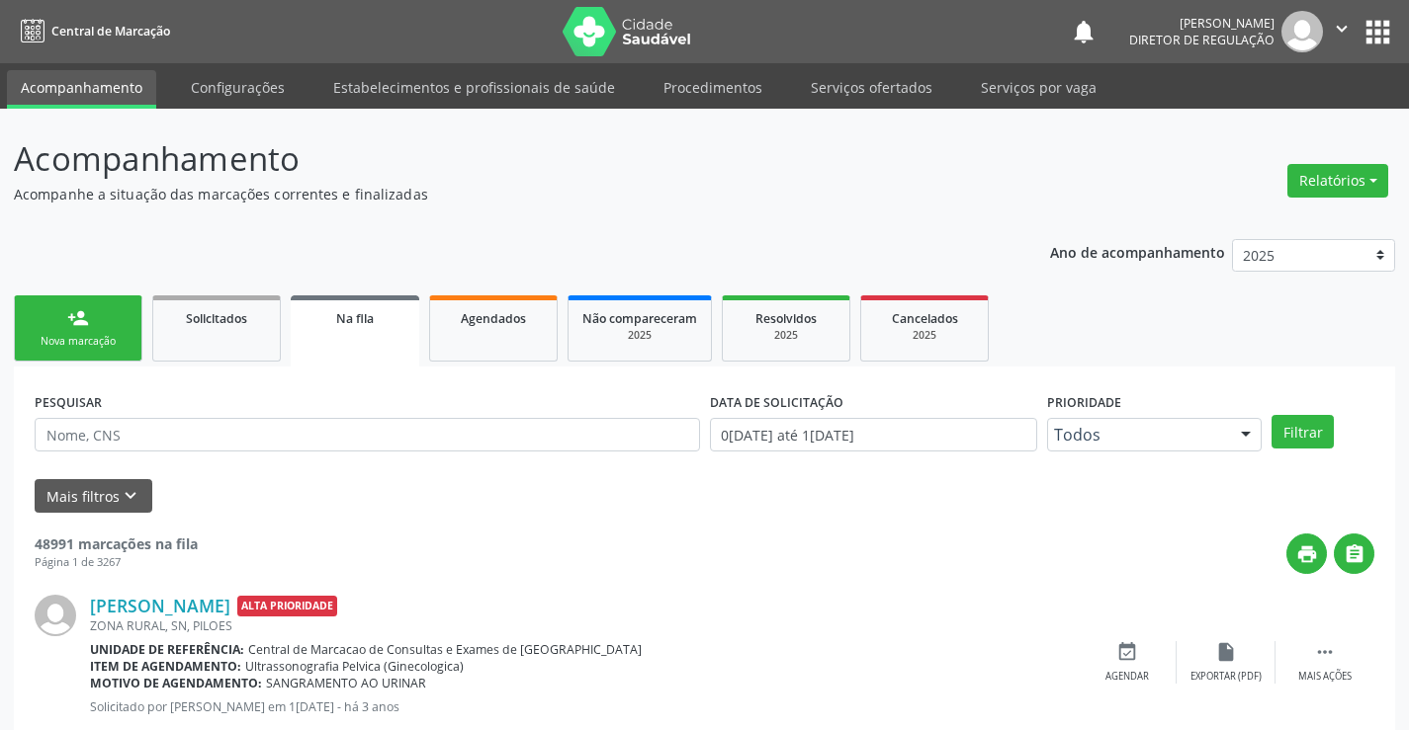
click at [123, 325] on link "person_add Nova marcação" at bounding box center [78, 329] width 128 height 66
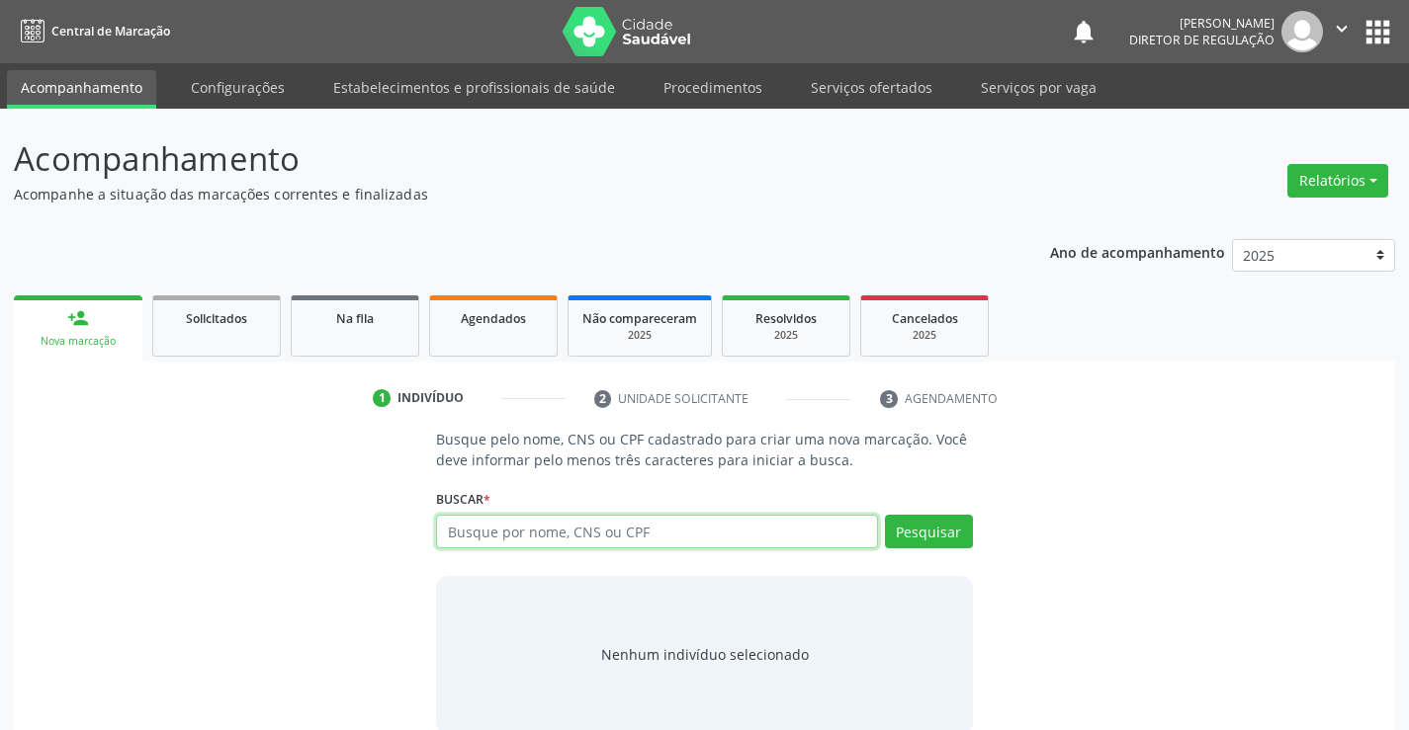
click at [544, 532] on input "text" at bounding box center [656, 532] width 441 height 34
type input "704604110585122"
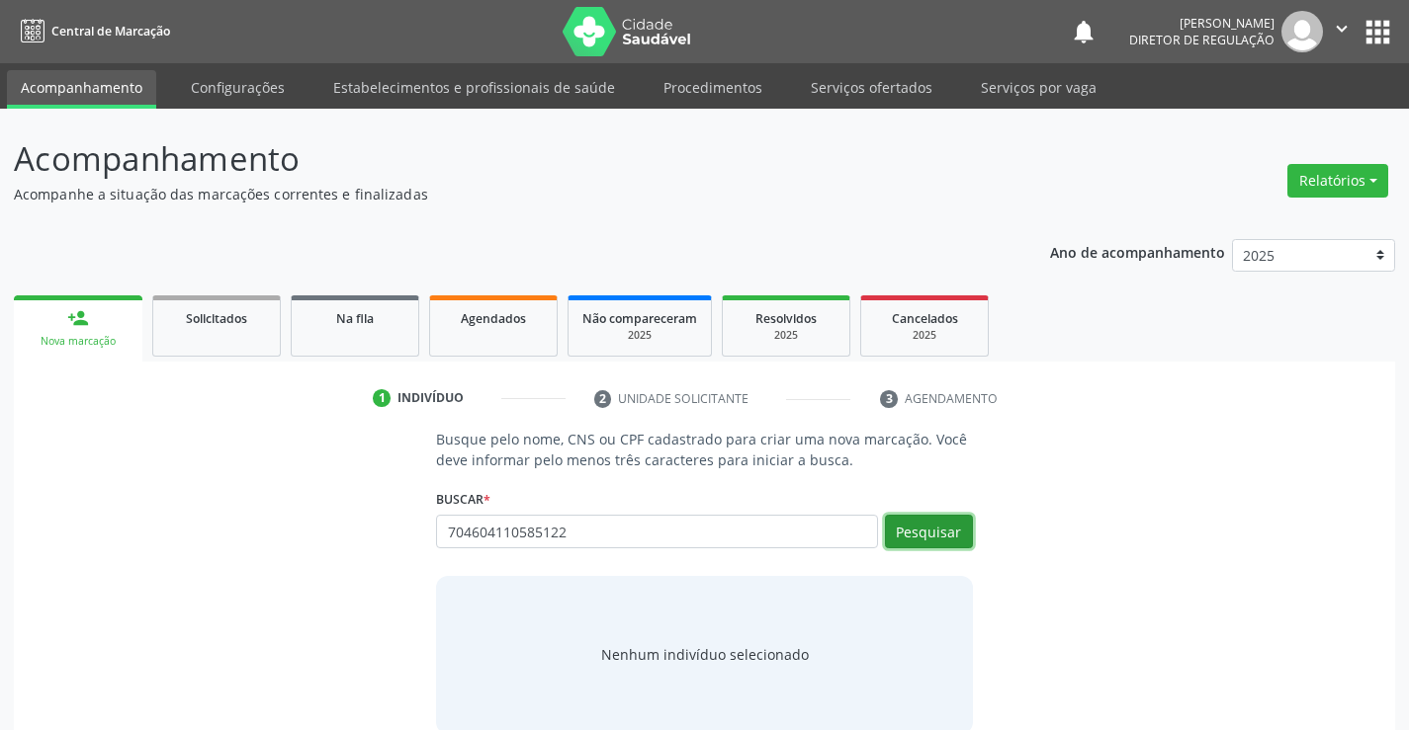
click at [926, 535] on button "Pesquisar" at bounding box center [929, 532] width 88 height 34
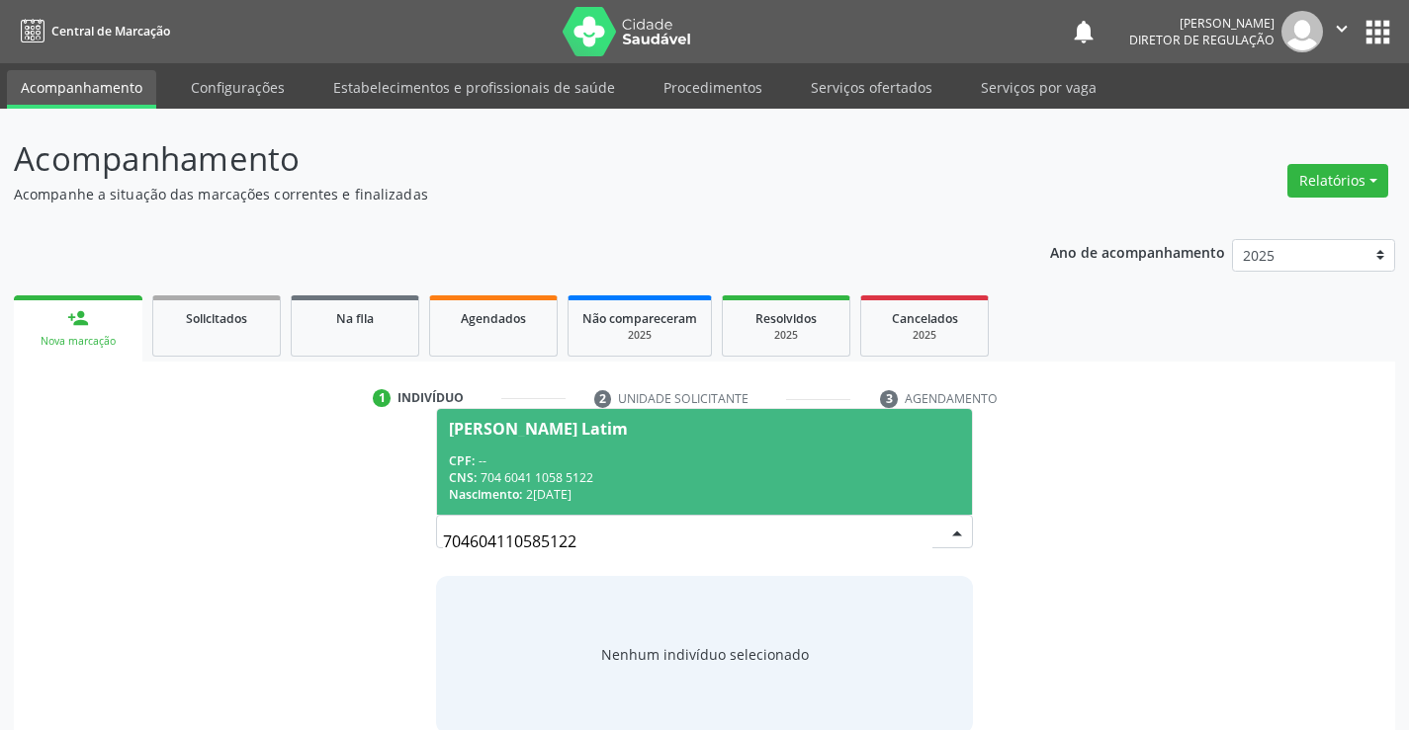
click at [762, 458] on div "CPF: --" at bounding box center [704, 461] width 510 height 17
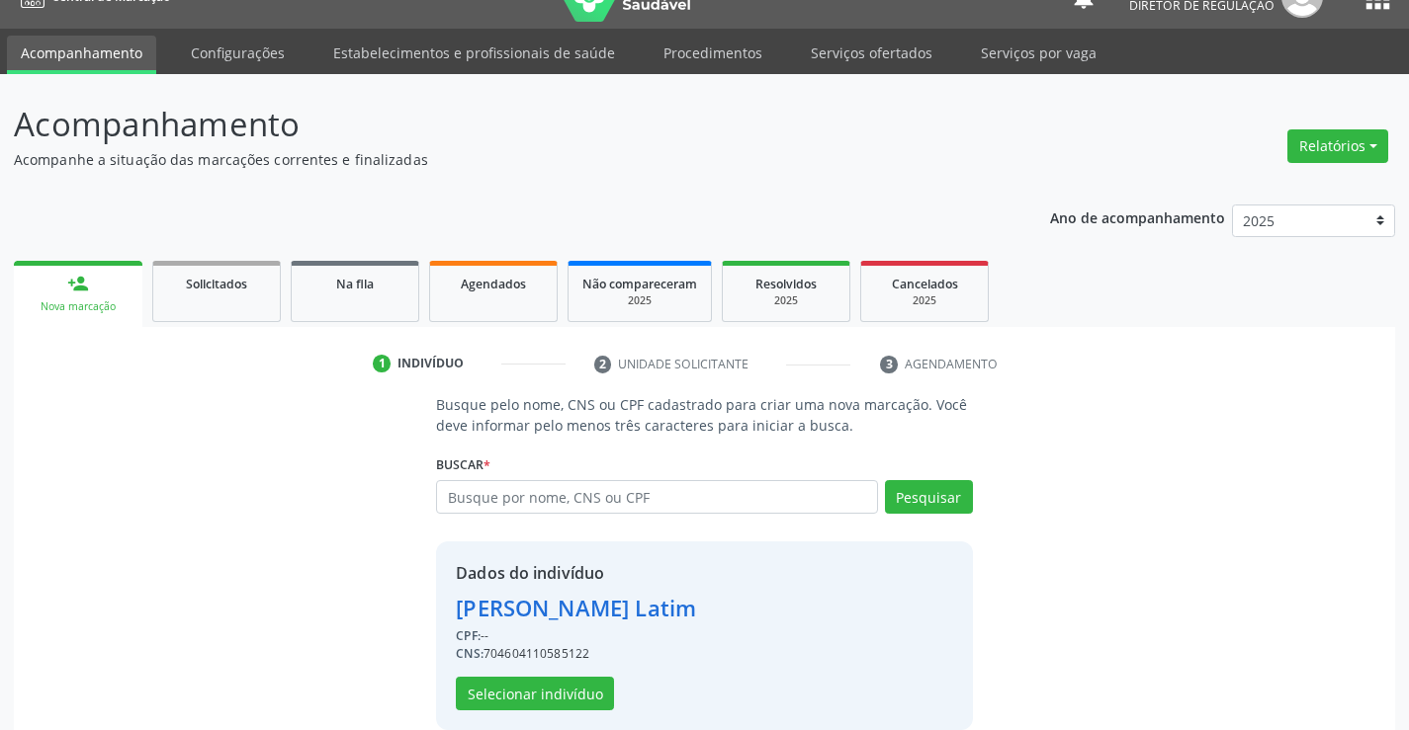
scroll to position [62, 0]
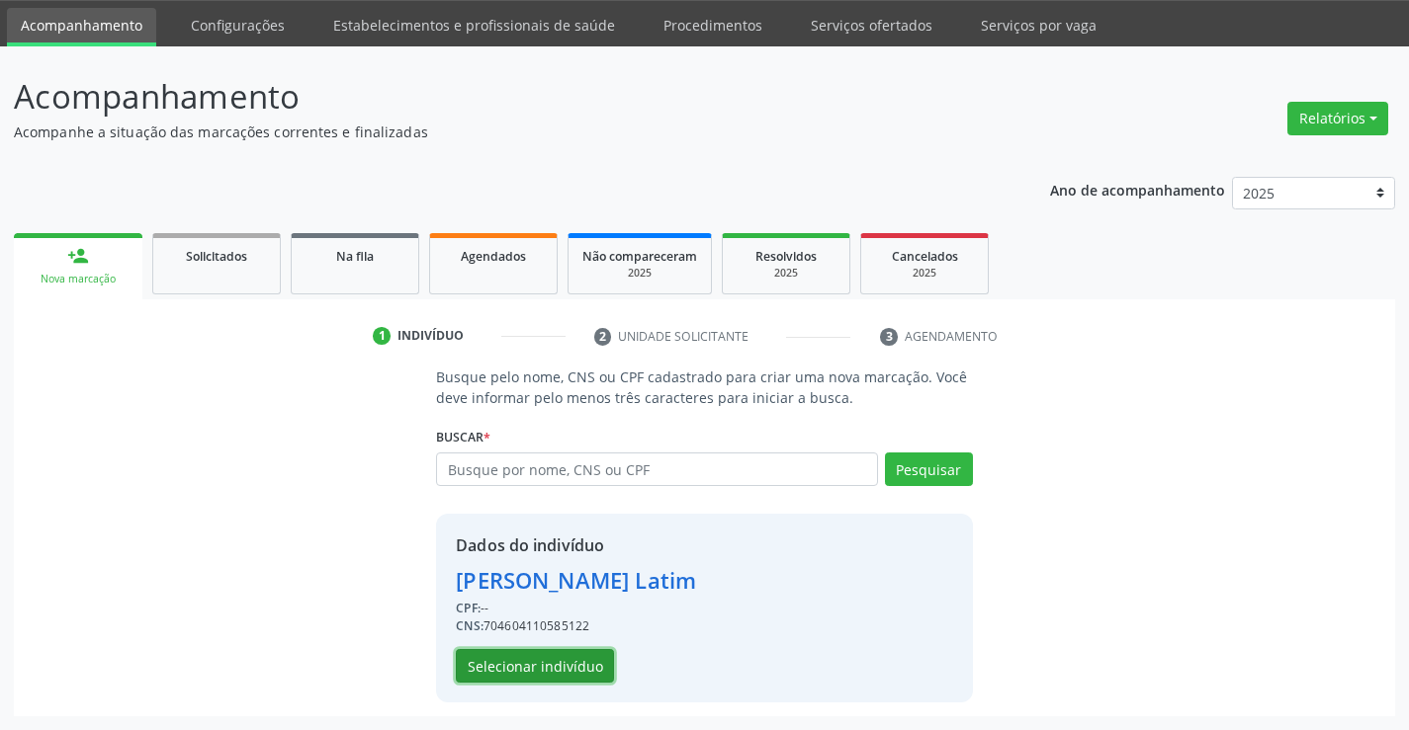
click at [547, 655] on button "Selecionar indivíduo" at bounding box center [535, 666] width 158 height 34
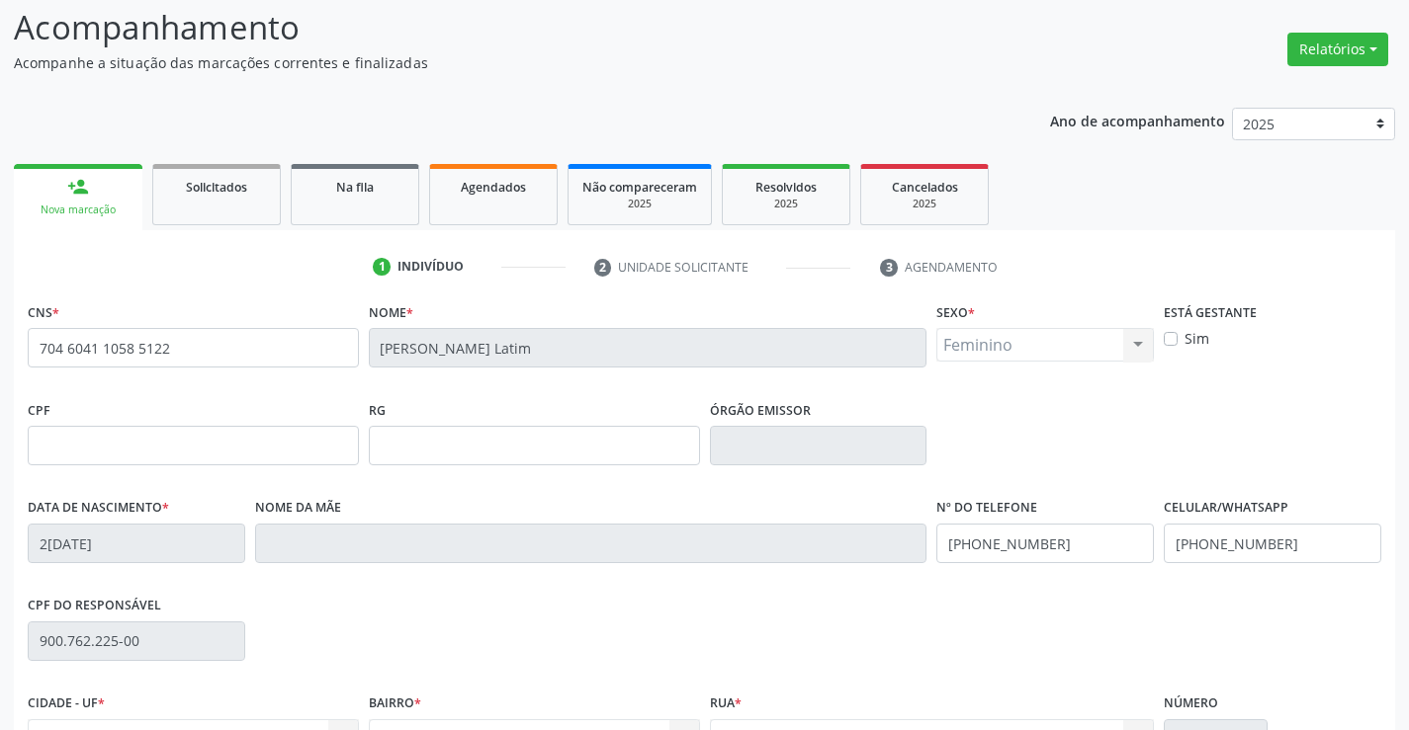
scroll to position [341, 0]
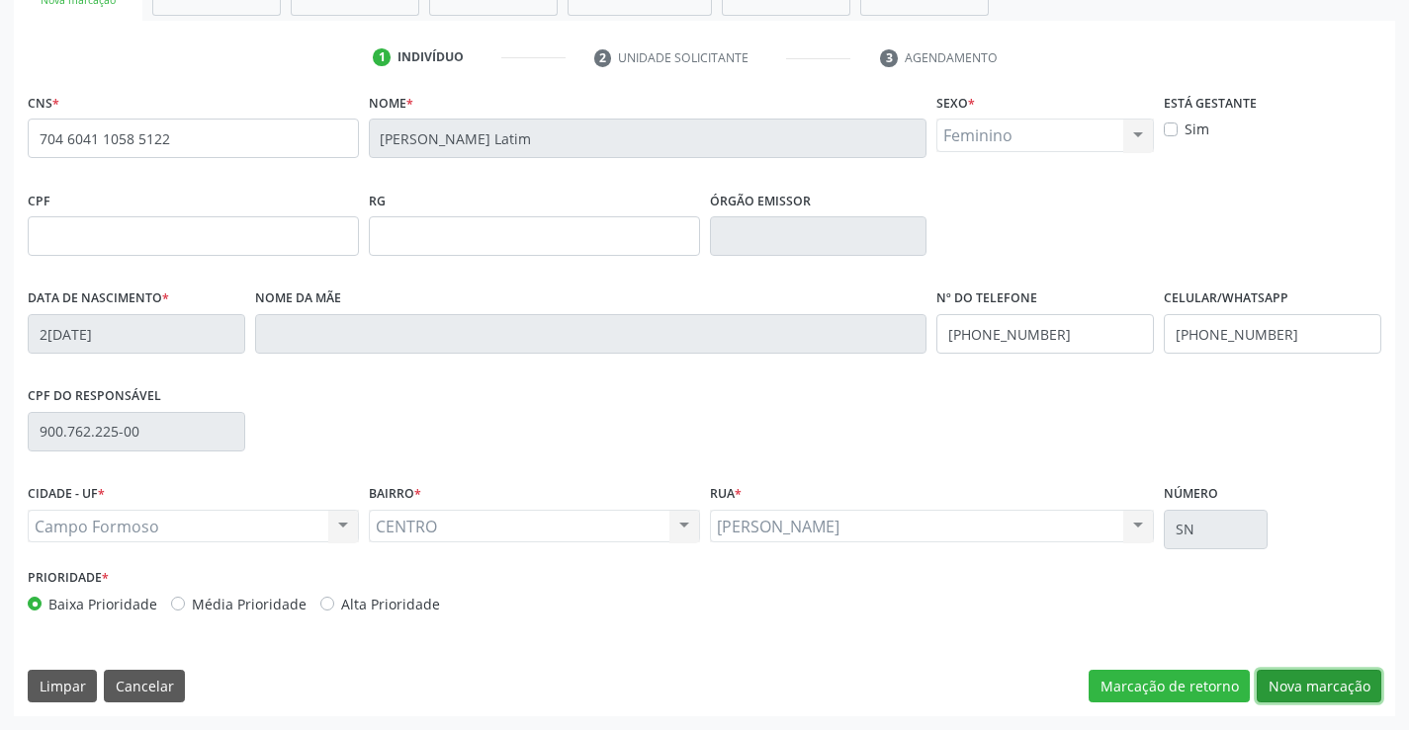
click at [1282, 677] on button "Nova marcação" at bounding box center [1318, 687] width 125 height 34
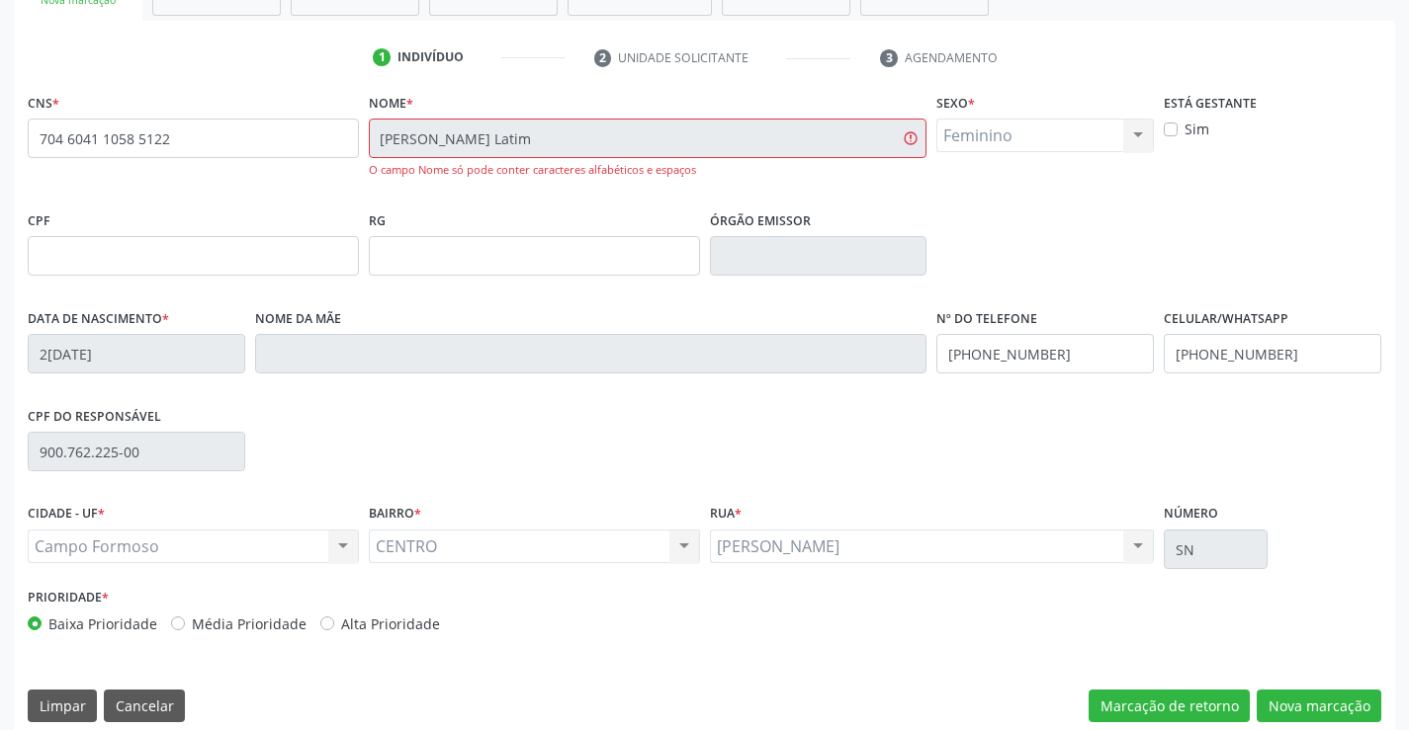
click at [1014, 683] on div "CNS * 704 6041 1058 5122 [GEOGRAPHIC_DATA] * [PERSON_NAME] Latim O campo Nome s…" at bounding box center [704, 412] width 1381 height 648
click at [1281, 704] on button "Nova marcação" at bounding box center [1318, 707] width 125 height 34
click at [1141, 697] on button "Marcação de retorno" at bounding box center [1168, 707] width 161 height 34
click at [1138, 704] on button "Marcação de retorno" at bounding box center [1168, 707] width 161 height 34
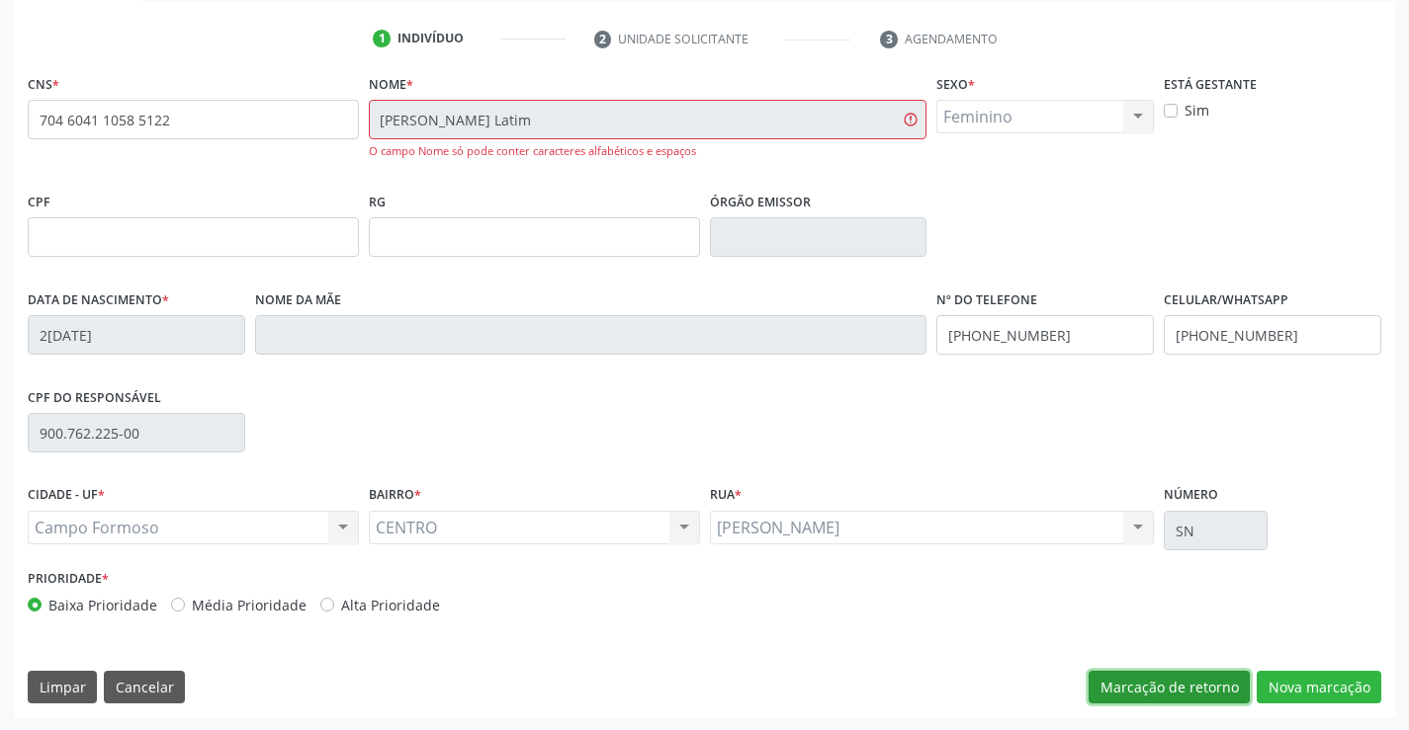
scroll to position [361, 0]
click at [1169, 693] on button "Marcação de retorno" at bounding box center [1168, 687] width 161 height 34
click at [1210, 688] on button "Marcação de retorno" at bounding box center [1168, 687] width 161 height 34
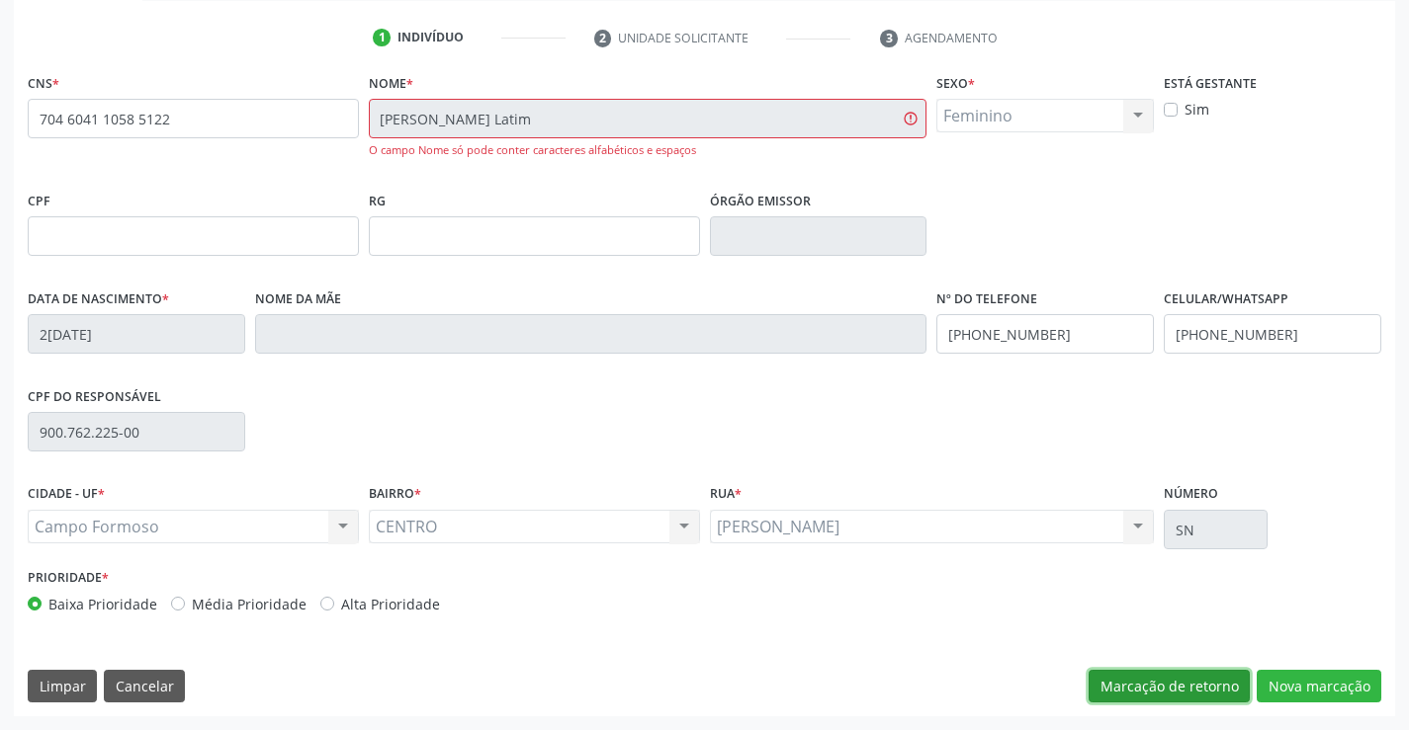
click at [1210, 688] on button "Marcação de retorno" at bounding box center [1168, 687] width 161 height 34
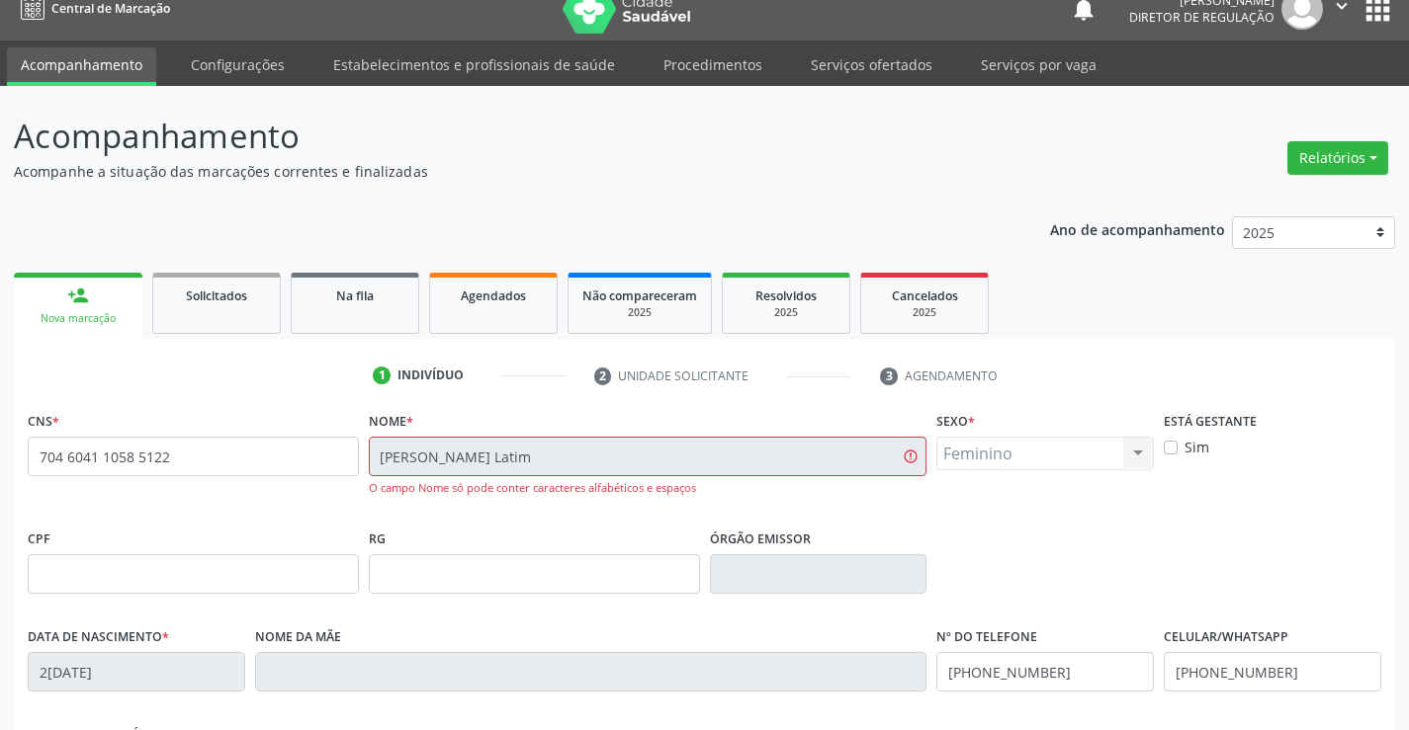
scroll to position [0, 0]
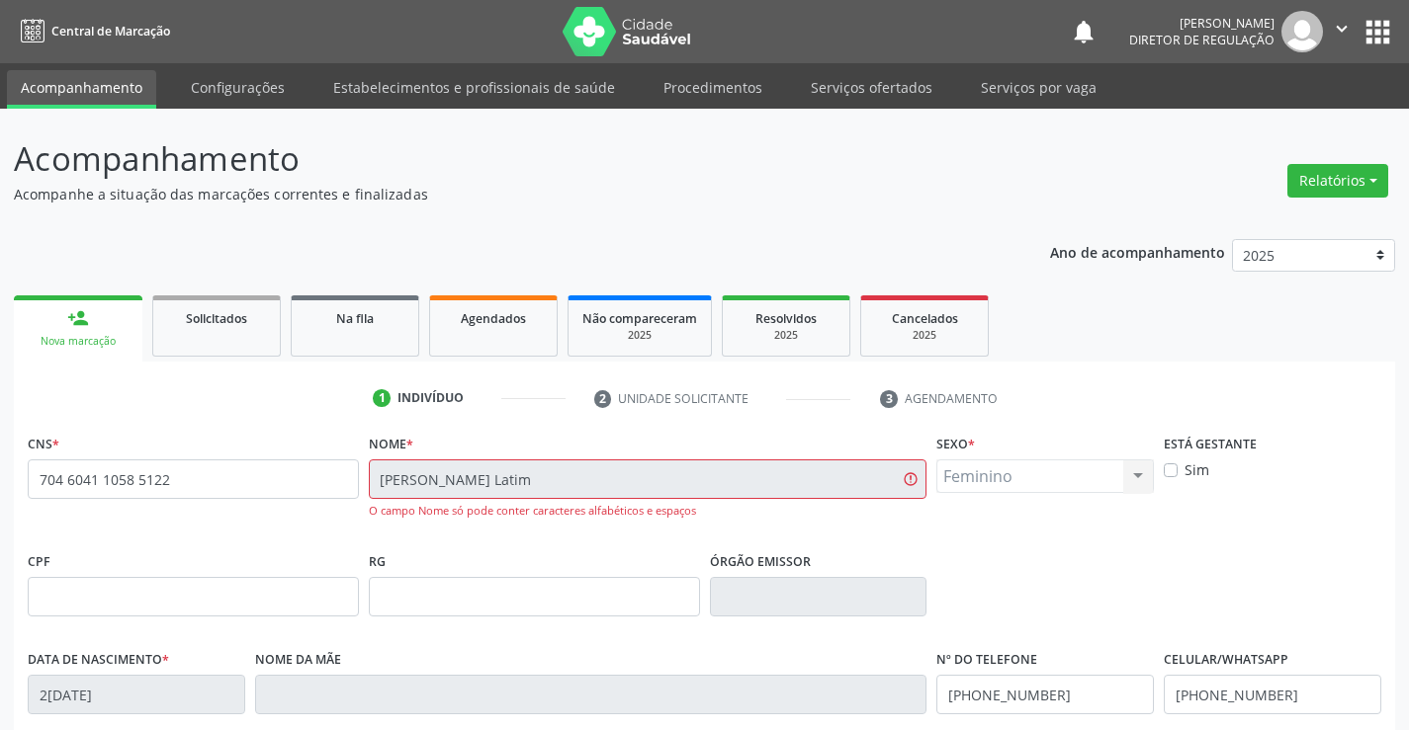
click at [1345, 29] on icon "" at bounding box center [1341, 29] width 22 height 22
click at [1373, 37] on button "apps" at bounding box center [1377, 32] width 35 height 35
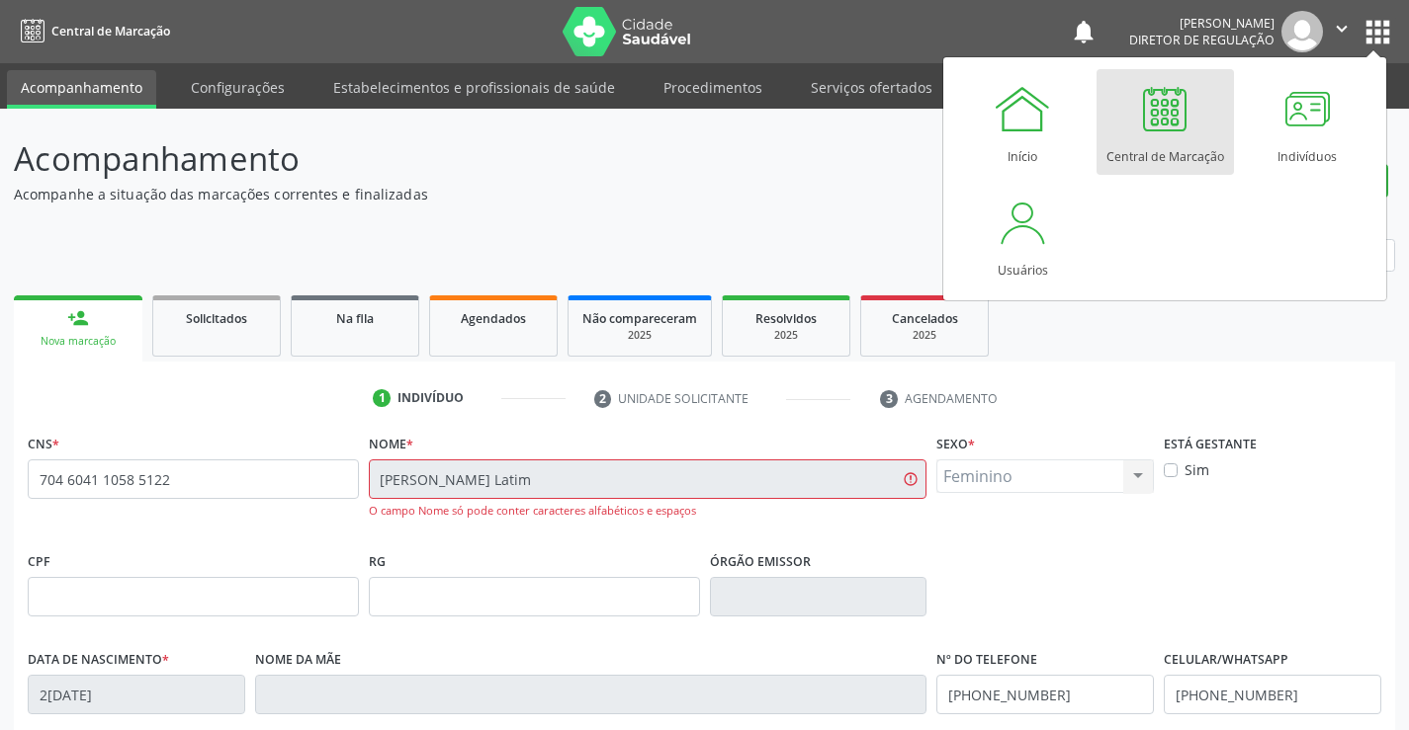
click at [1178, 155] on div "Central de Marcação" at bounding box center [1165, 151] width 118 height 27
